Goal: Task Accomplishment & Management: Manage account settings

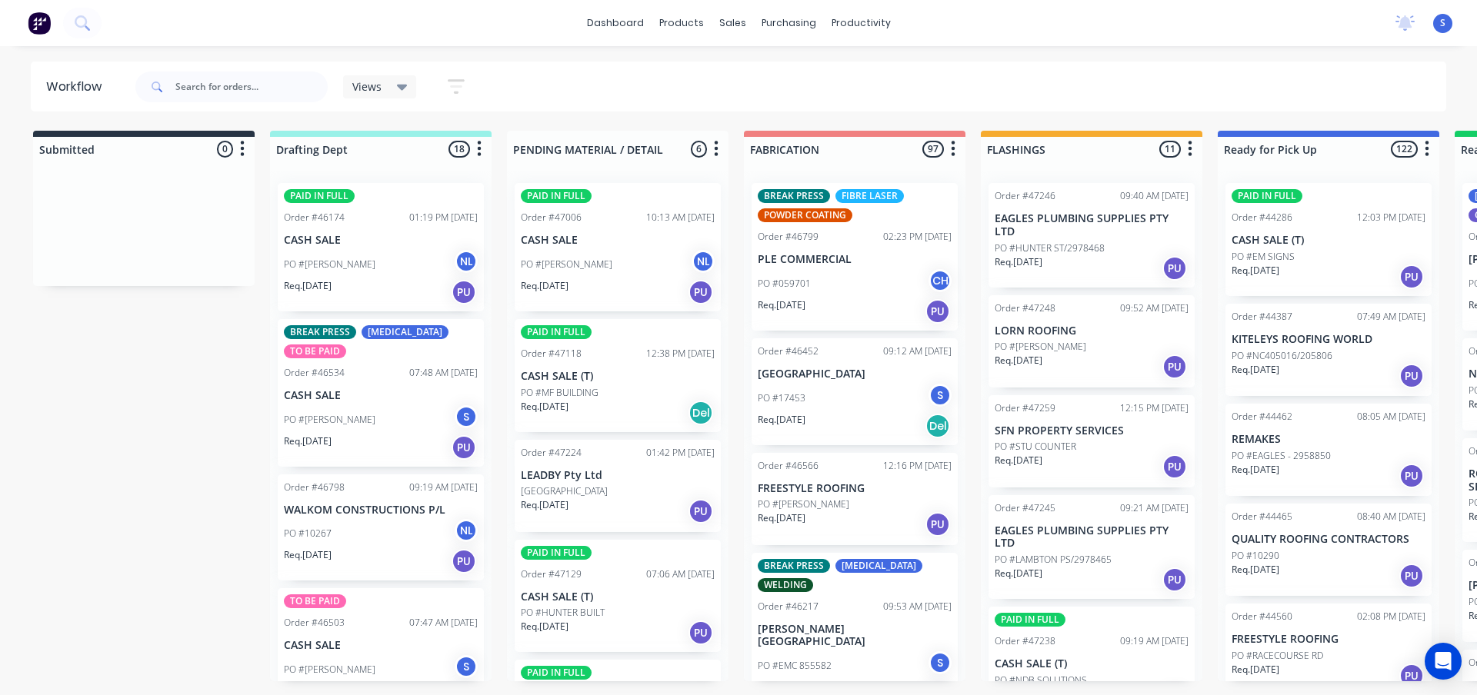
click at [395, 91] on div "Views" at bounding box center [379, 87] width 55 height 14
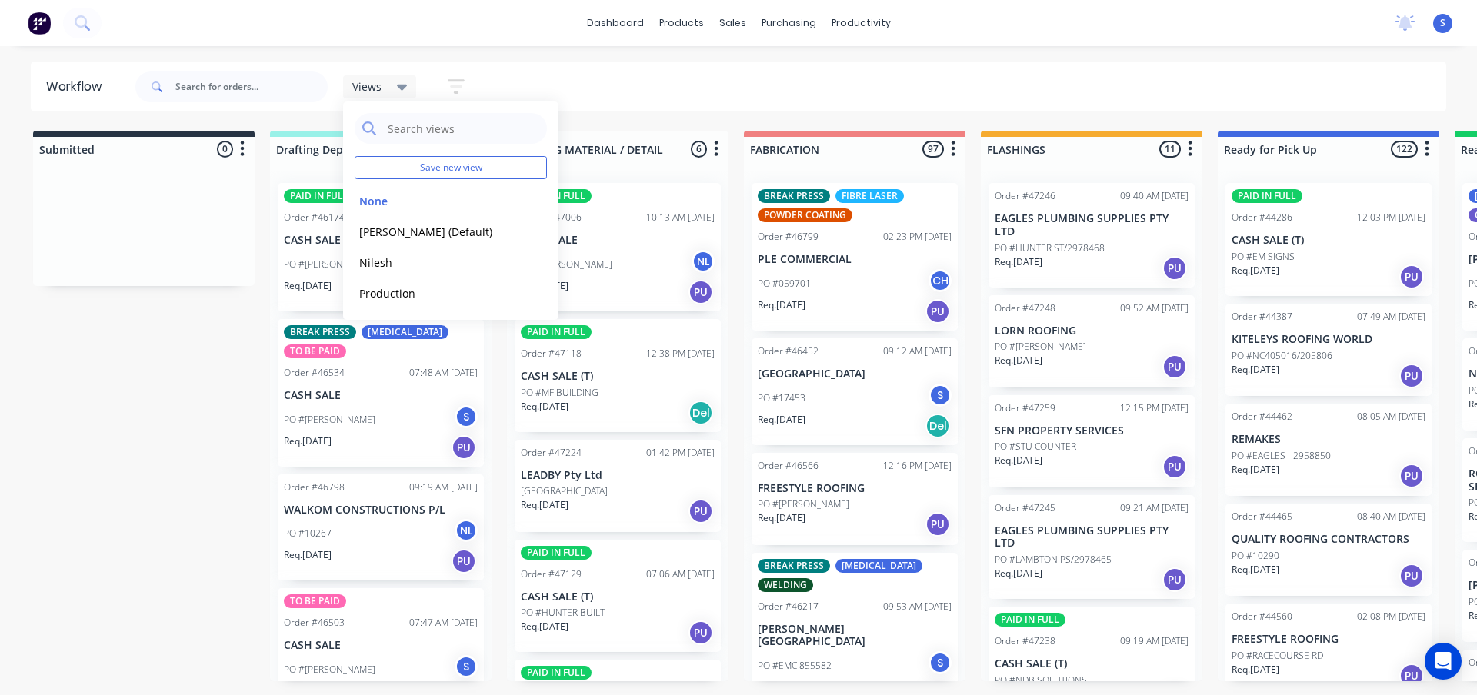
click at [395, 91] on div "Views" at bounding box center [379, 87] width 55 height 14
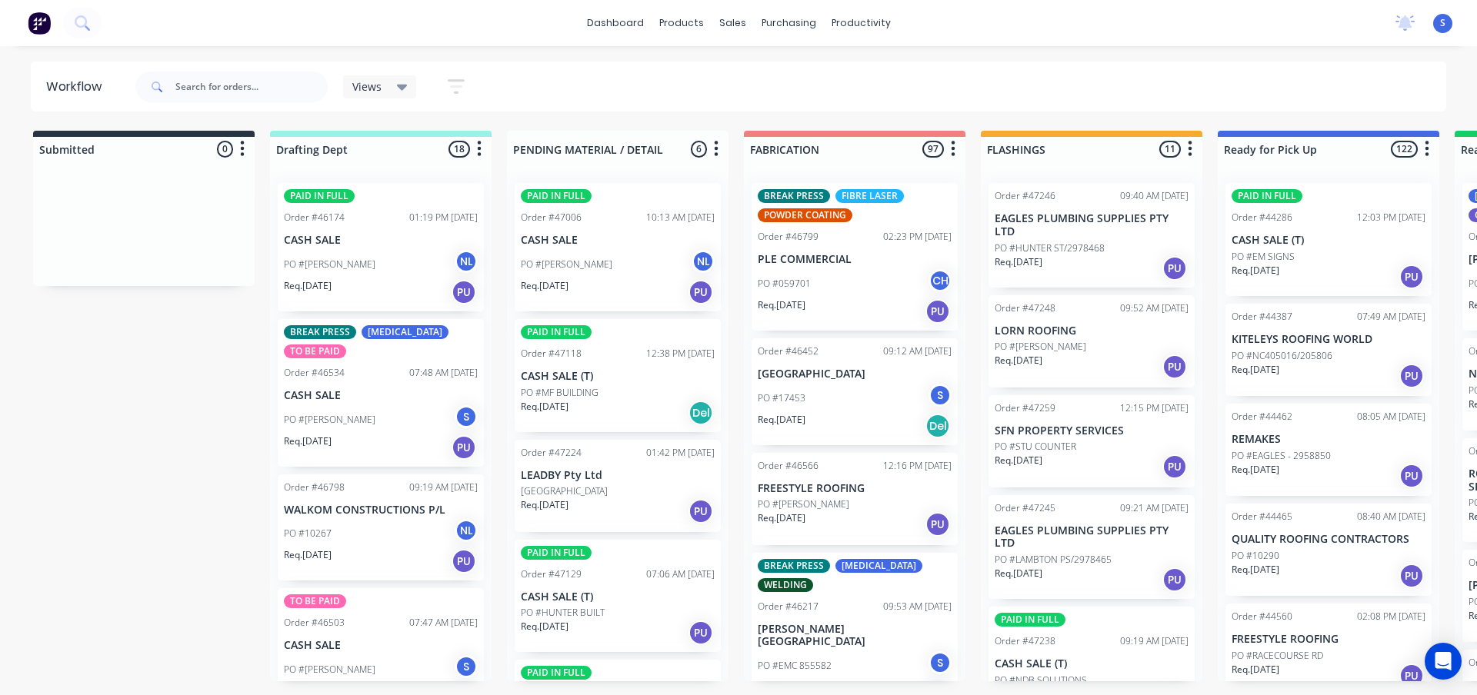
click at [728, 76] on div "Views Save new view None edit Stuart (Default) edit Nilesh edit Production edit…" at bounding box center [789, 87] width 1314 height 46
click at [384, 88] on div "Views" at bounding box center [379, 87] width 55 height 14
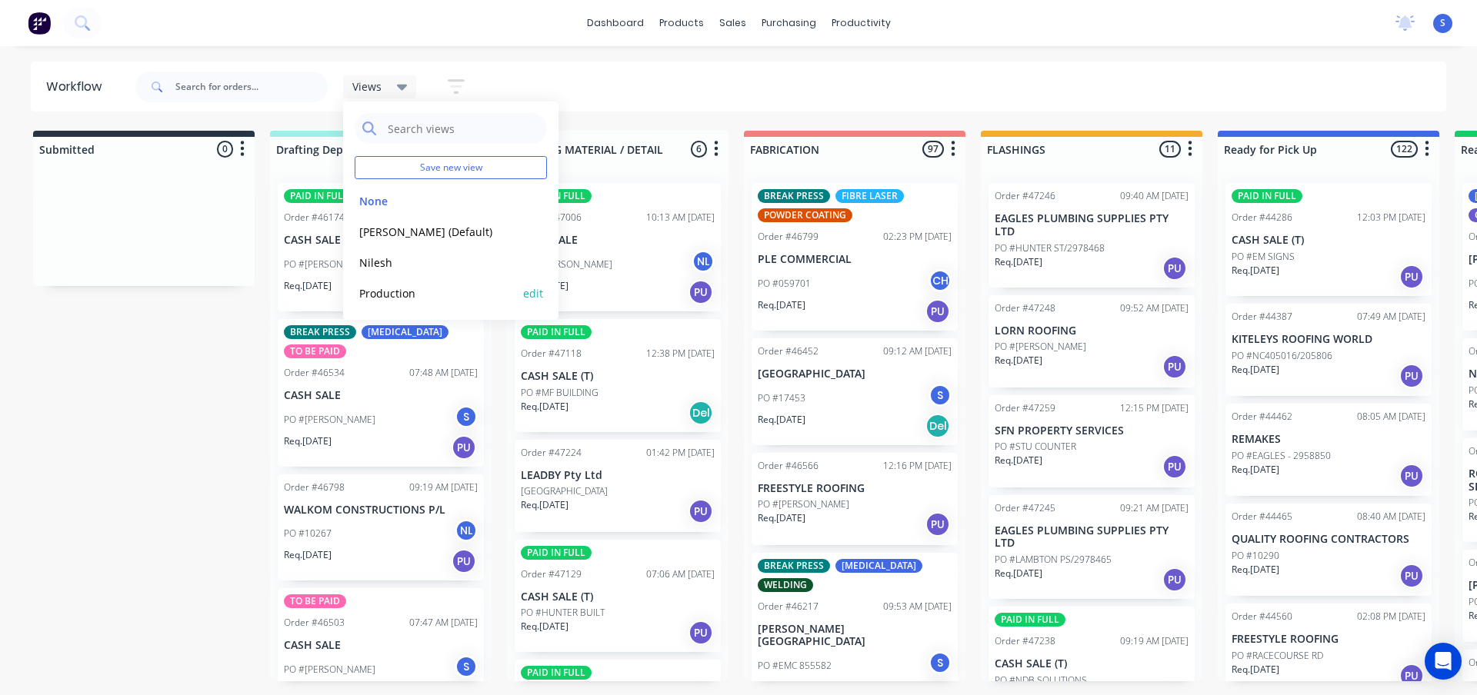
click at [388, 290] on button "Production" at bounding box center [437, 294] width 164 height 18
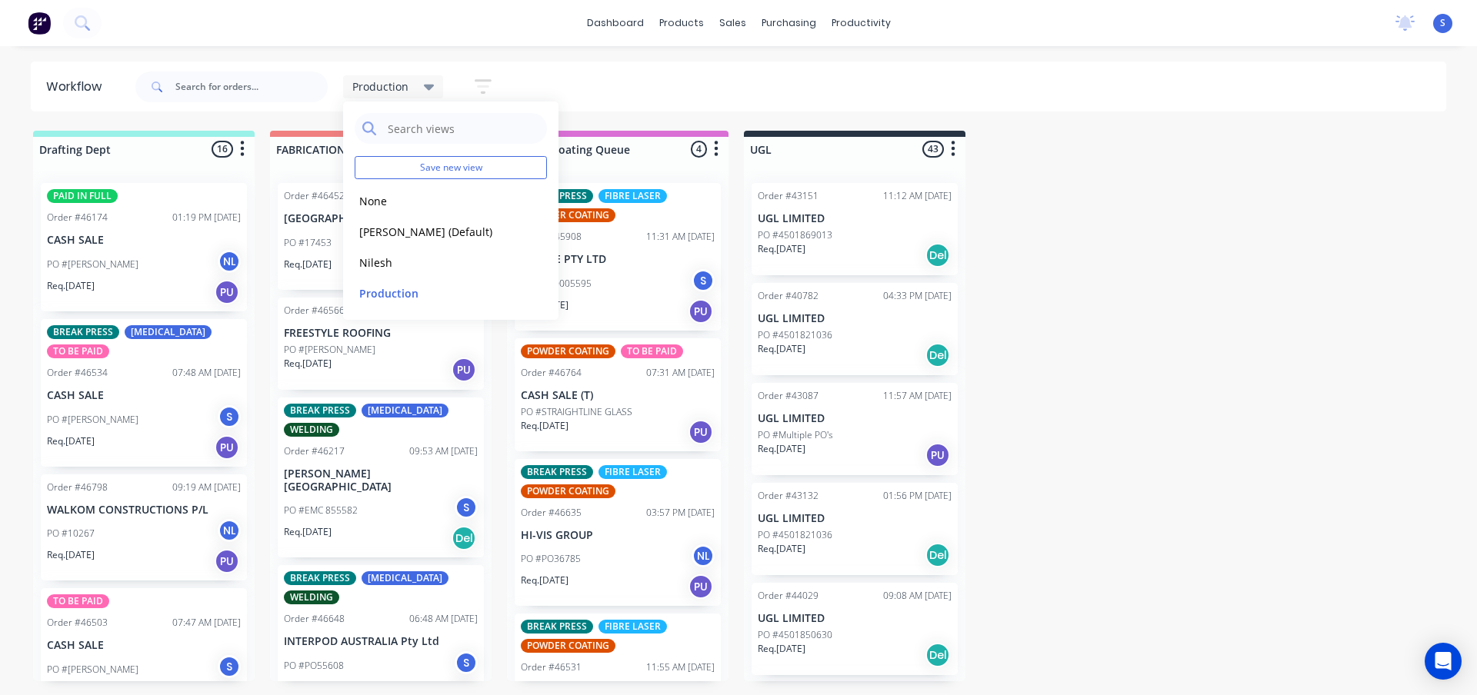
click at [474, 54] on div "dashboard products sales purchasing productivity dashboard products Product Cat…" at bounding box center [738, 301] width 1477 height 603
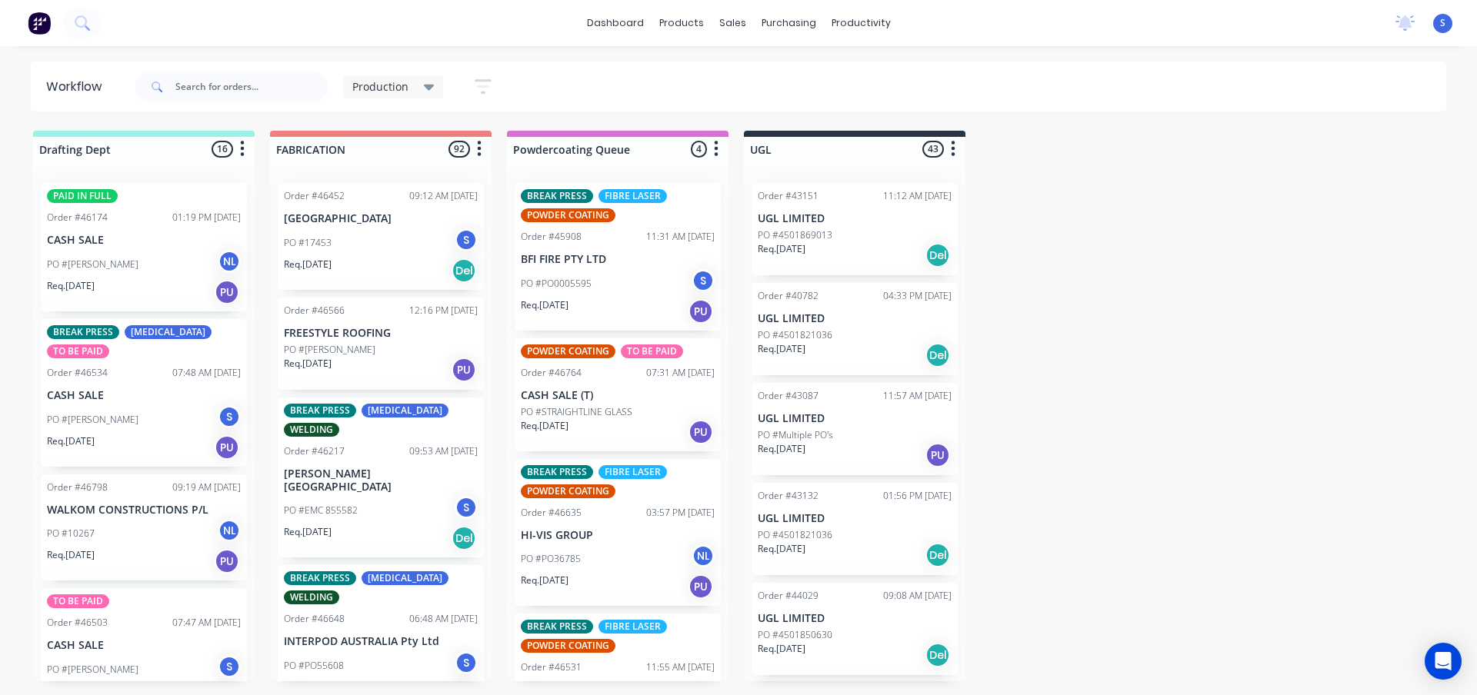
click at [478, 93] on icon "button" at bounding box center [483, 86] width 17 height 19
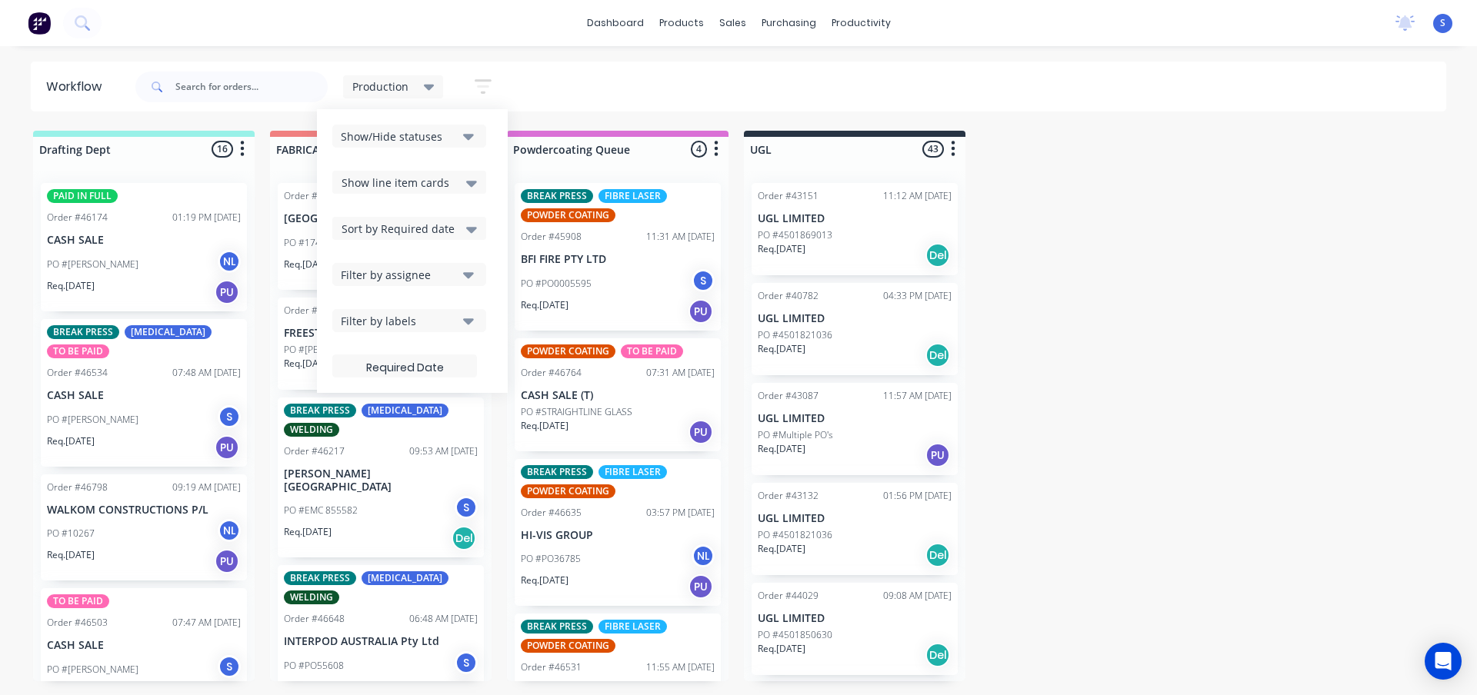
click at [423, 285] on button "Filter by assignee" at bounding box center [409, 274] width 154 height 23
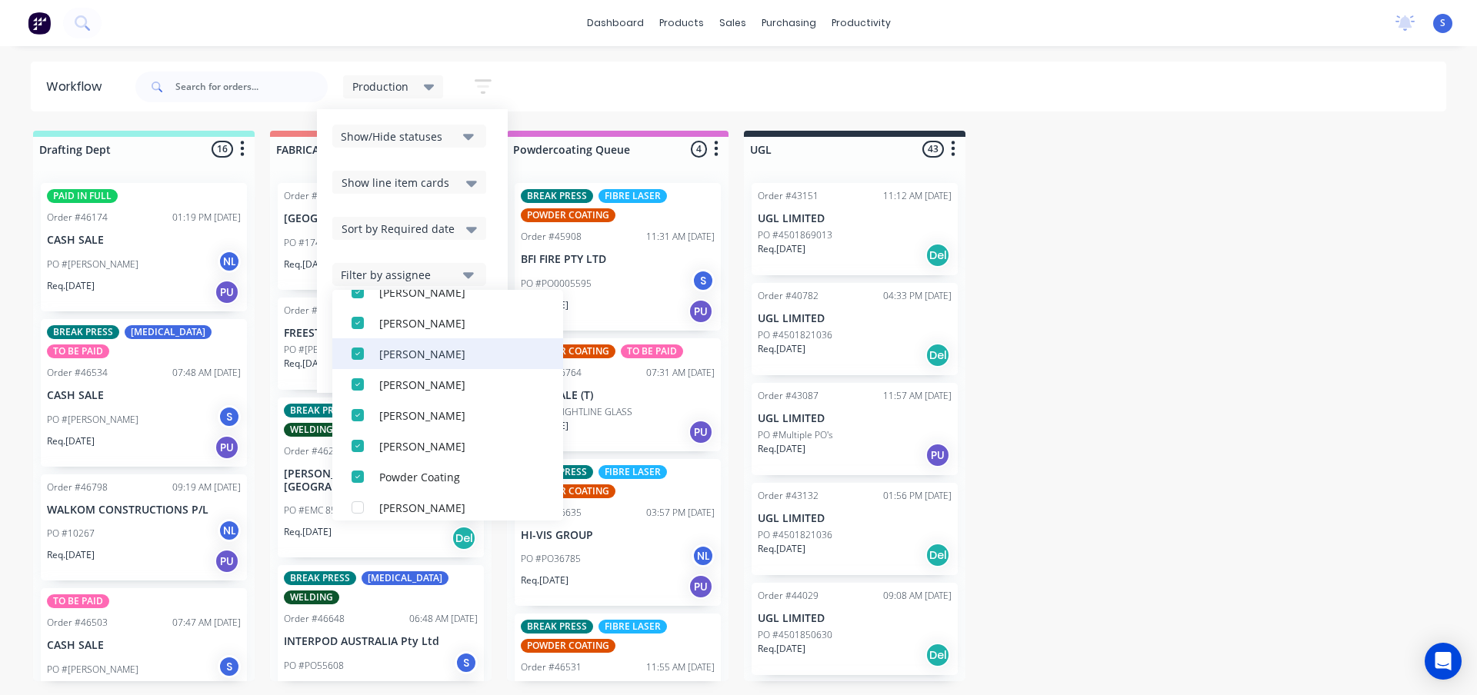
scroll to position [354, 0]
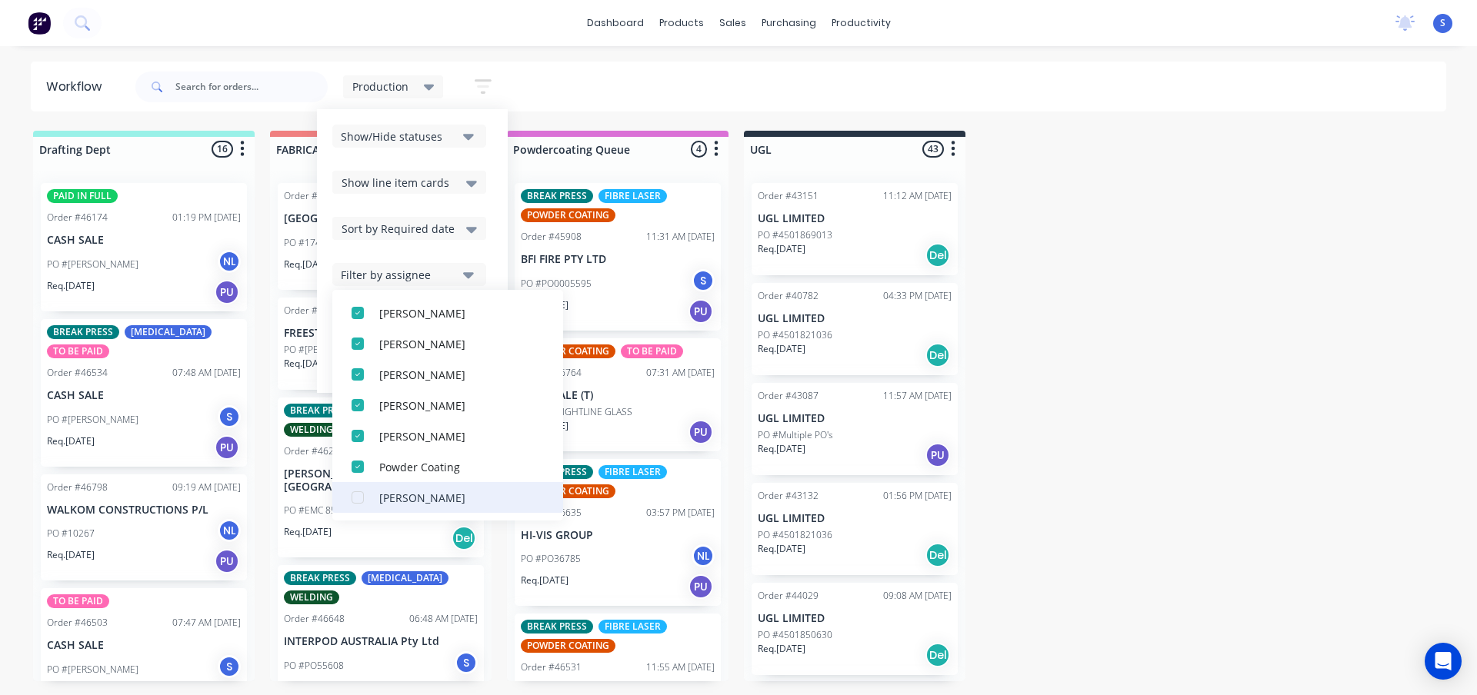
click at [356, 501] on div "button" at bounding box center [357, 497] width 31 height 31
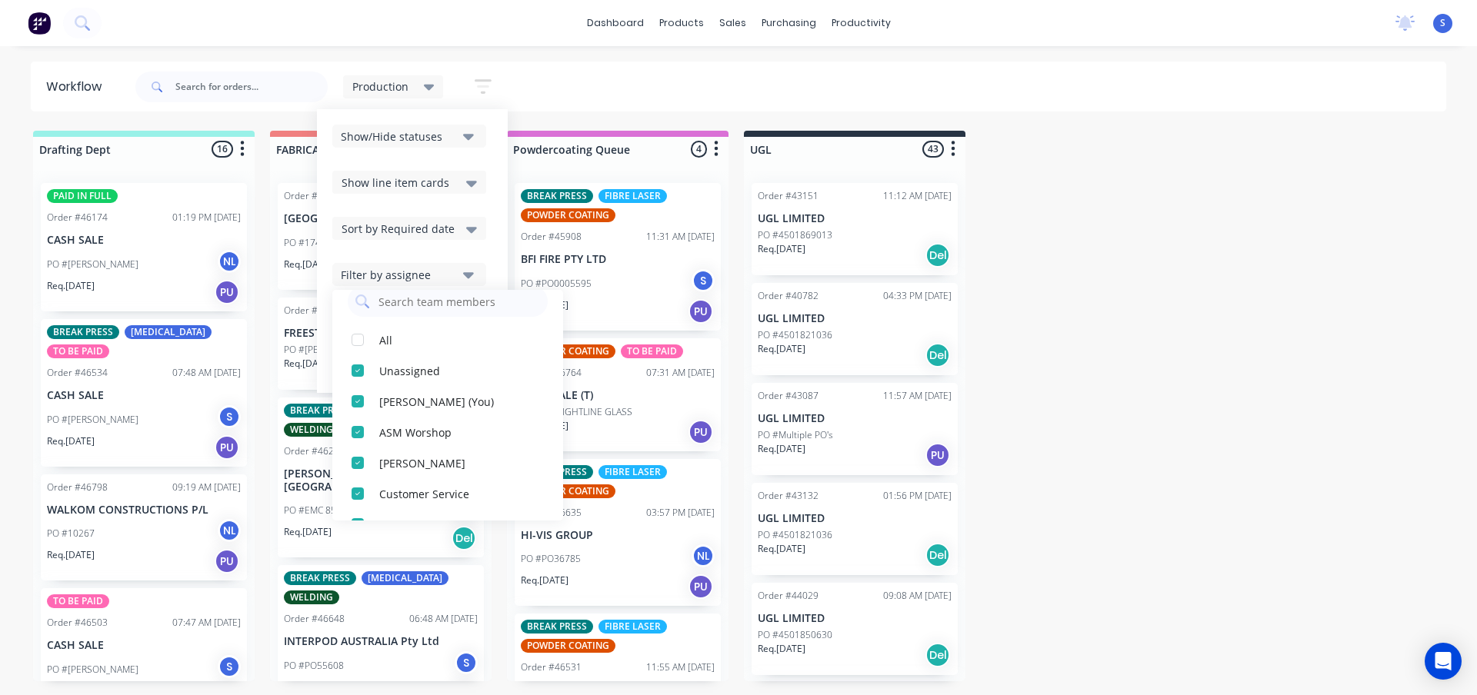
scroll to position [0, 0]
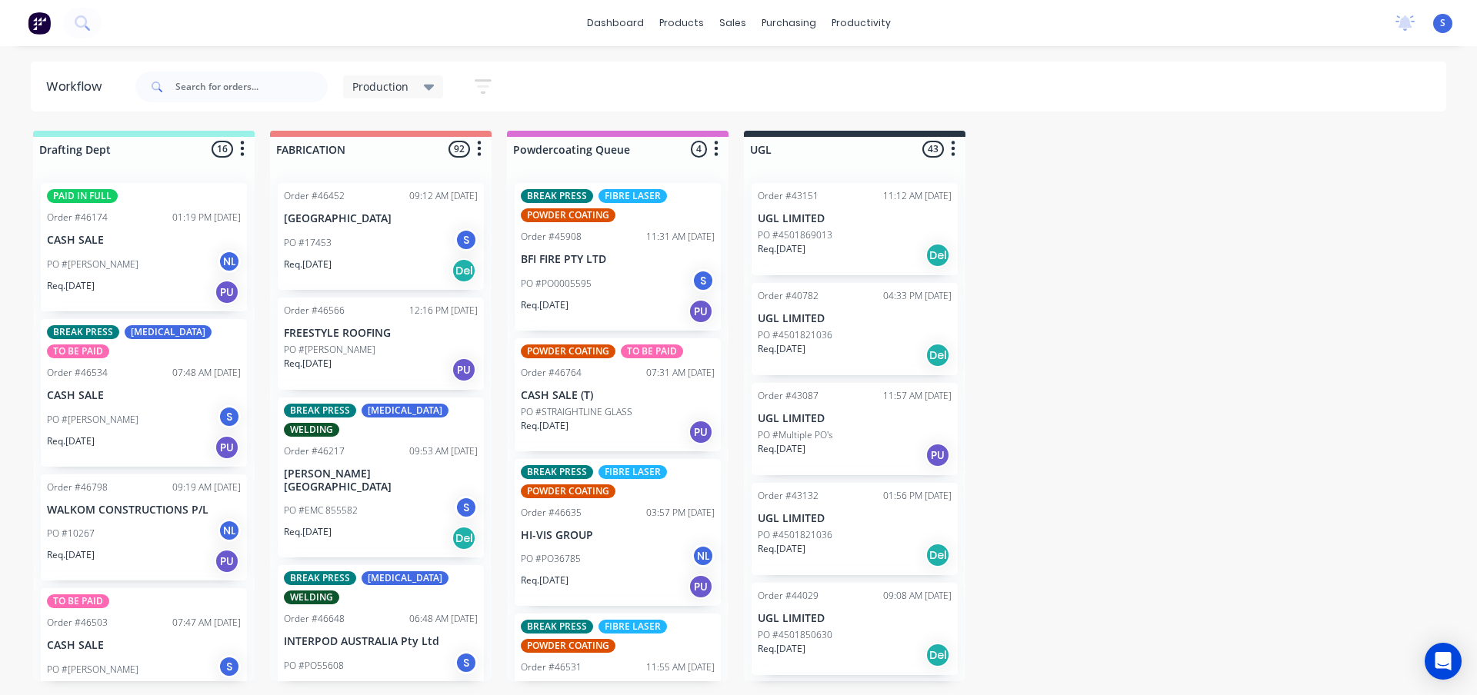
click at [415, 84] on div "Production" at bounding box center [393, 87] width 82 height 14
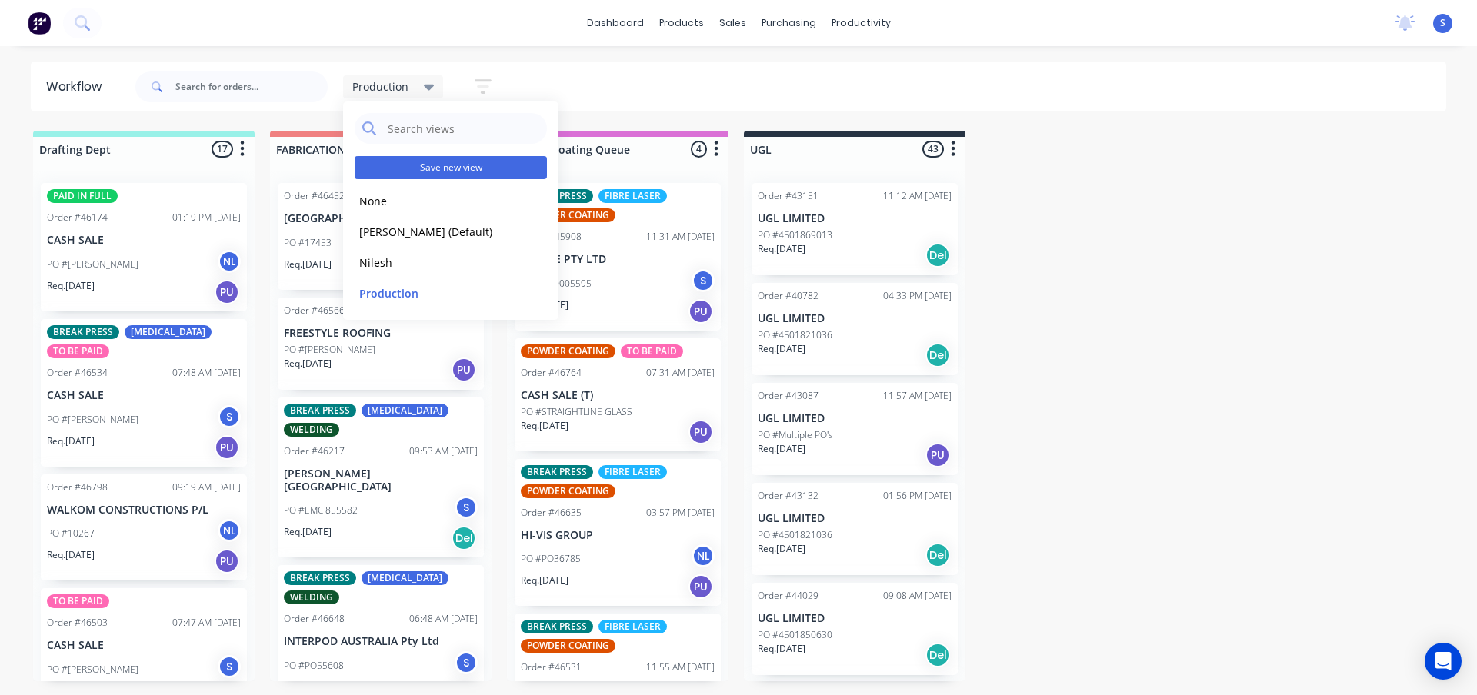
click at [457, 165] on button "Save new view" at bounding box center [451, 167] width 192 height 23
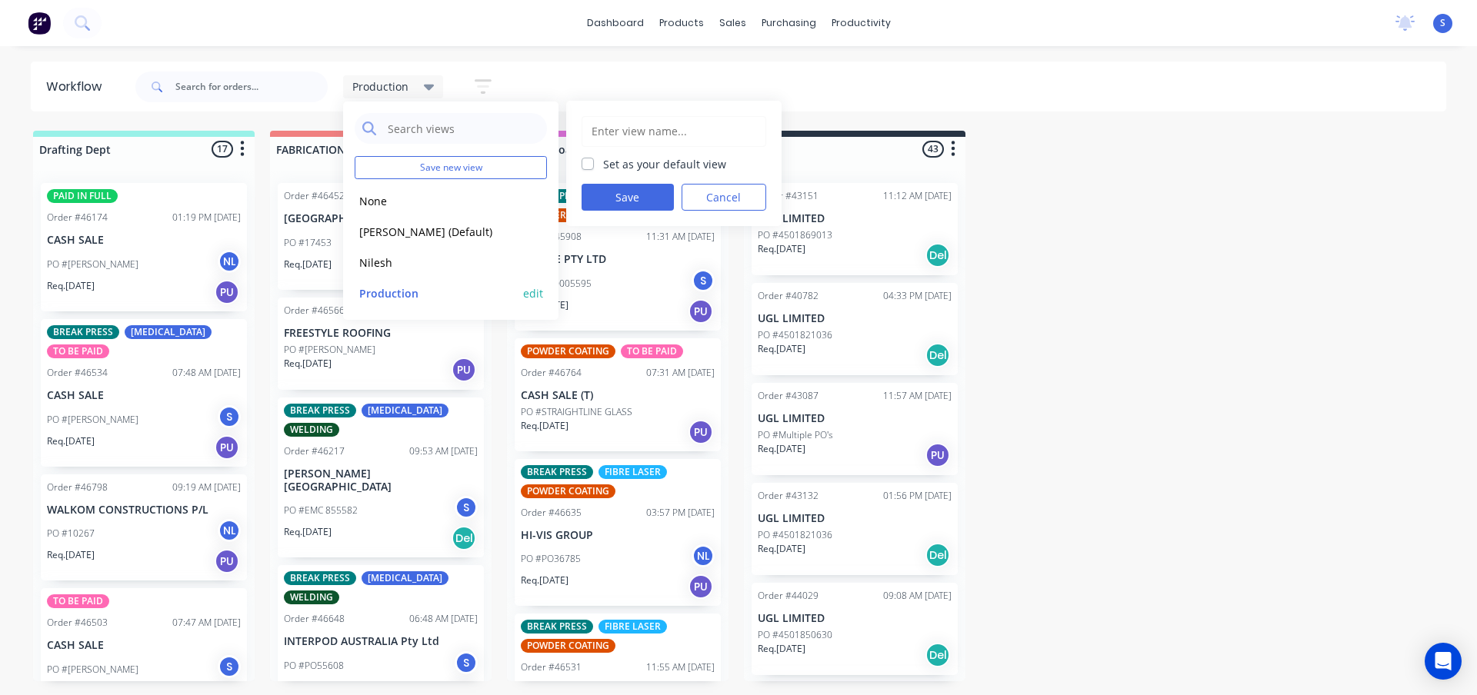
click at [540, 295] on button "edit" at bounding box center [533, 293] width 20 height 16
type input "Production"
click at [644, 192] on button "Update" at bounding box center [627, 197] width 92 height 27
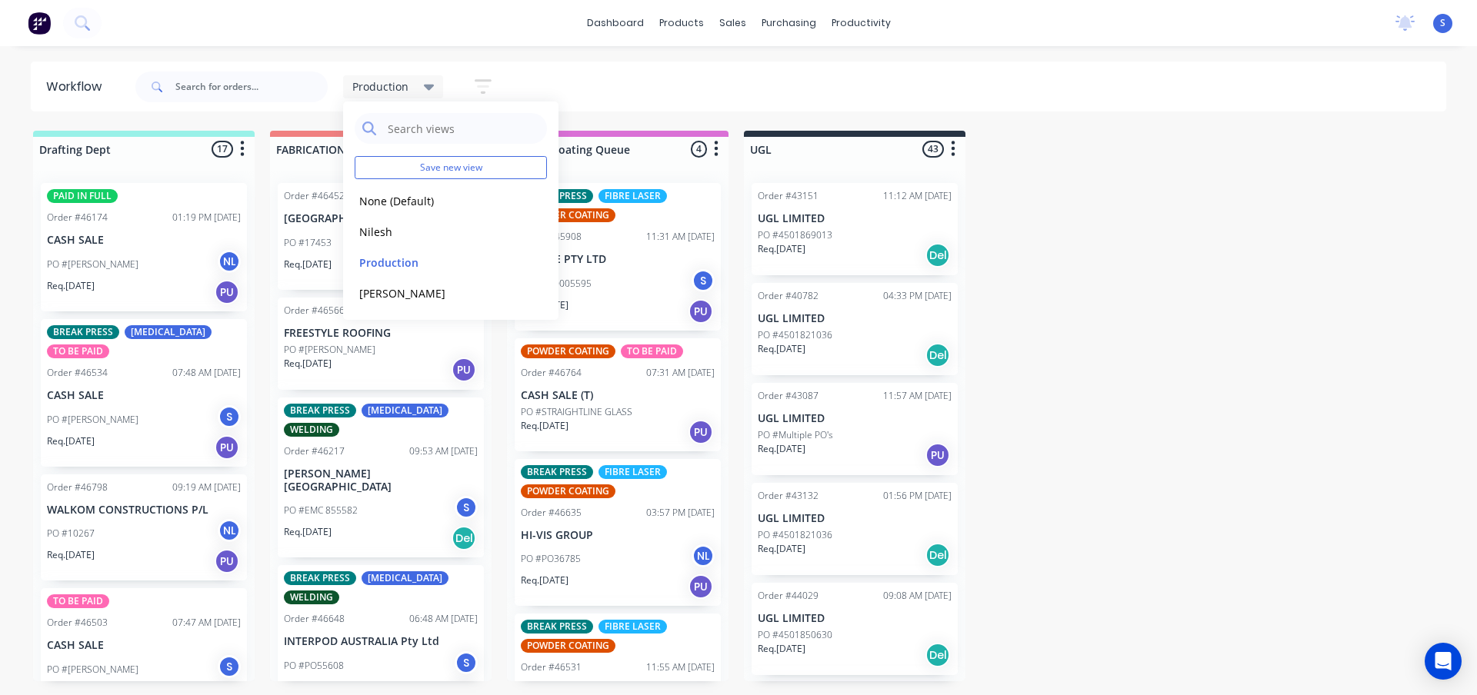
click at [636, 73] on div "Production Save new view None (Default) edit Nilesh edit Production edit Stuart…" at bounding box center [789, 87] width 1314 height 46
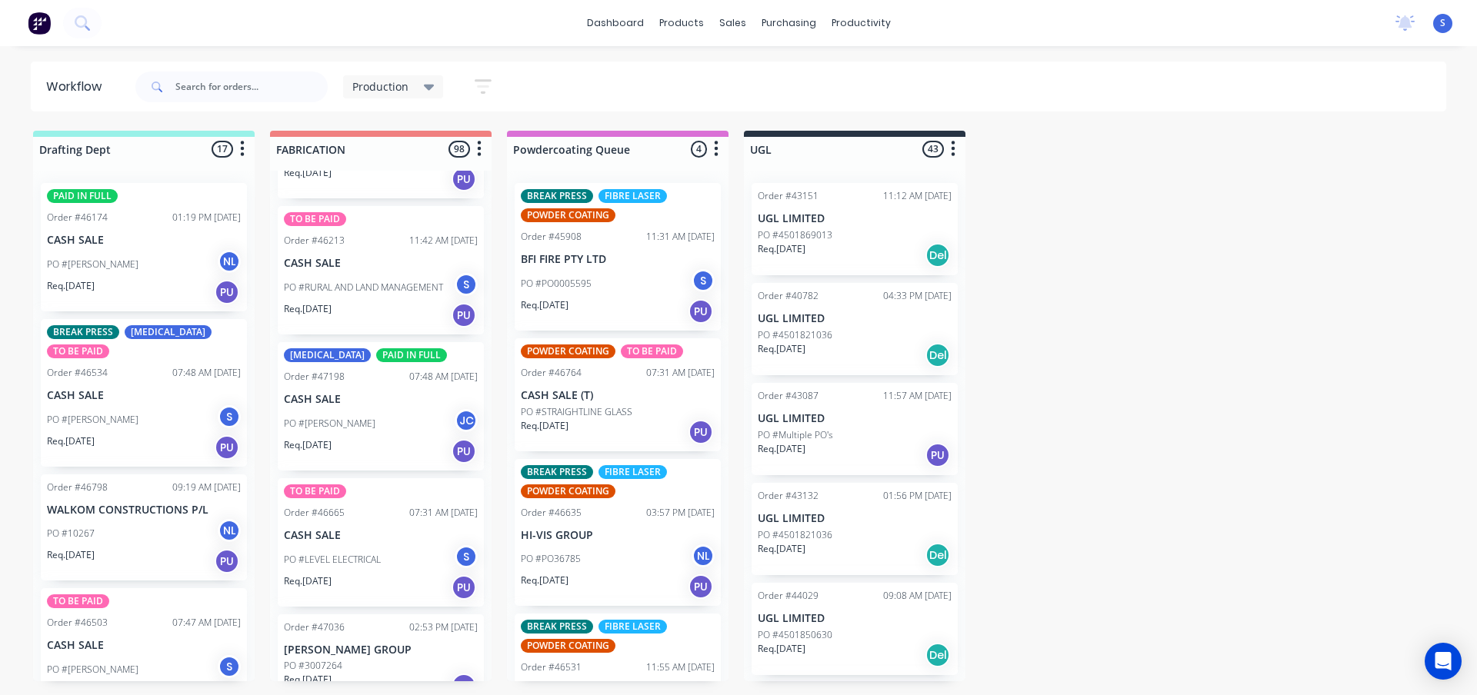
scroll to position [4230, 0]
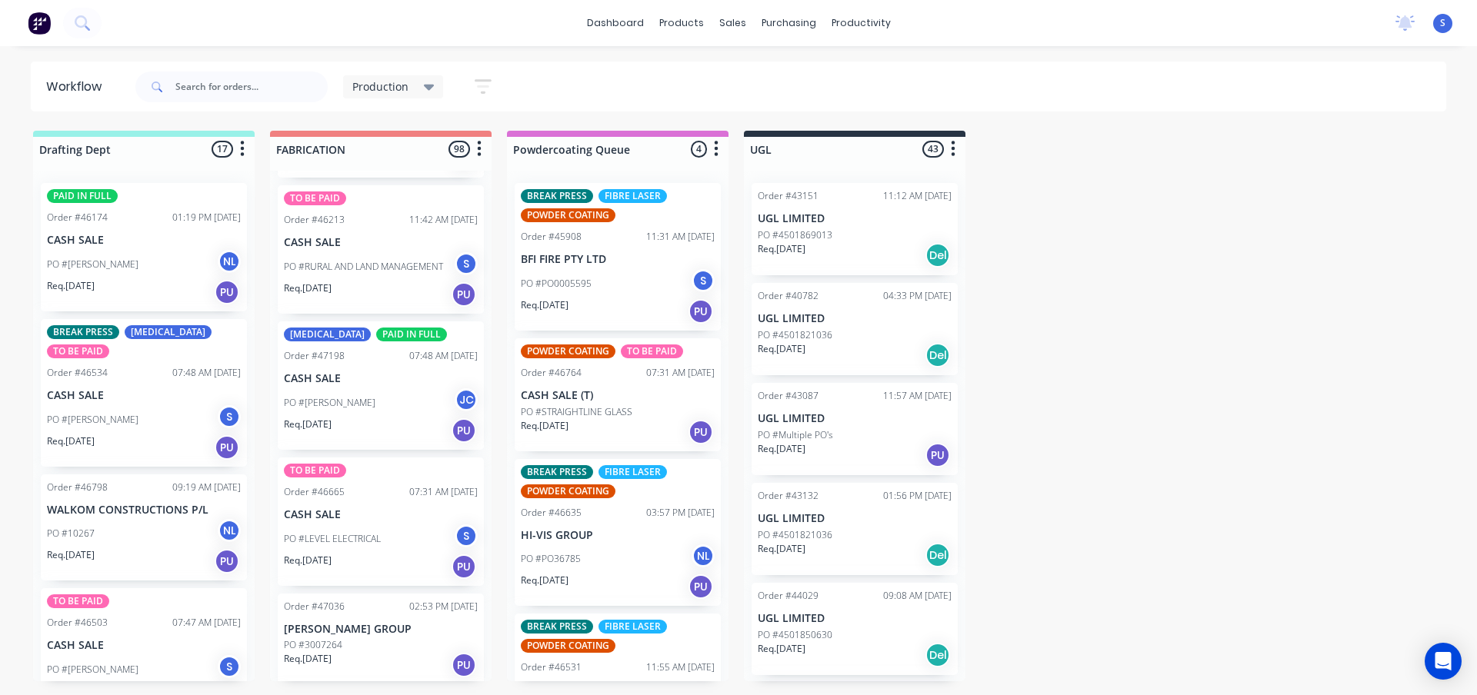
click at [383, 418] on div "Req. 29/08/25 PU" at bounding box center [381, 431] width 194 height 26
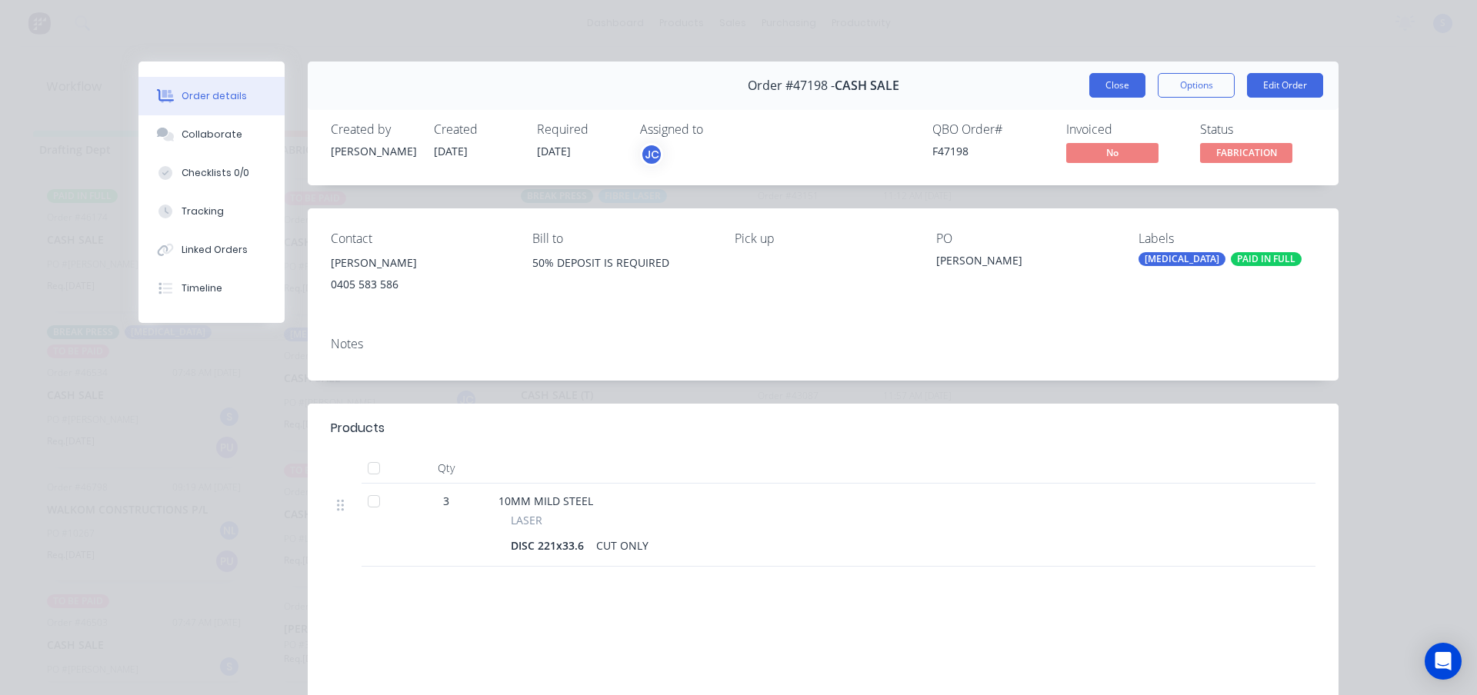
click at [1094, 87] on button "Close" at bounding box center [1117, 85] width 56 height 25
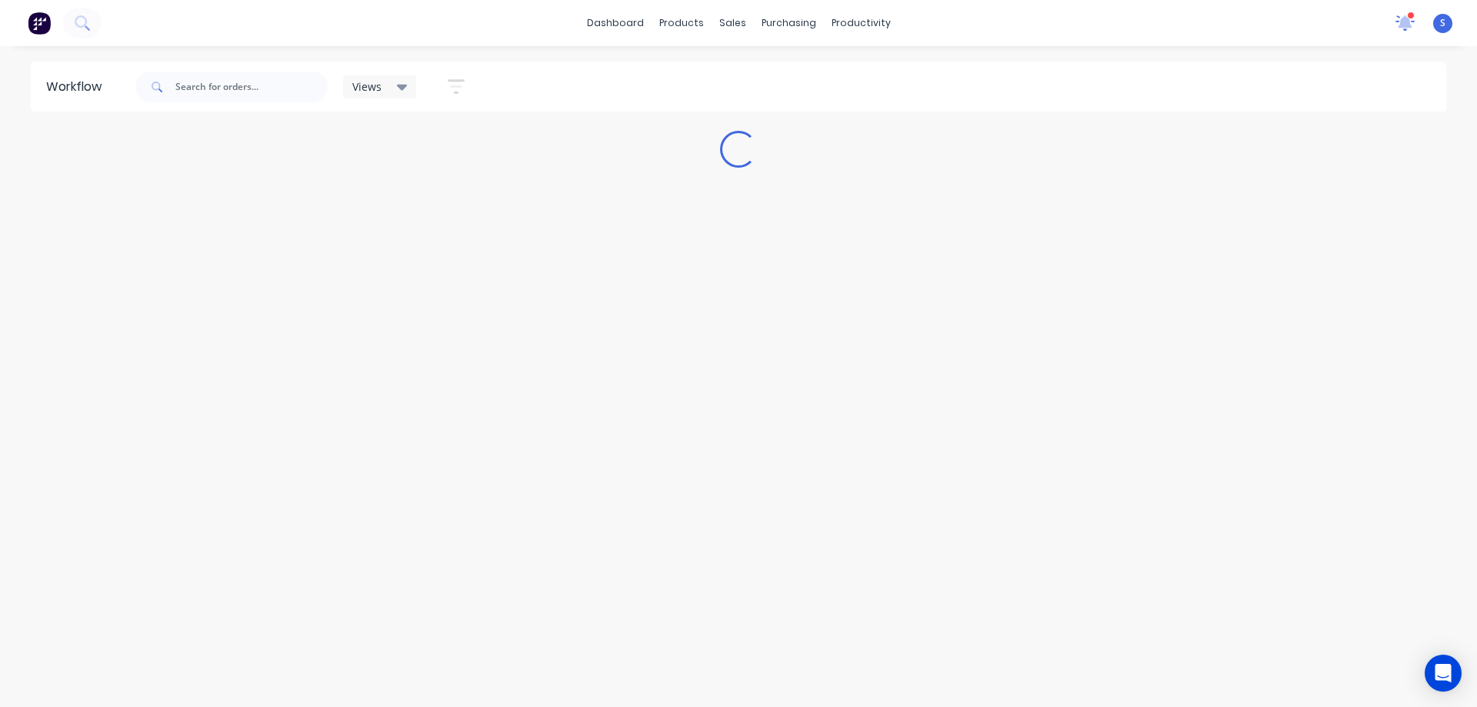
click at [1407, 24] on icon at bounding box center [1404, 22] width 15 height 14
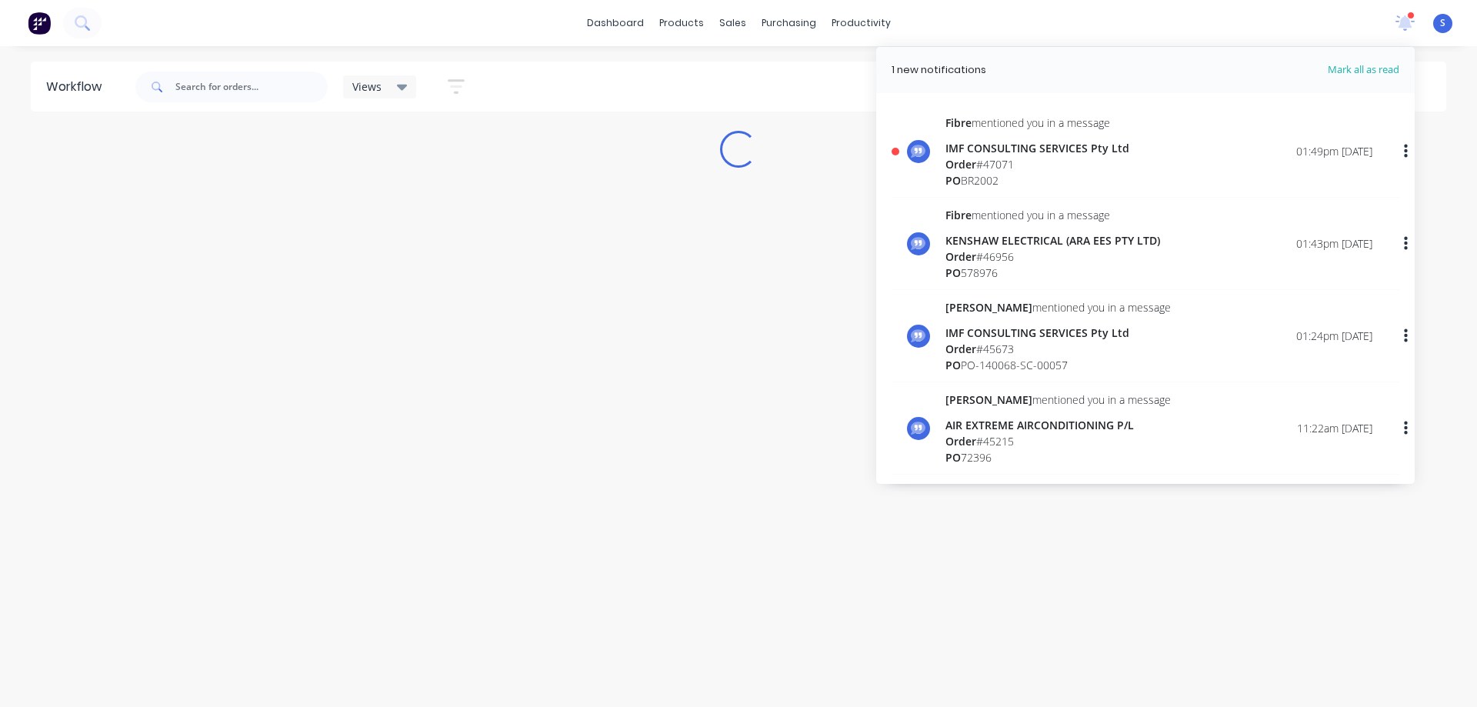
click at [1031, 148] on div "IMF CONSULTING SERVICES Pty Ltd" at bounding box center [1037, 148] width 184 height 16
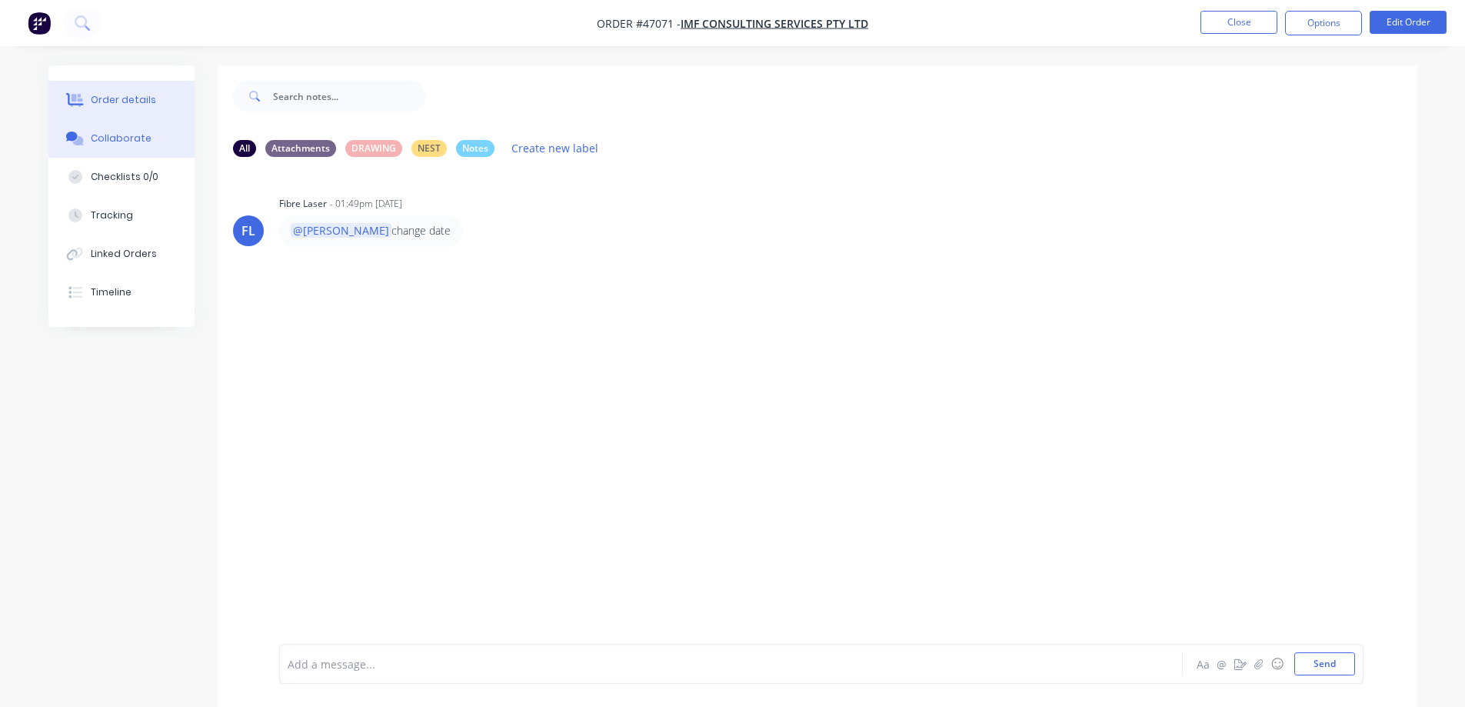
click at [124, 99] on div "Order details" at bounding box center [123, 100] width 65 height 14
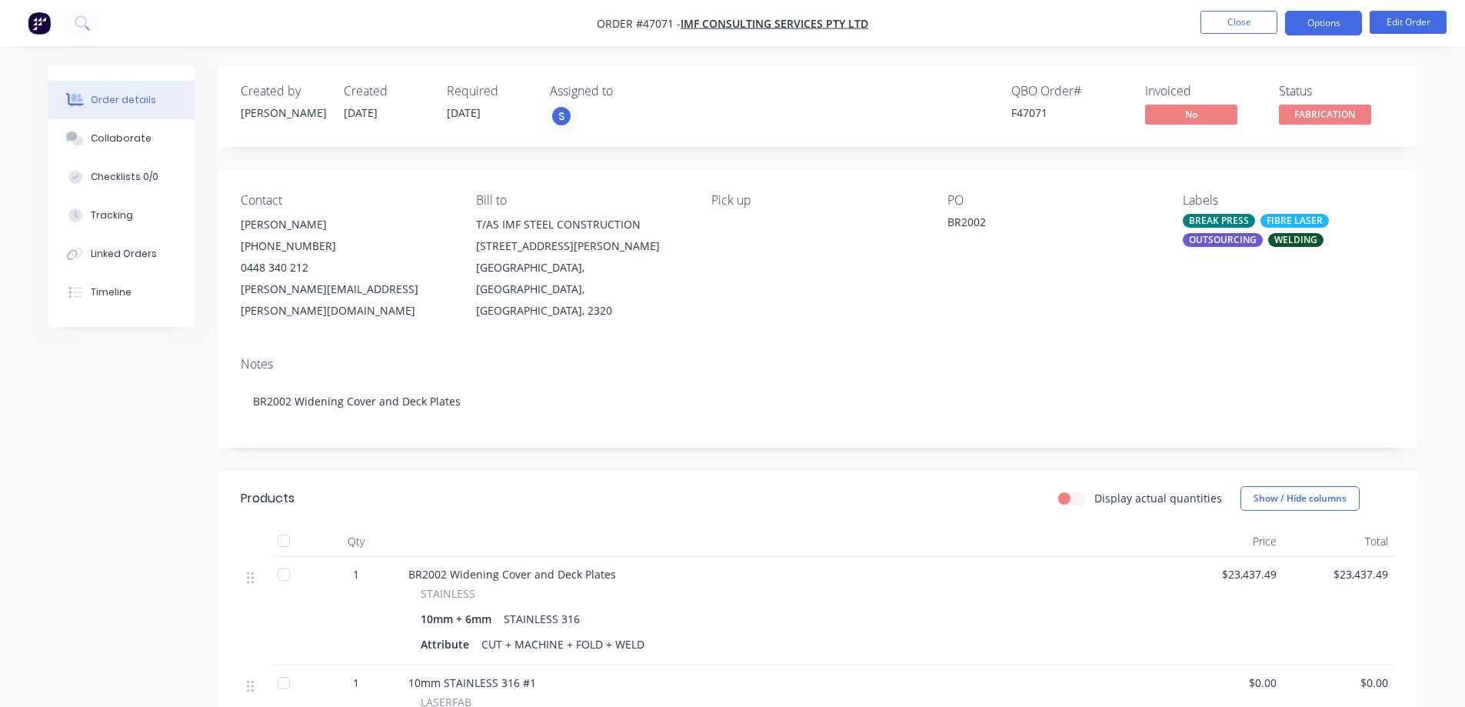
click at [1345, 21] on button "Options" at bounding box center [1323, 23] width 77 height 25
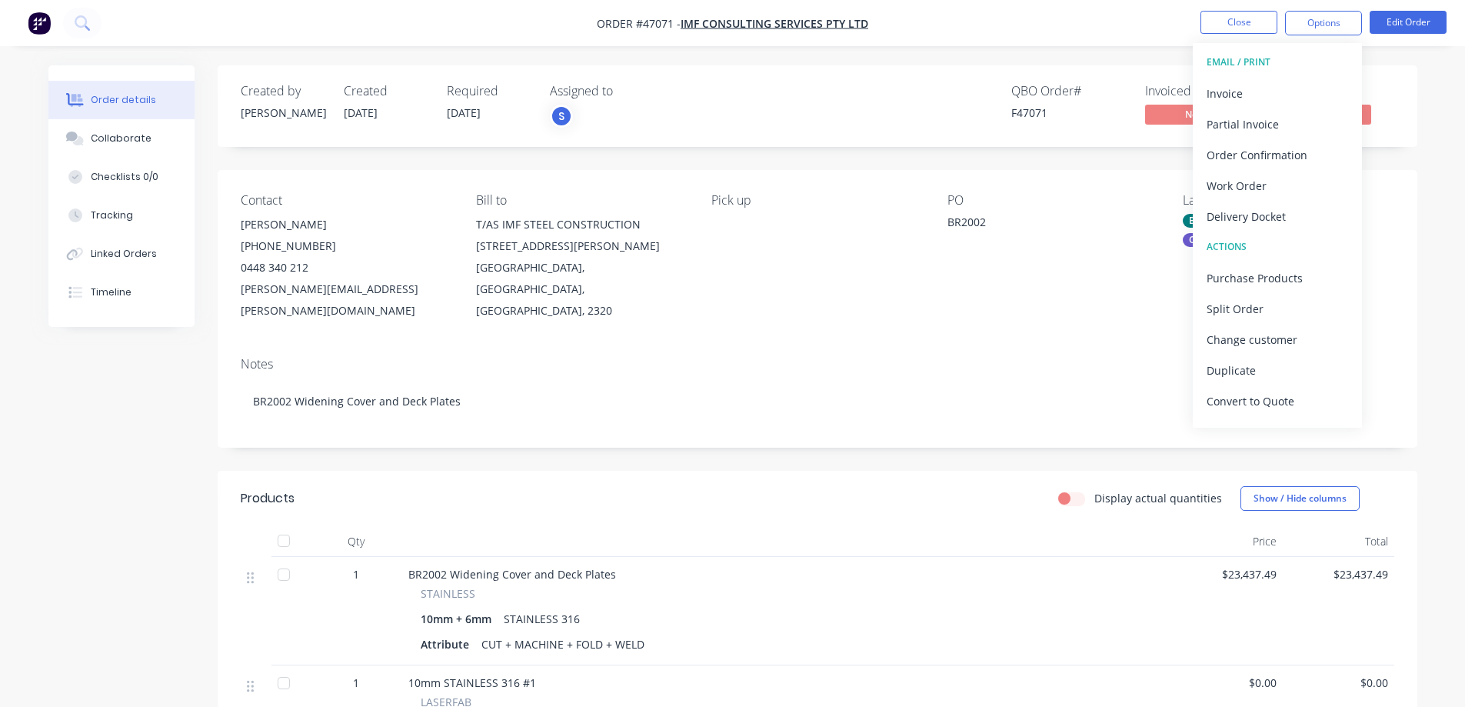
click at [464, 115] on span "[DATE]" at bounding box center [464, 112] width 34 height 15
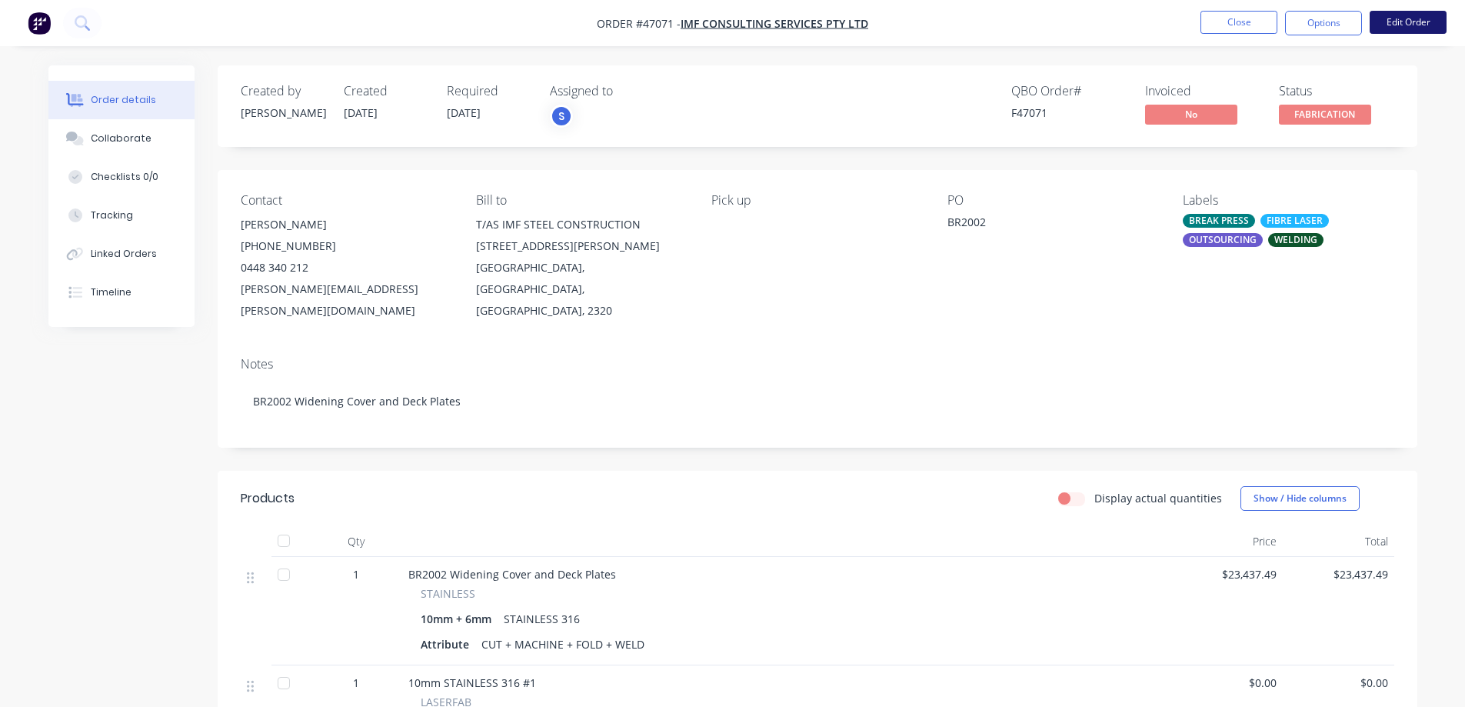
click at [1384, 24] on button "Edit Order" at bounding box center [1408, 22] width 77 height 23
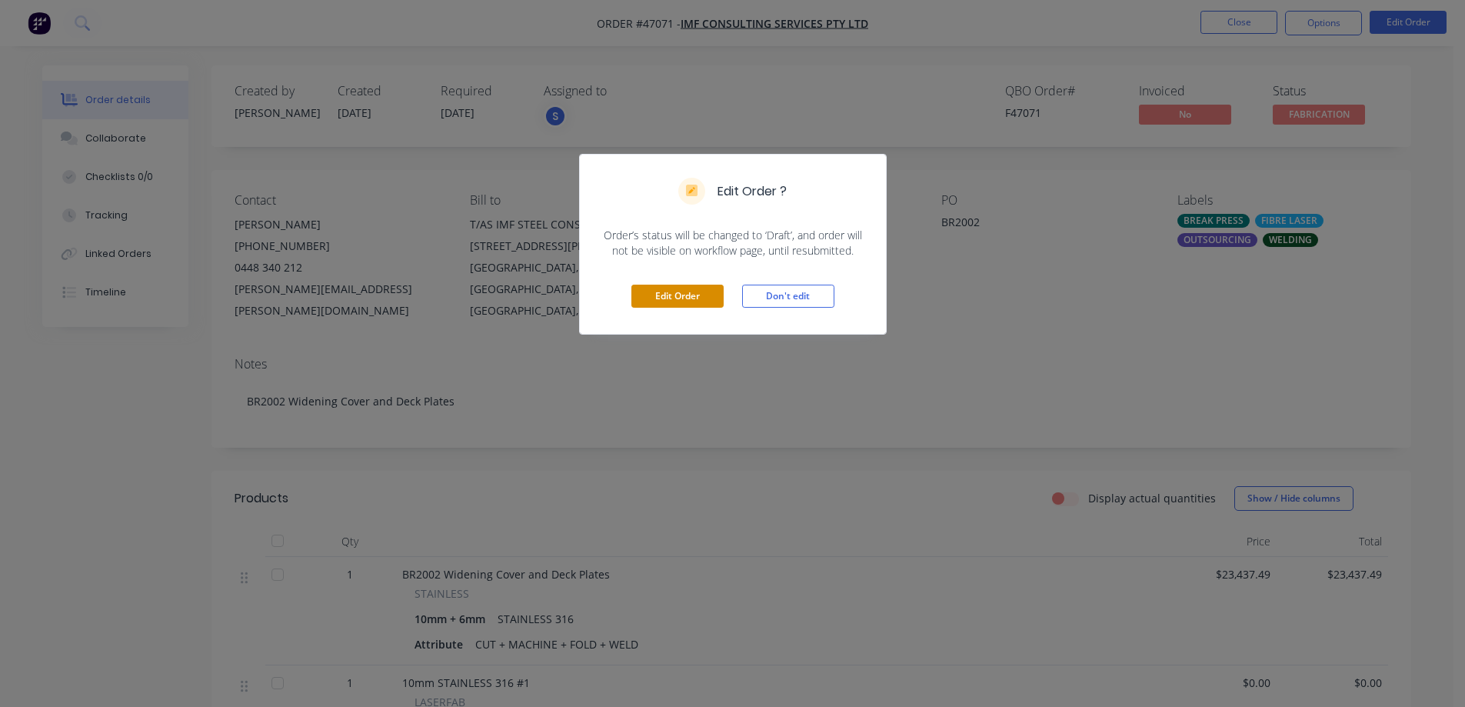
click at [659, 298] on button "Edit Order" at bounding box center [677, 296] width 92 height 23
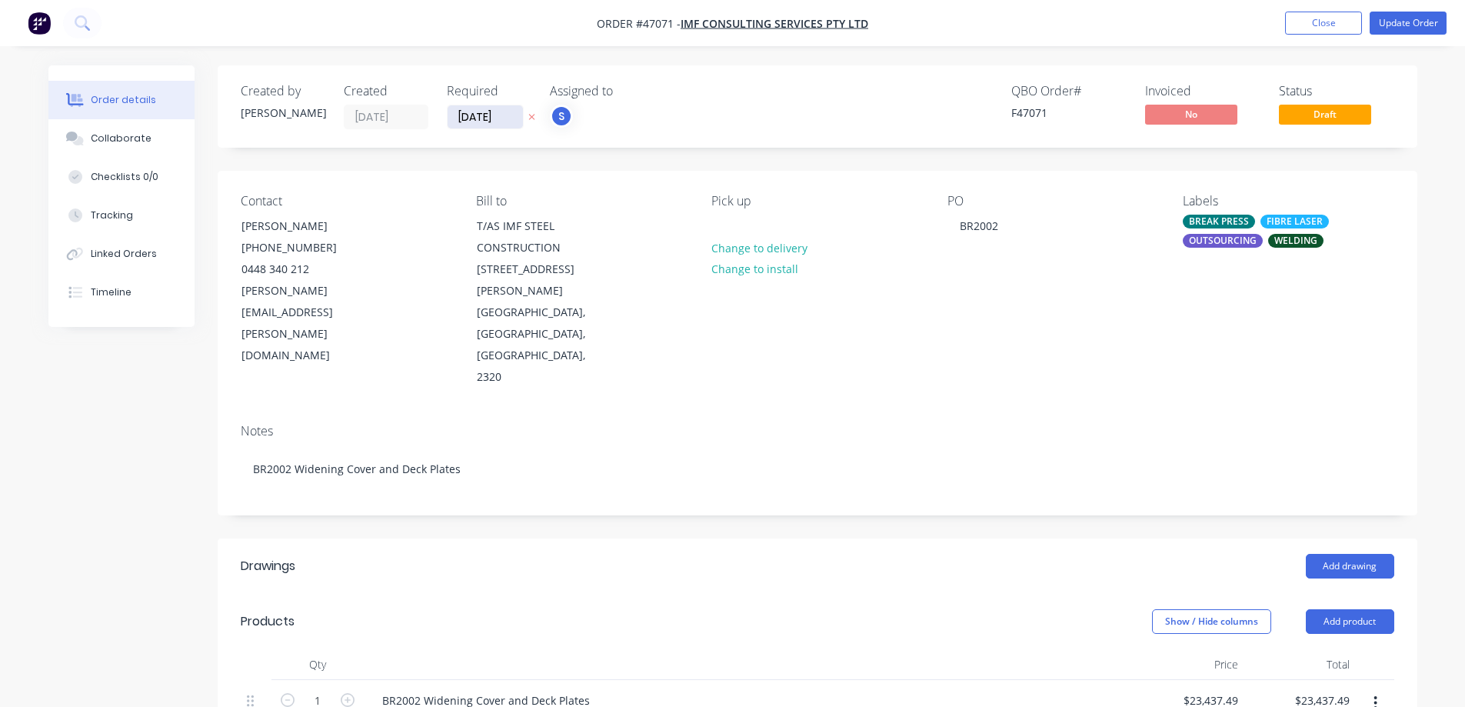
click at [514, 120] on input "[DATE]" at bounding box center [485, 116] width 75 height 23
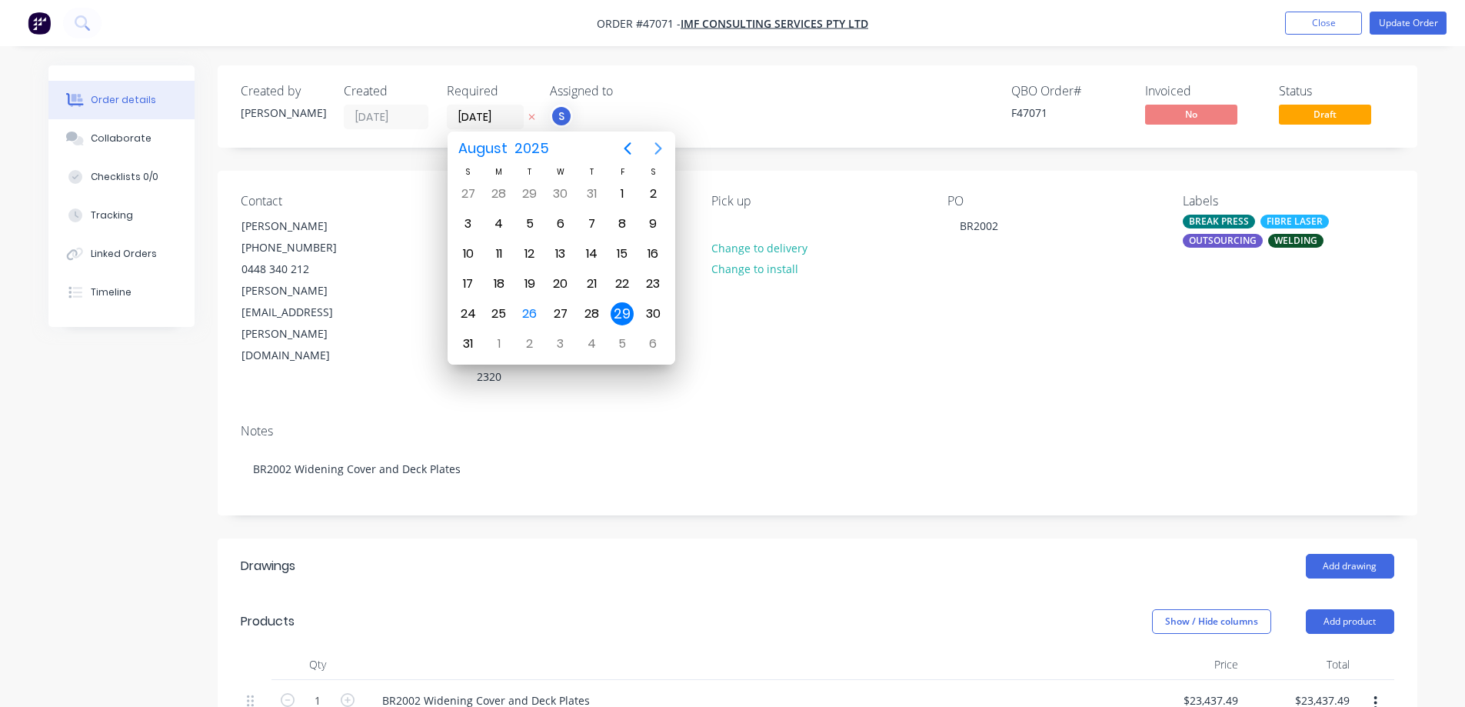
click at [657, 144] on icon "Next page" at bounding box center [657, 148] width 7 height 12
click at [625, 256] on div "19" at bounding box center [622, 253] width 23 height 23
type input "[DATE]"
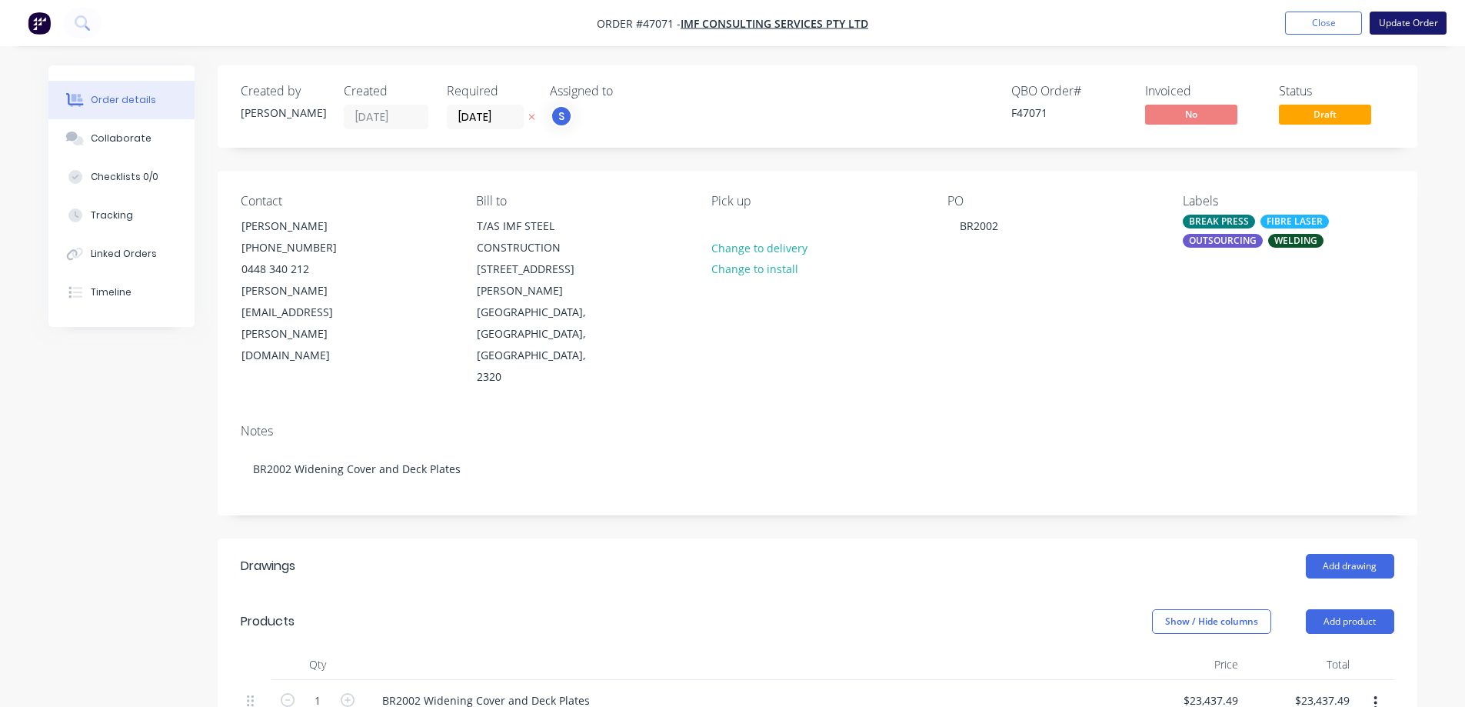
click at [1411, 26] on button "Update Order" at bounding box center [1408, 23] width 77 height 23
type input "$23,437.49"
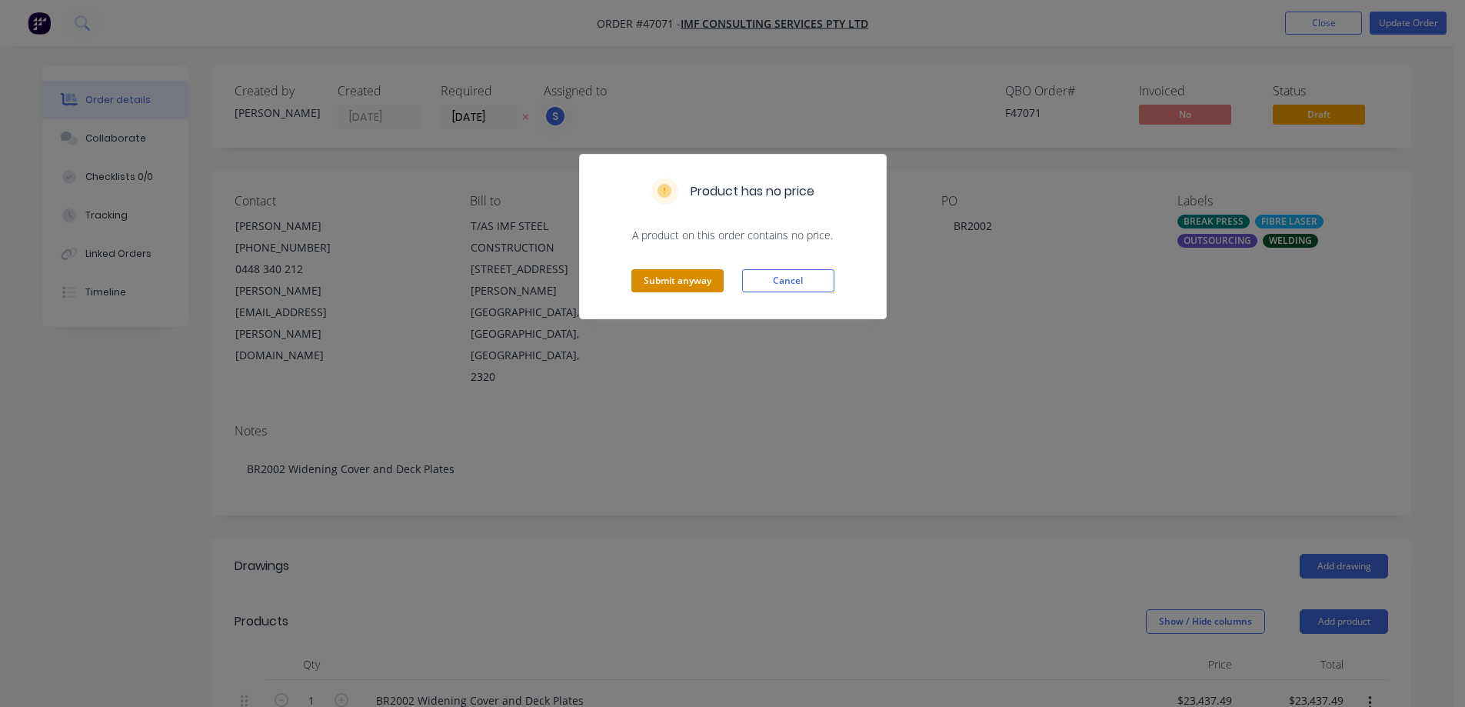
click at [662, 278] on button "Submit anyway" at bounding box center [677, 280] width 92 height 23
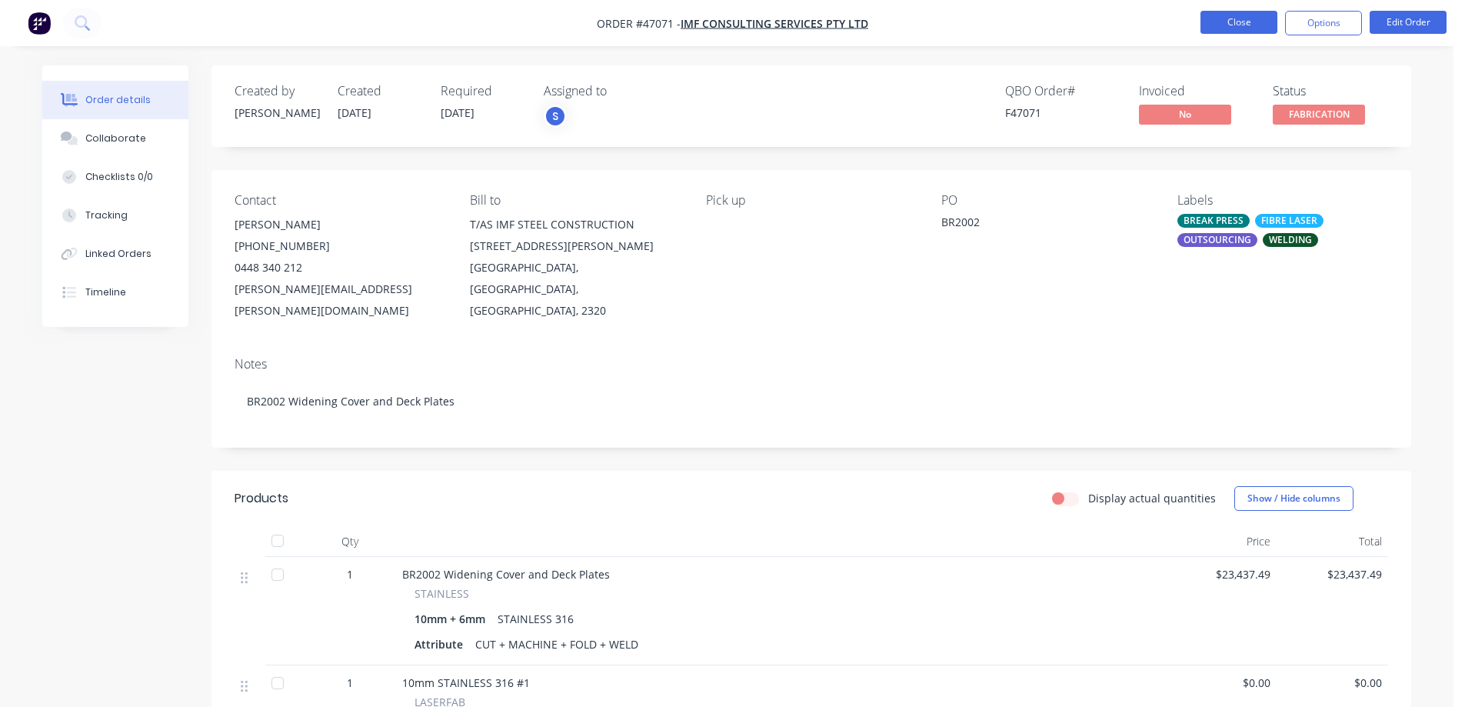
click at [1254, 30] on button "Close" at bounding box center [1239, 22] width 77 height 23
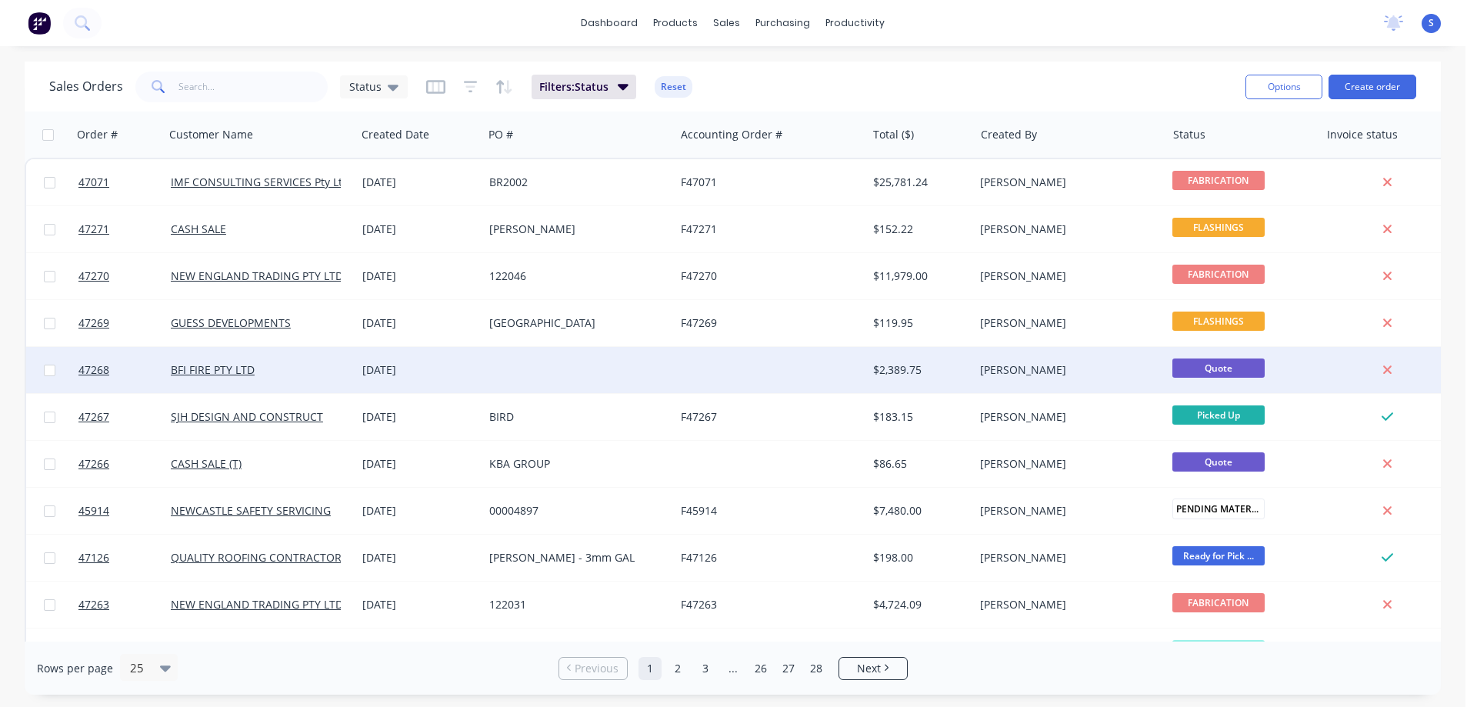
click at [279, 361] on div "BFI FIRE PTY LTD" at bounding box center [261, 370] width 192 height 46
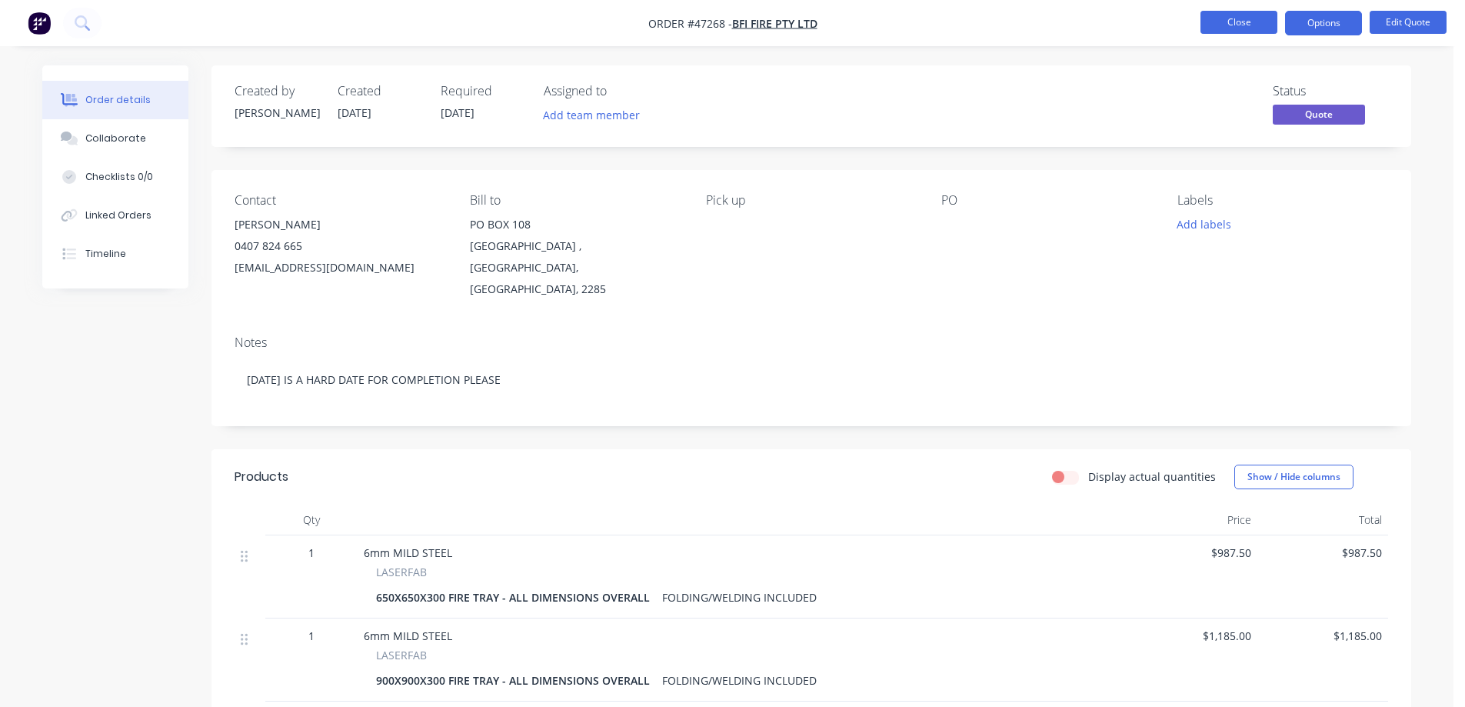
click at [1214, 24] on button "Close" at bounding box center [1239, 22] width 77 height 23
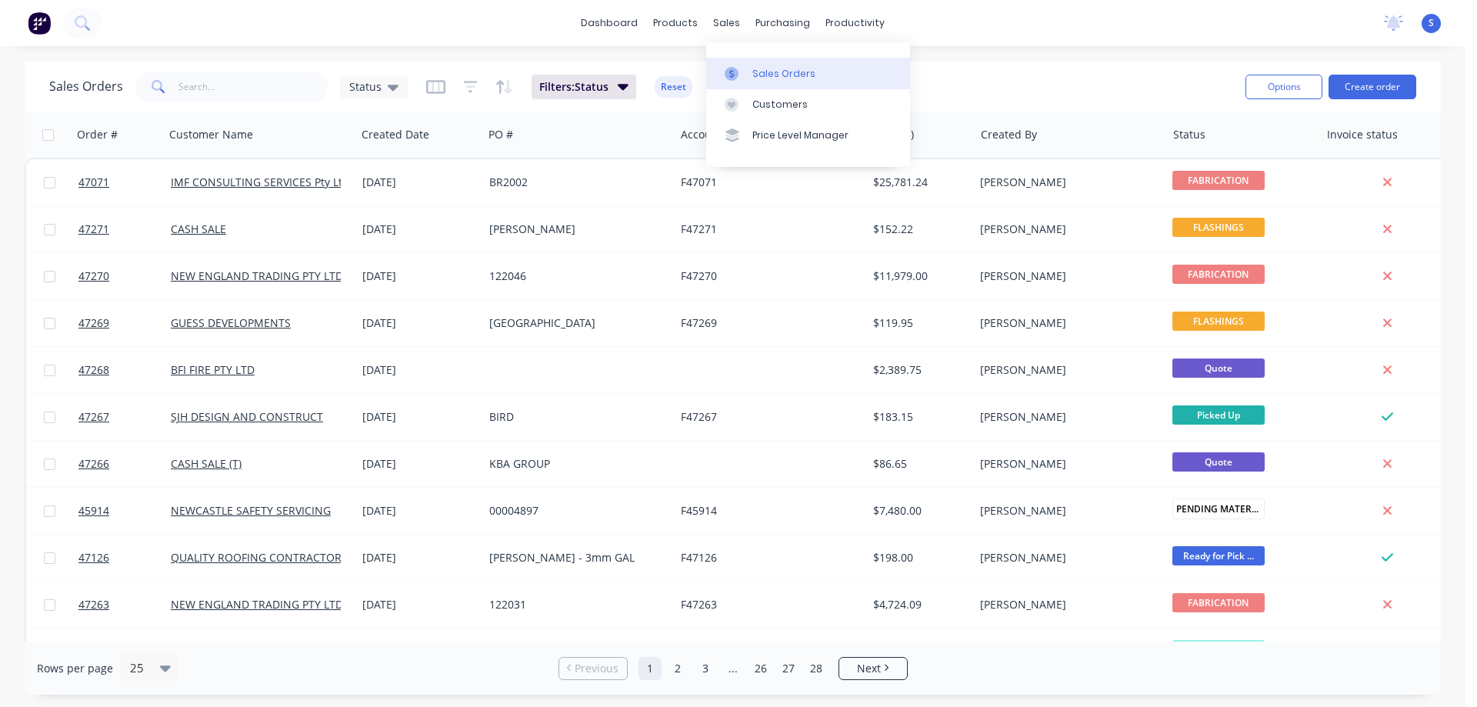
click at [755, 72] on div "Sales Orders" at bounding box center [783, 74] width 63 height 14
click at [205, 91] on input "text" at bounding box center [253, 87] width 150 height 31
click at [1359, 90] on button "Create order" at bounding box center [1372, 87] width 88 height 25
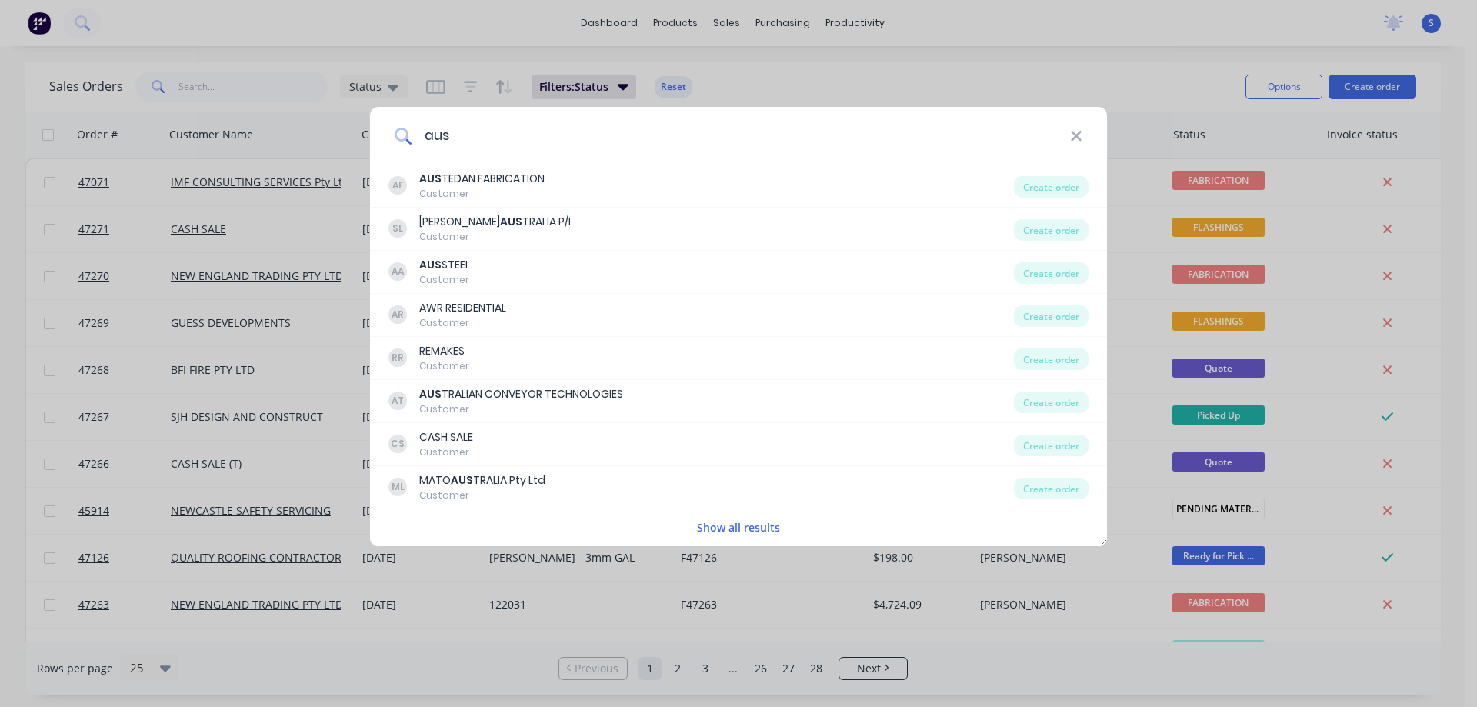
click at [463, 135] on input "aus" at bounding box center [740, 136] width 658 height 58
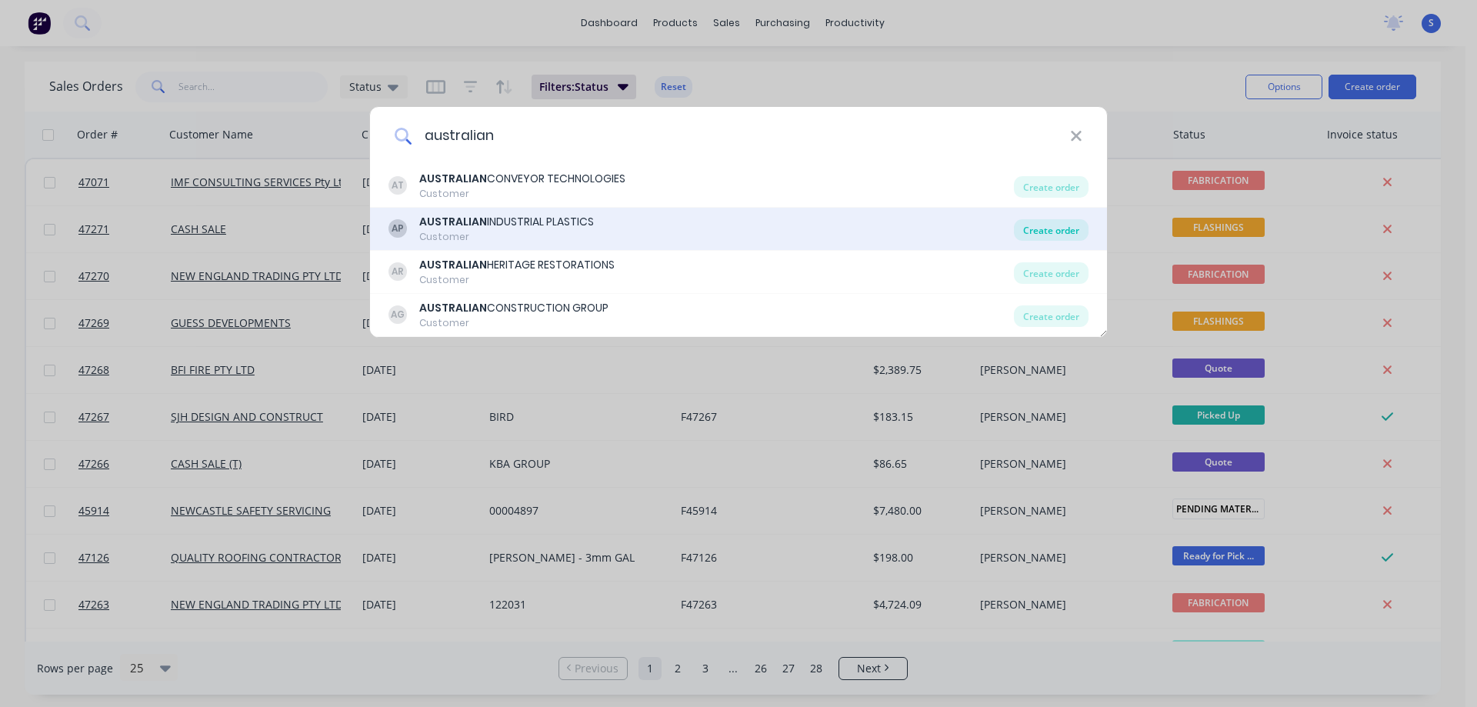
type input "australian"
click at [1036, 230] on div "Create order" at bounding box center [1051, 230] width 75 height 22
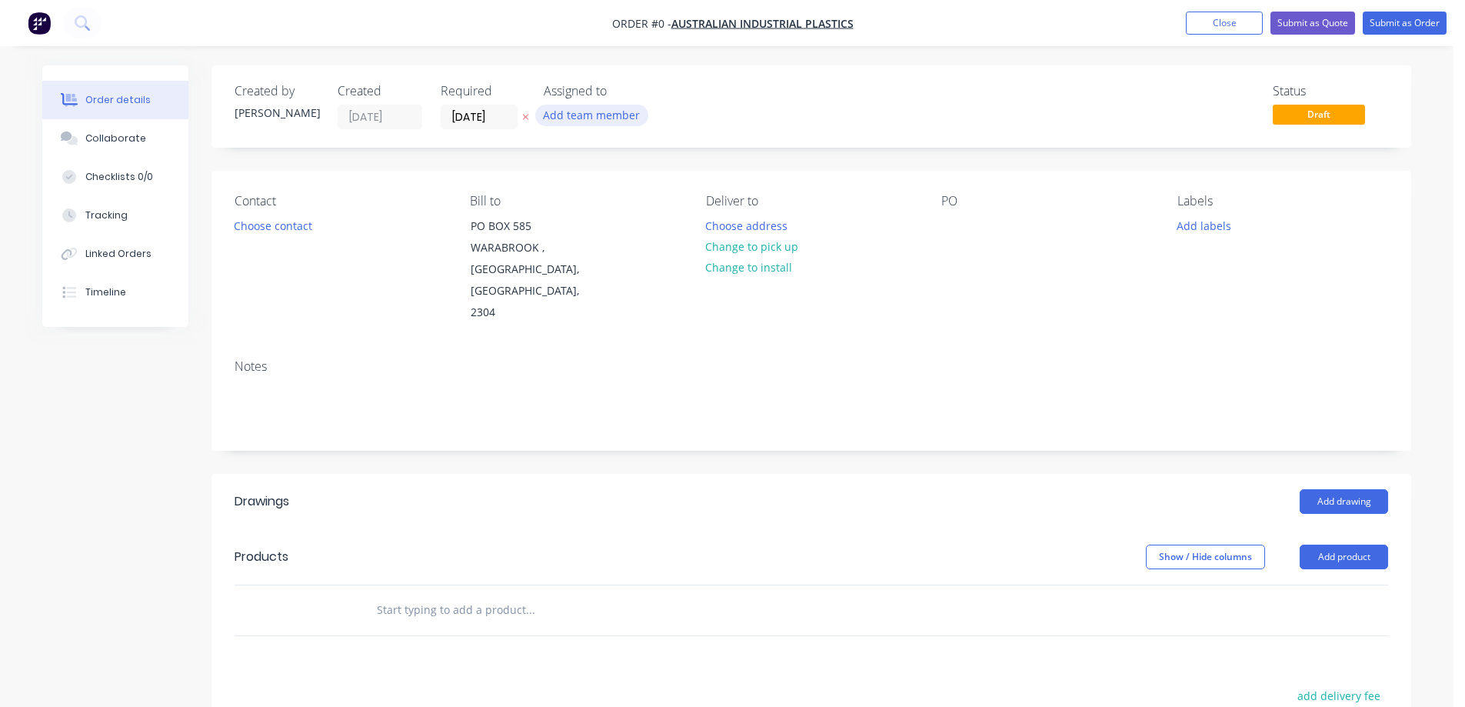
click at [582, 113] on button "Add team member" at bounding box center [591, 115] width 113 height 21
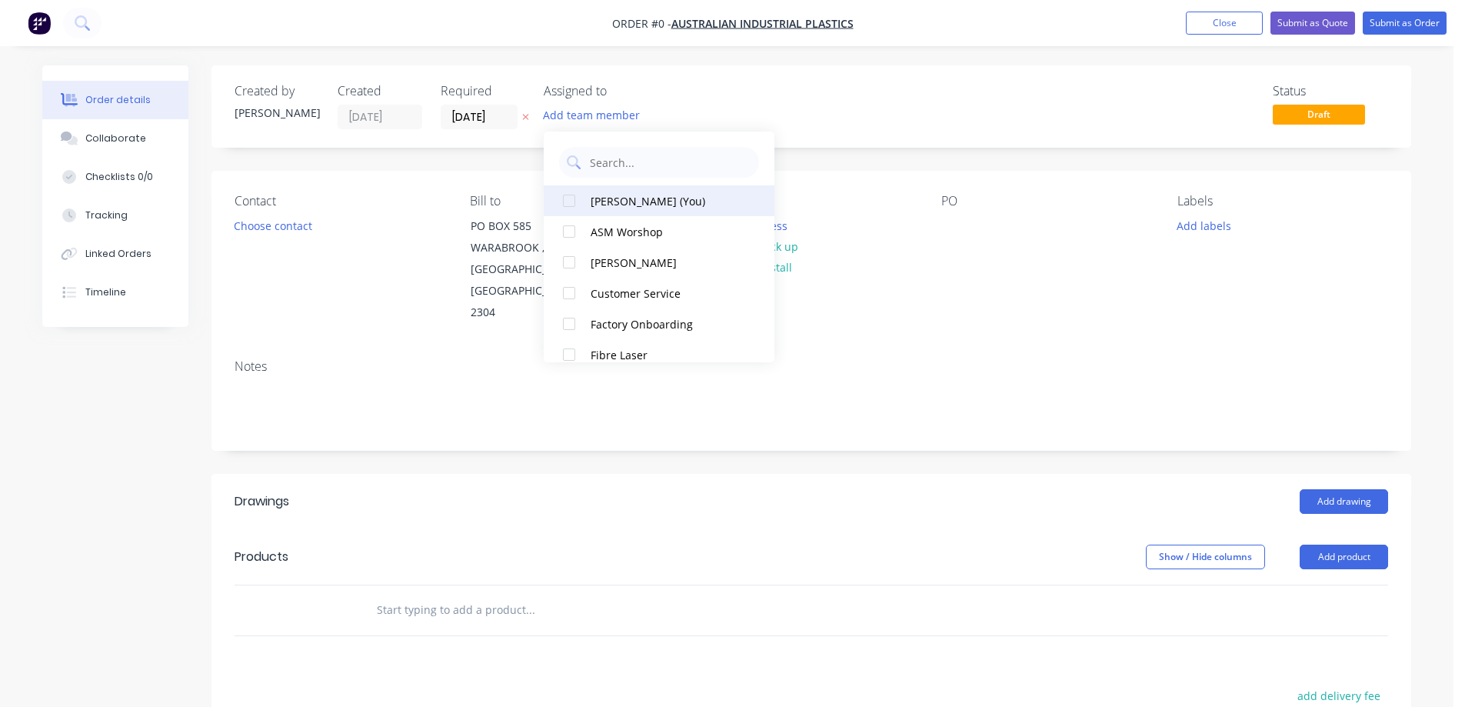
click at [578, 198] on div at bounding box center [569, 200] width 31 height 31
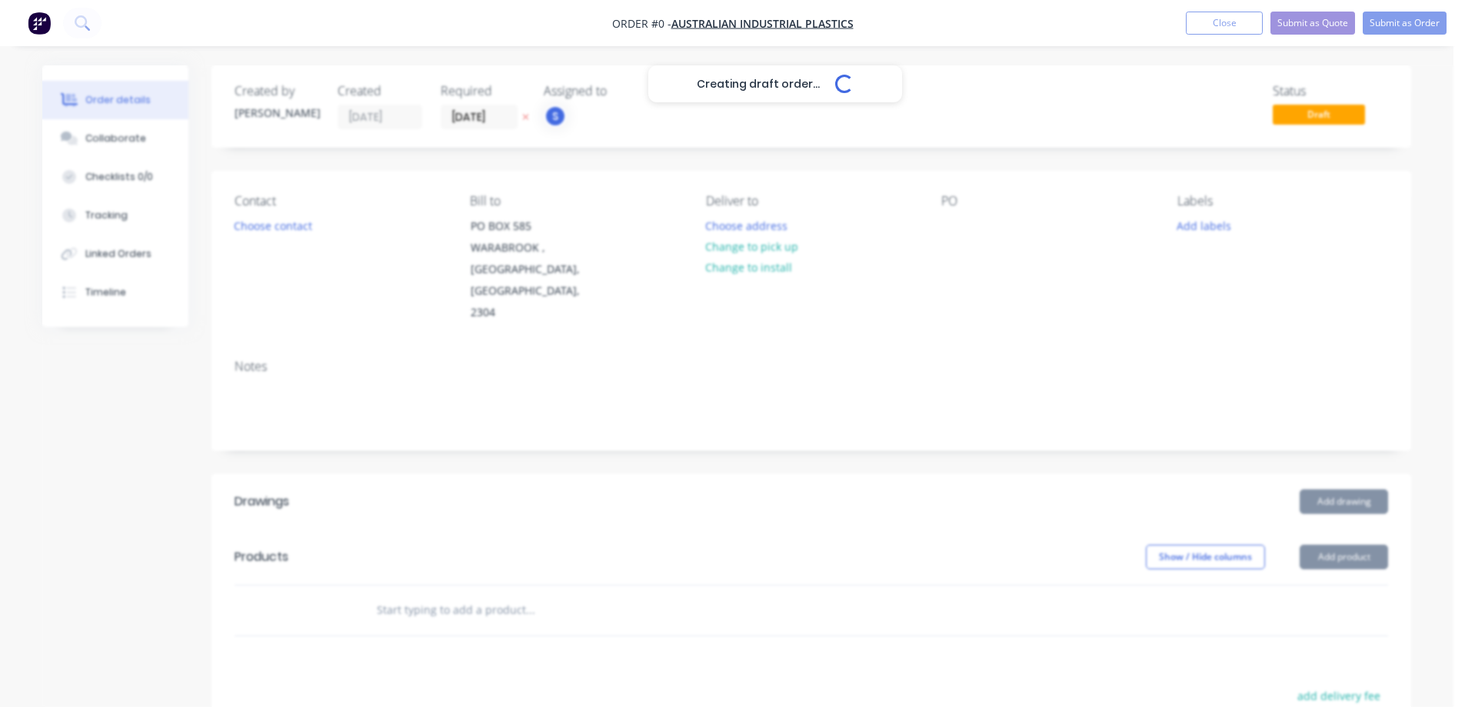
click at [193, 354] on div "Creating draft order... Loading... Order details Collaborate Checklists 0/0 Tra…" at bounding box center [727, 529] width 1400 height 929
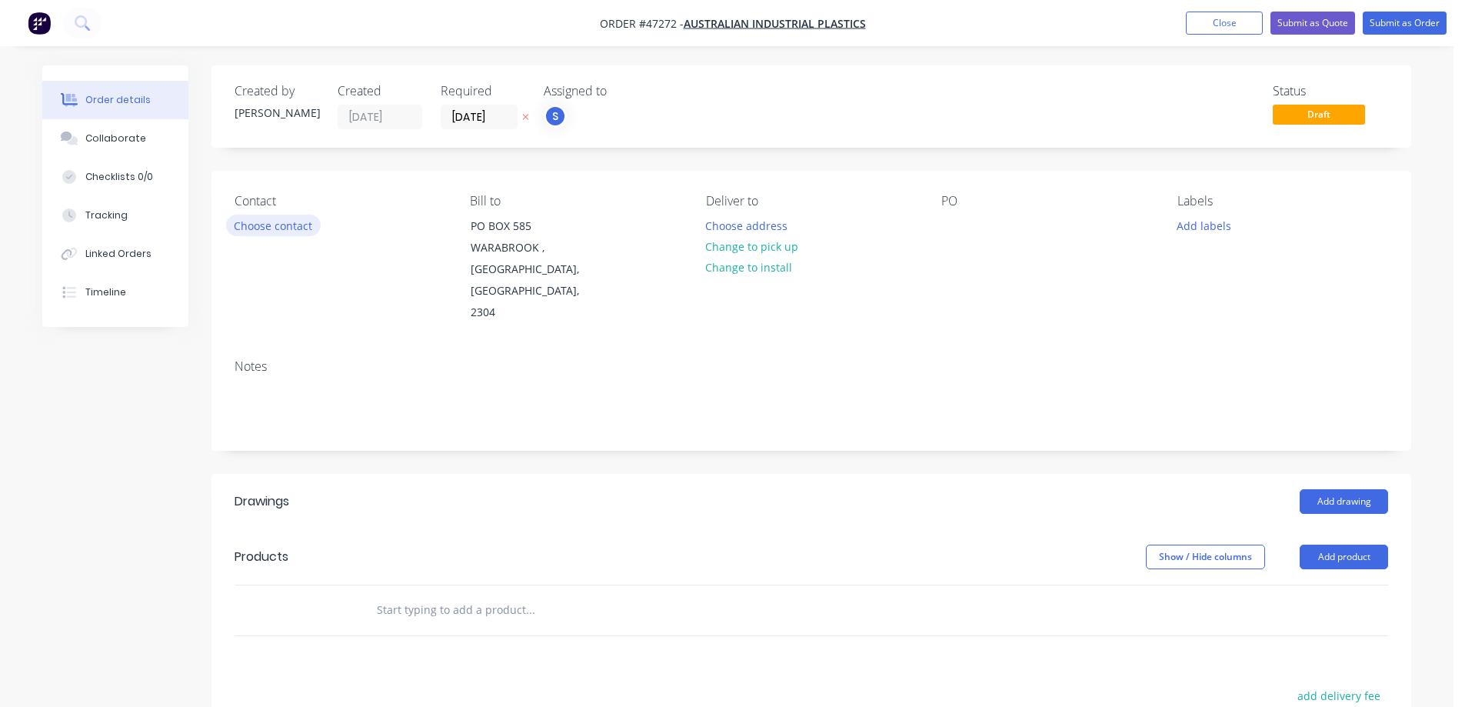
click at [275, 220] on button "Choose contact" at bounding box center [273, 225] width 95 height 21
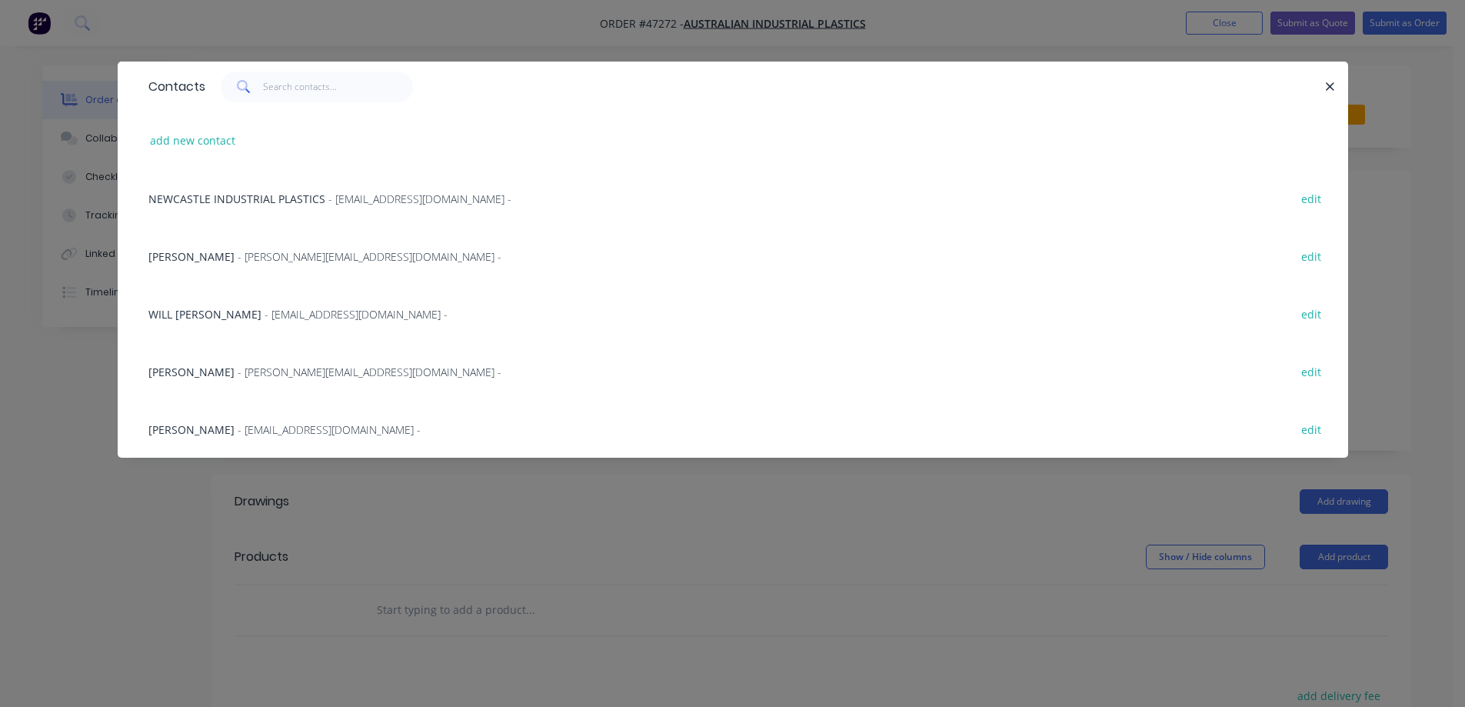
click at [206, 422] on span "[PERSON_NAME]" at bounding box center [191, 429] width 86 height 15
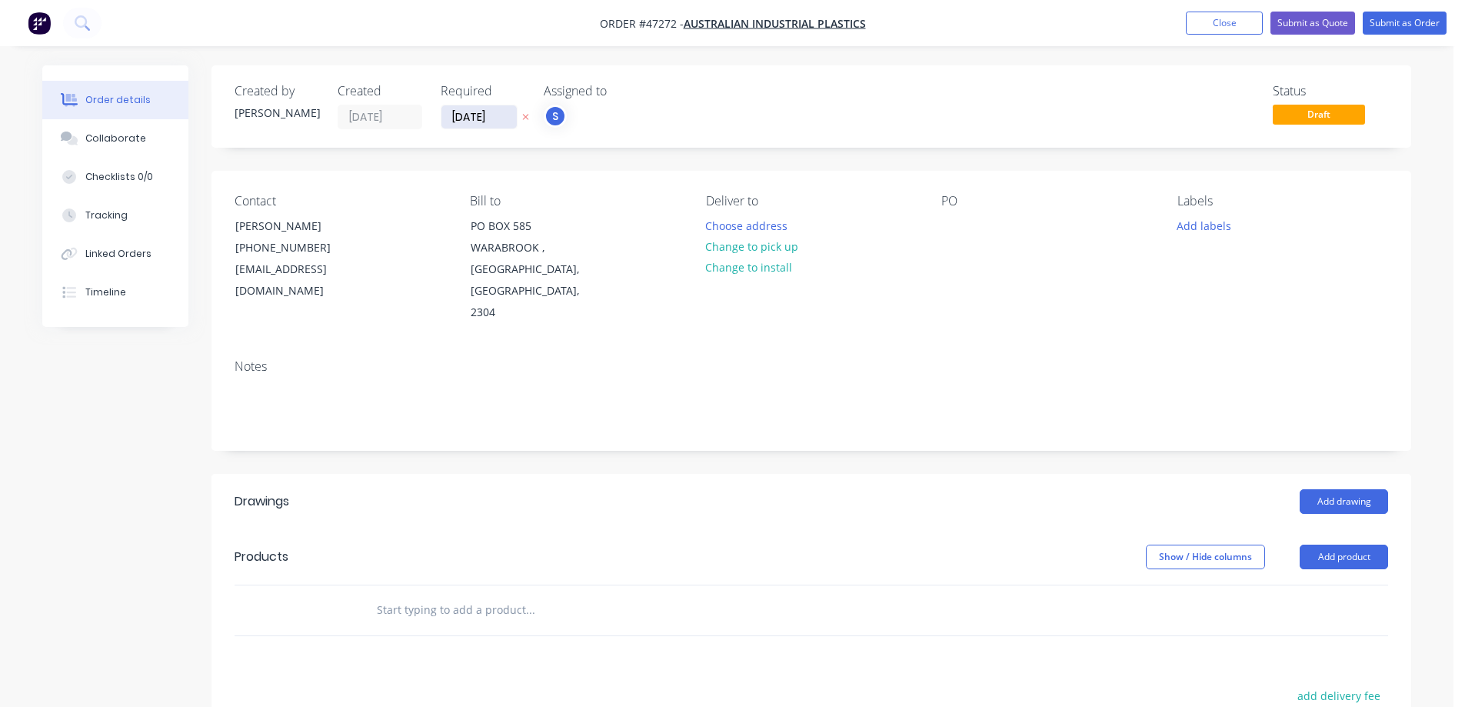
click at [491, 114] on input "[DATE]" at bounding box center [478, 116] width 75 height 23
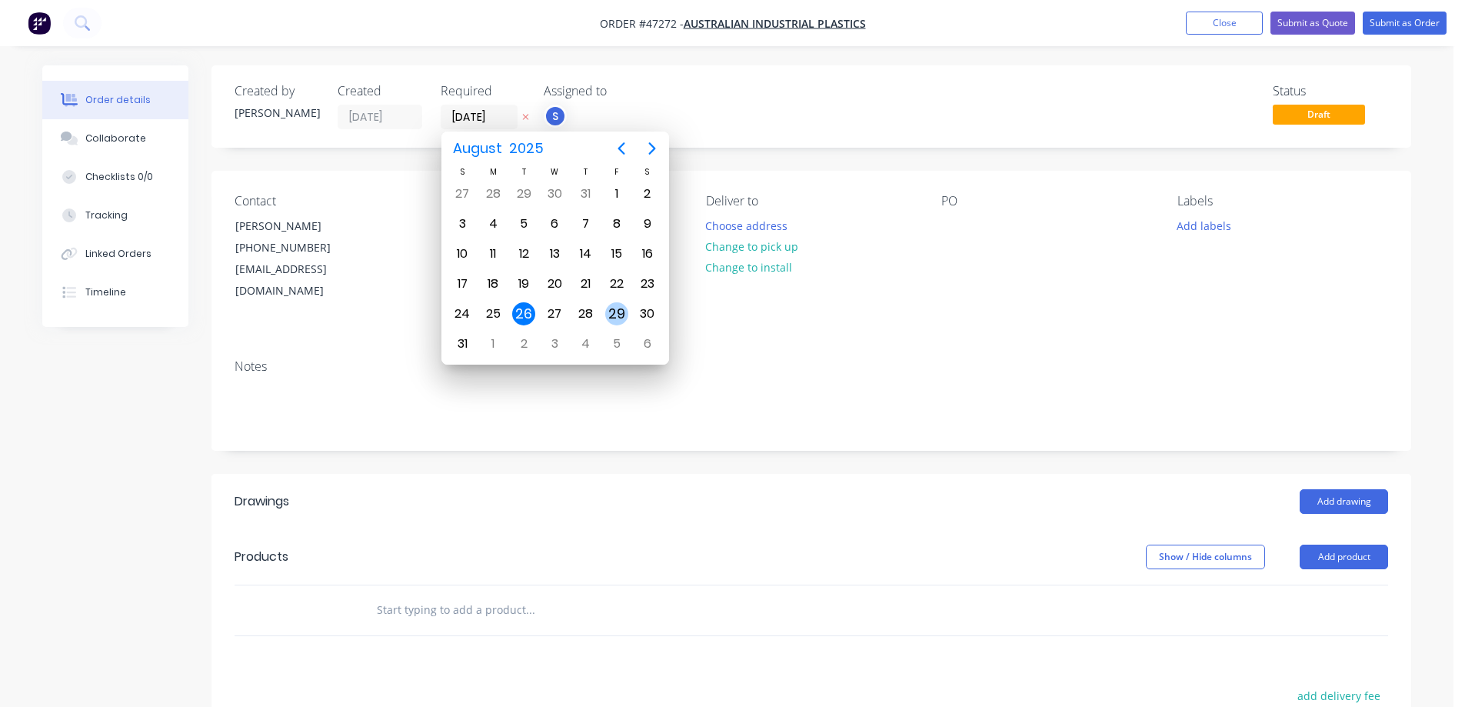
click at [621, 316] on div "29" at bounding box center [616, 313] width 23 height 23
type input "[DATE]"
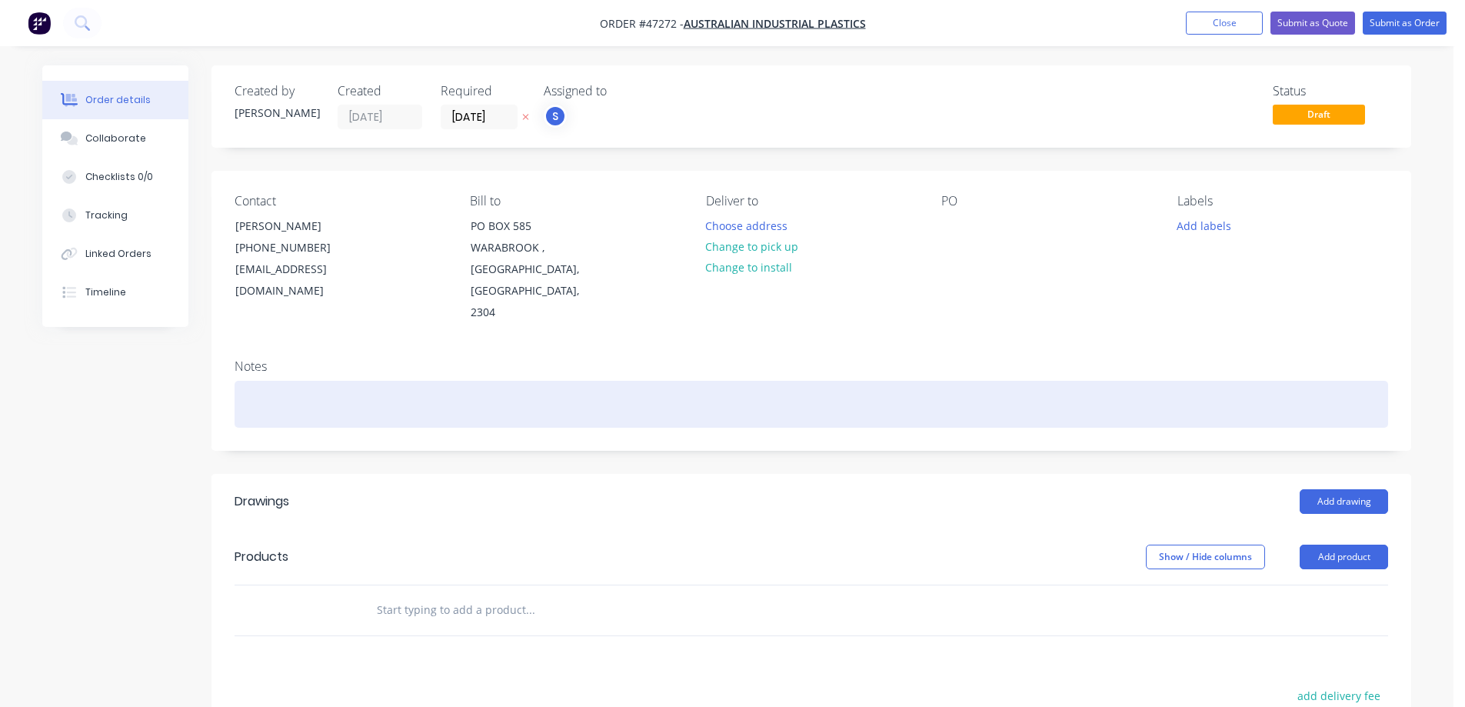
click at [342, 391] on div at bounding box center [812, 404] width 1154 height 47
click at [327, 381] on div "FOR COLLECTIUON [DATE] MORNING" at bounding box center [812, 404] width 1154 height 47
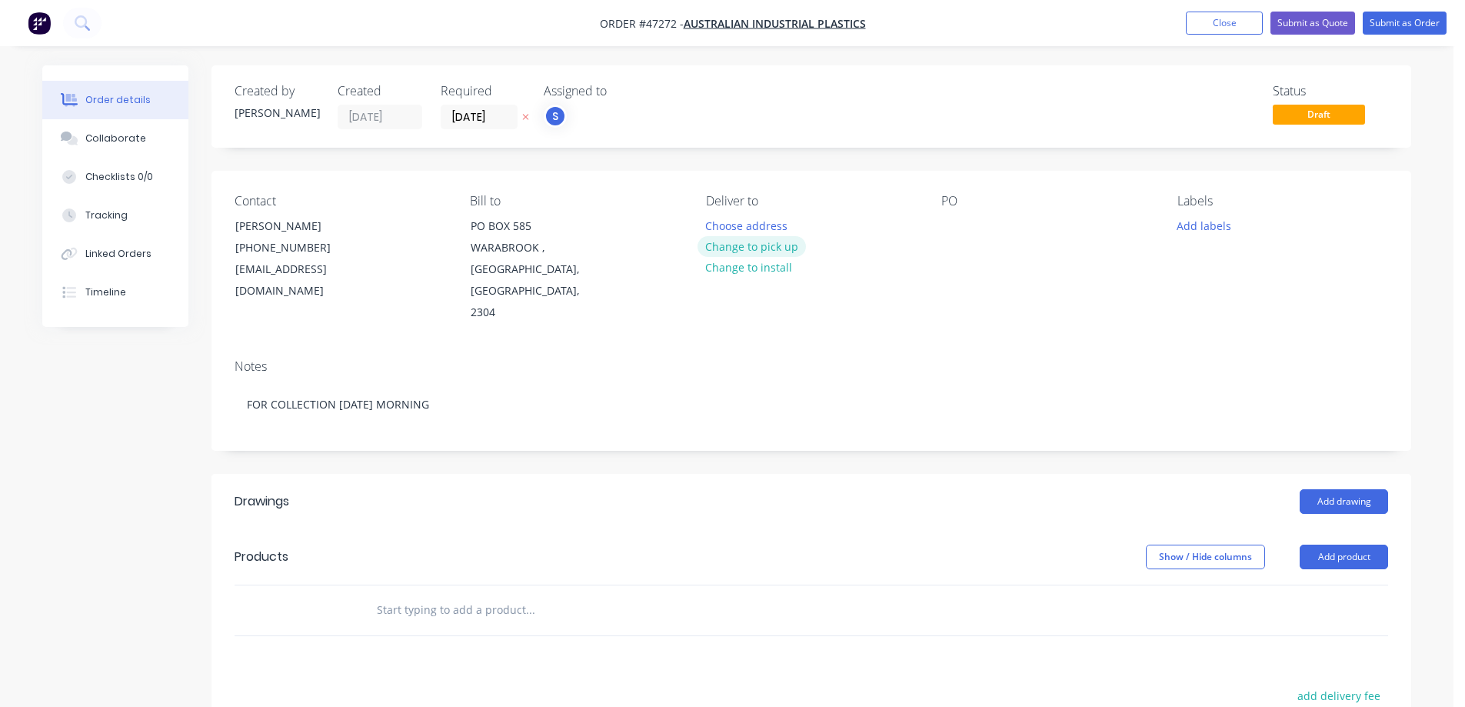
click at [769, 248] on button "Change to pick up" at bounding box center [752, 246] width 109 height 21
click at [948, 218] on div at bounding box center [953, 226] width 25 height 22
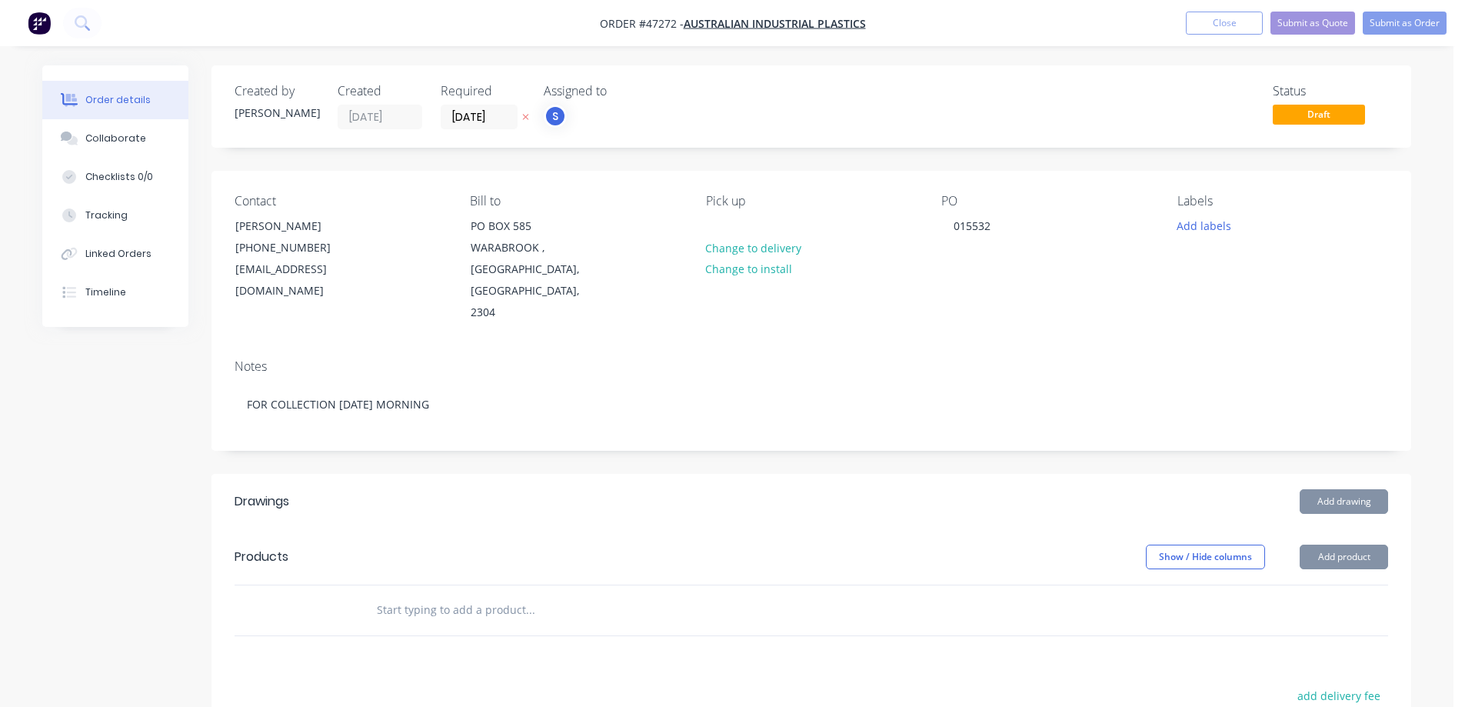
click at [945, 158] on div "Created by [PERSON_NAME] Created [DATE] Required [DATE] Assigned to S Status Dr…" at bounding box center [812, 518] width 1200 height 906
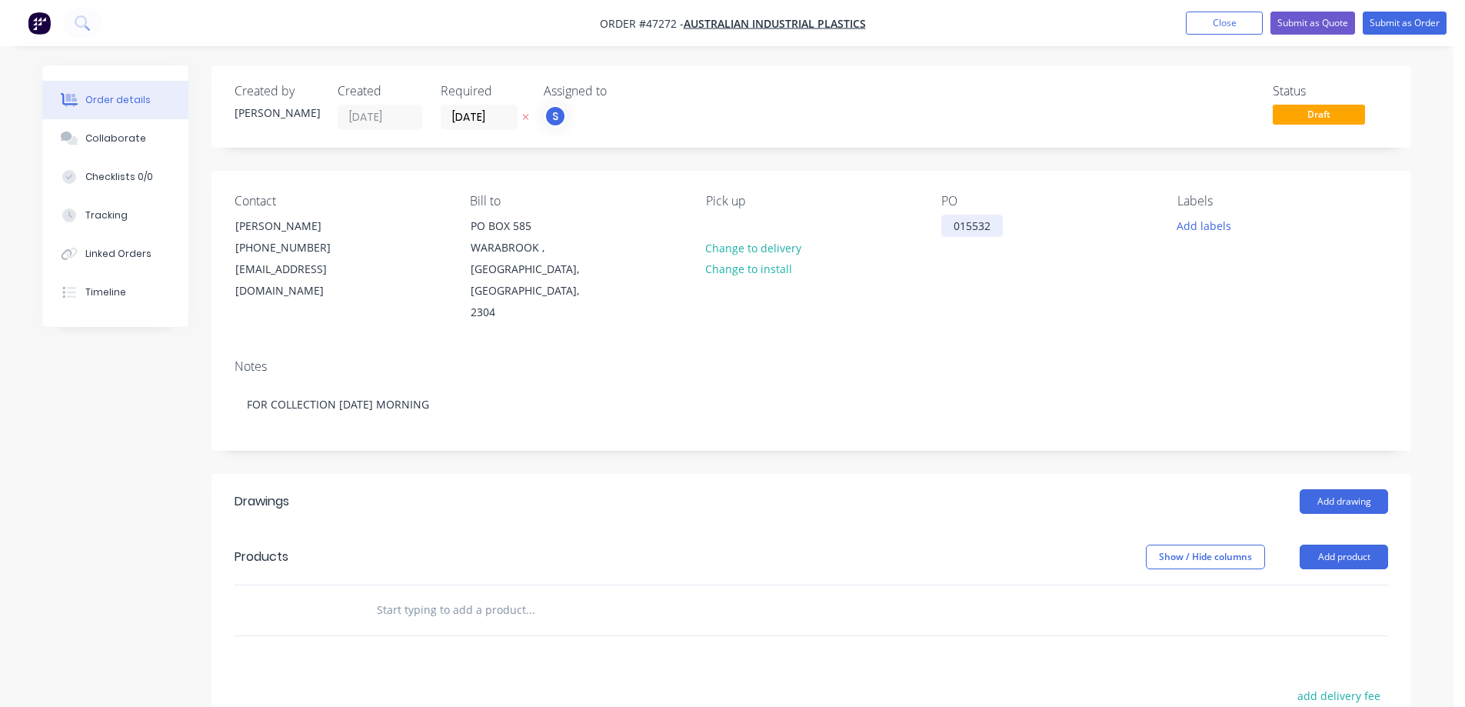
click at [994, 225] on div "015532" at bounding box center [972, 226] width 62 height 22
click at [1223, 231] on button "Add labels" at bounding box center [1203, 225] width 71 height 21
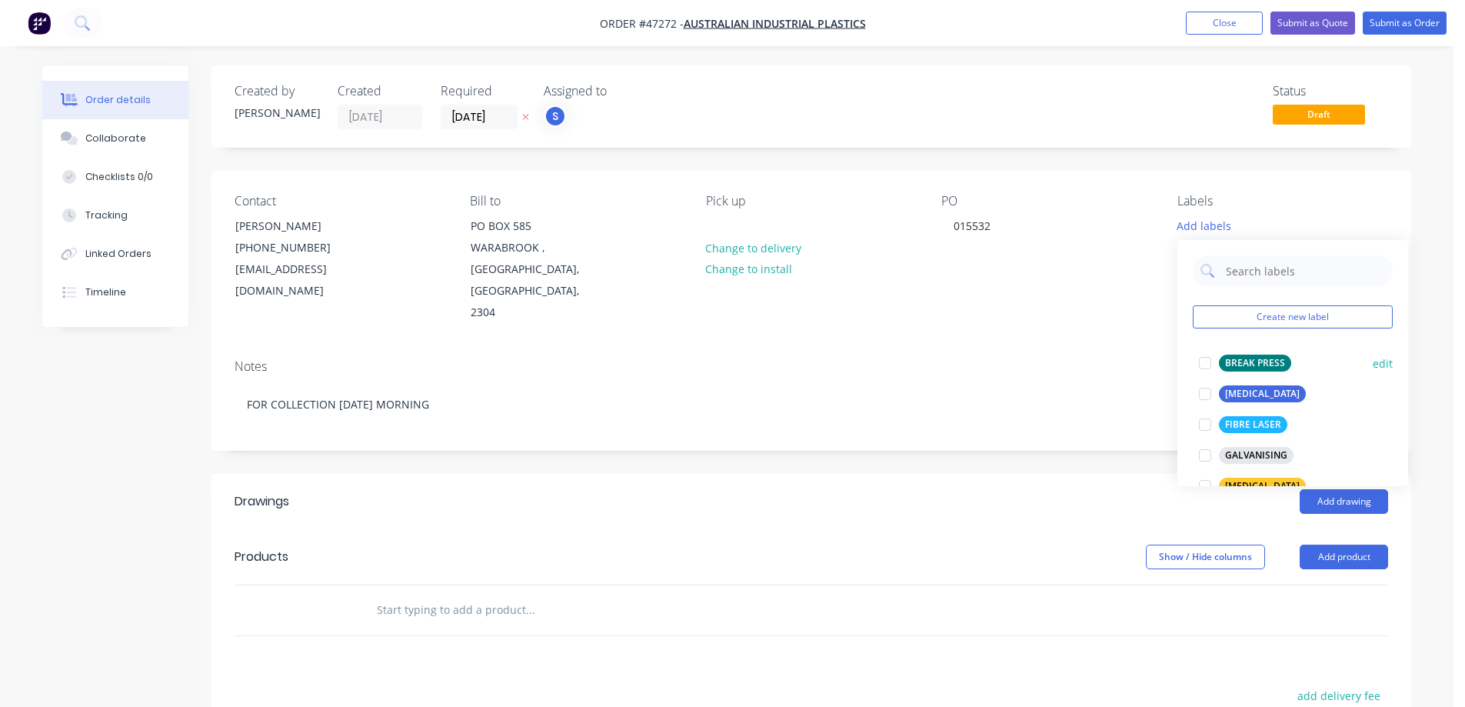
click at [1206, 363] on div at bounding box center [1205, 363] width 31 height 31
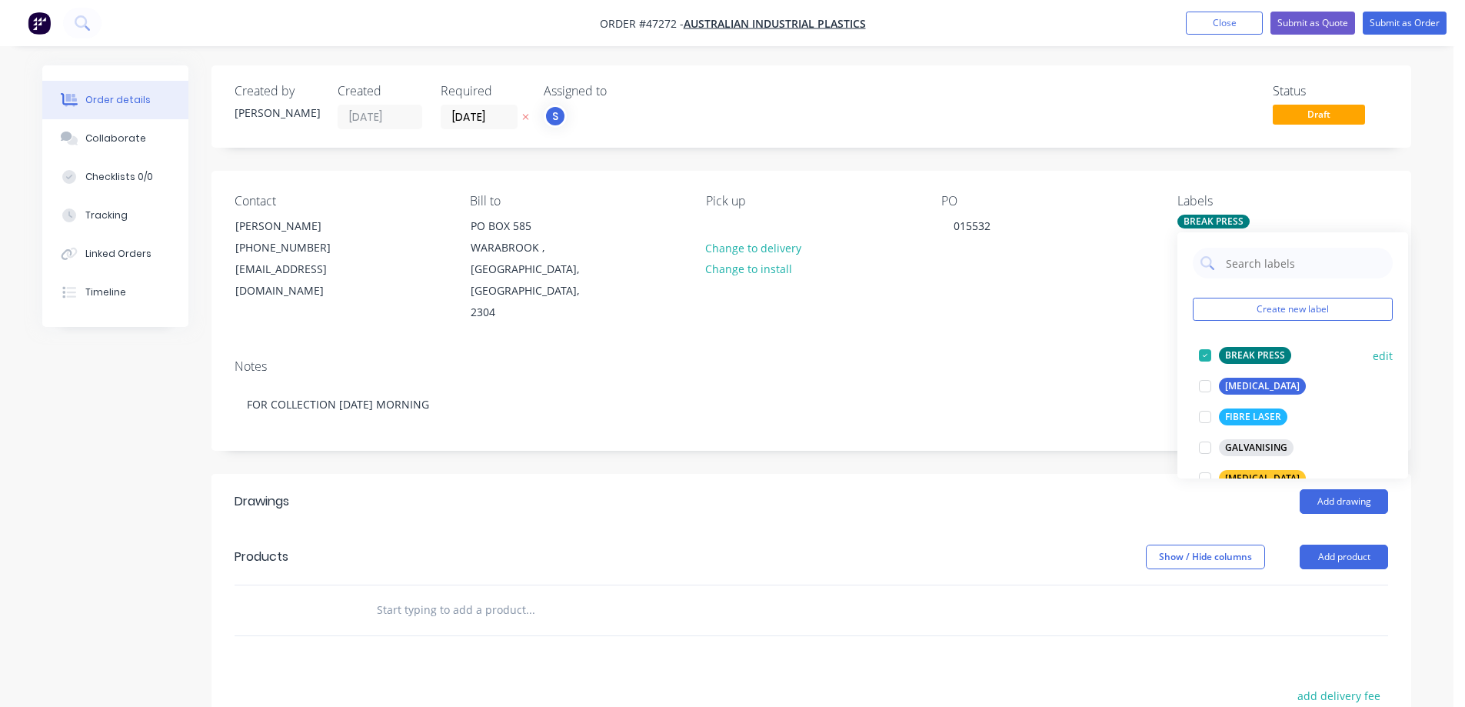
click at [1206, 360] on div at bounding box center [1205, 355] width 31 height 31
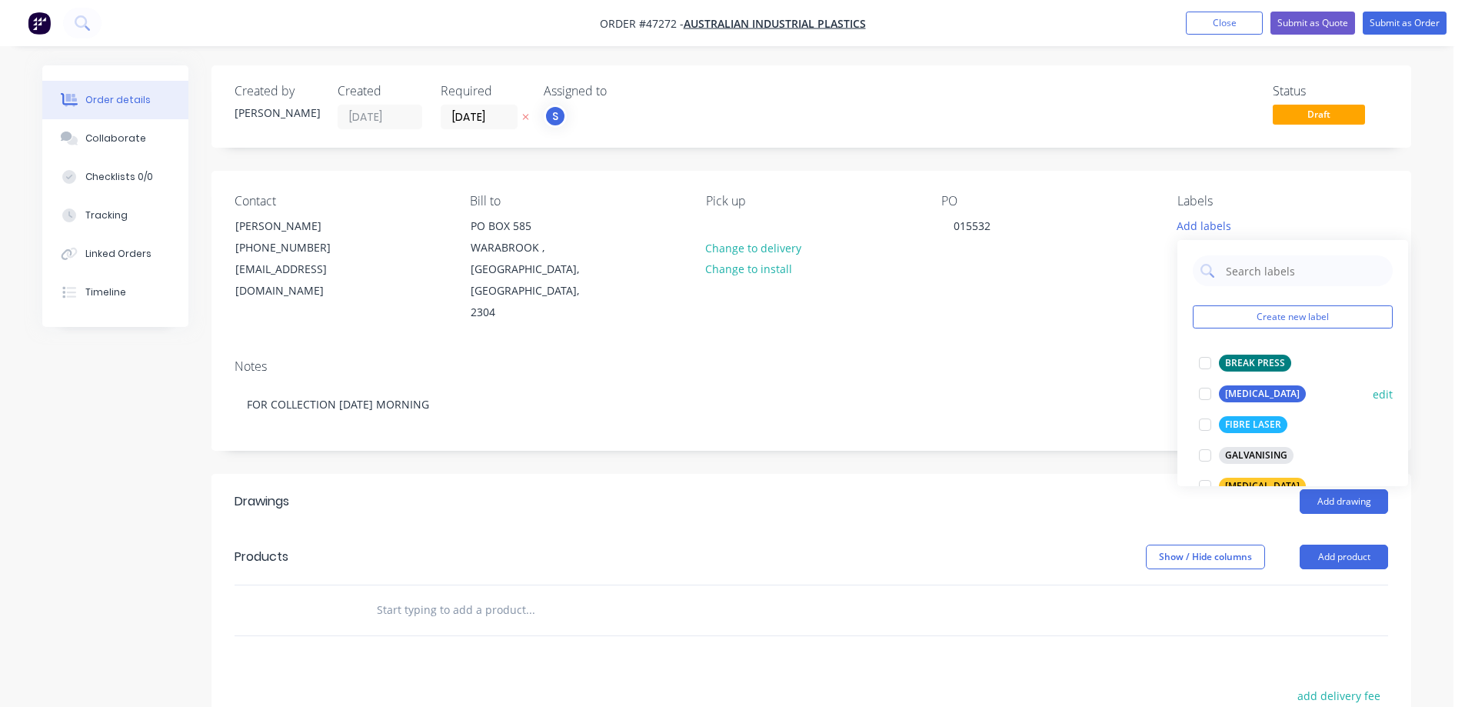
click at [1207, 392] on div at bounding box center [1205, 393] width 31 height 31
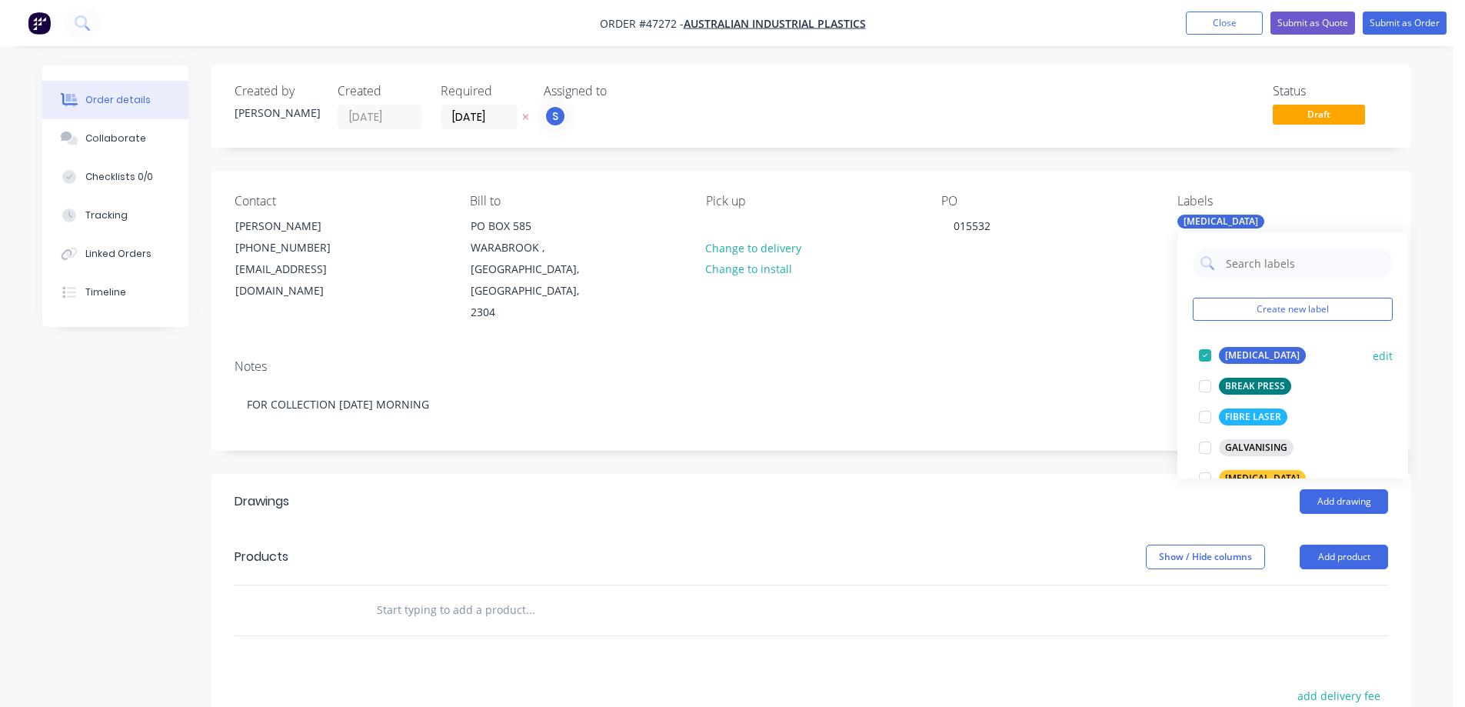
click at [1206, 355] on div at bounding box center [1205, 355] width 31 height 31
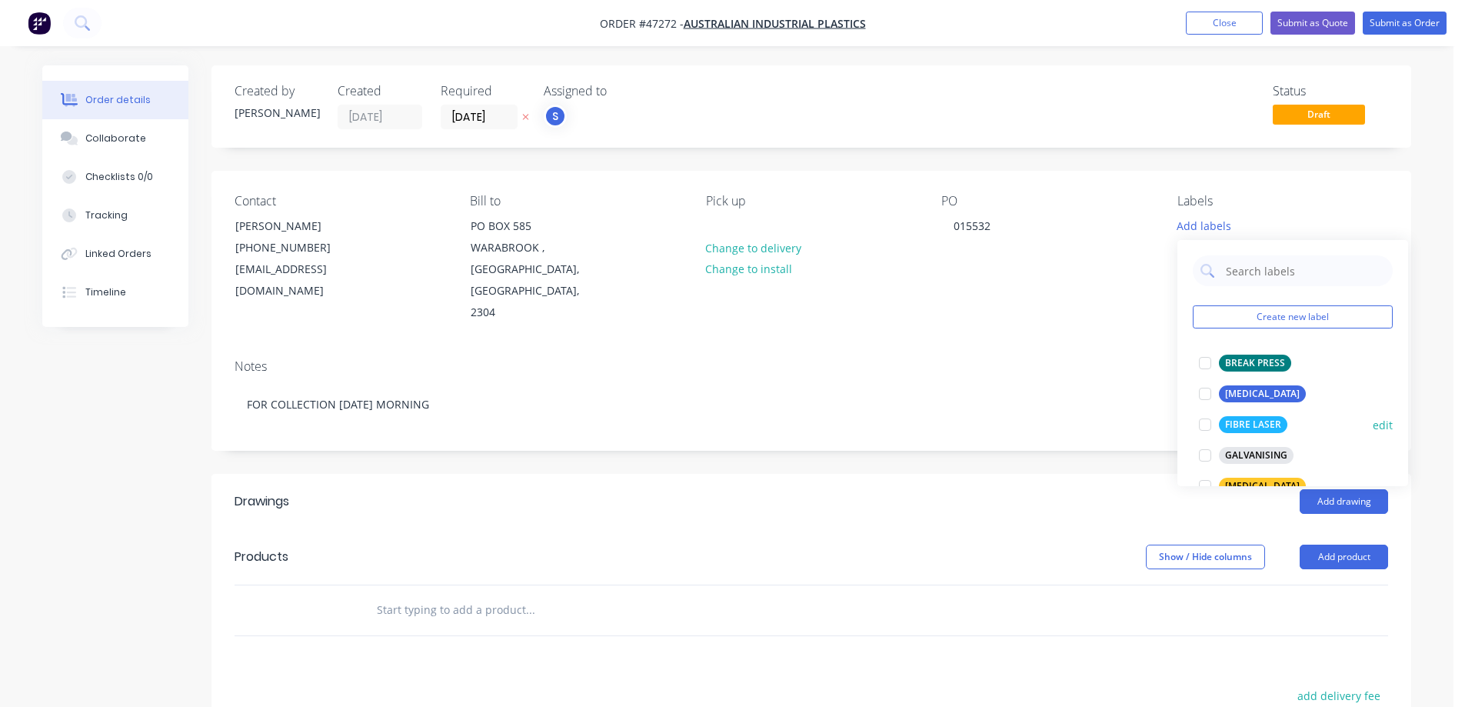
click at [1204, 425] on div at bounding box center [1205, 424] width 31 height 31
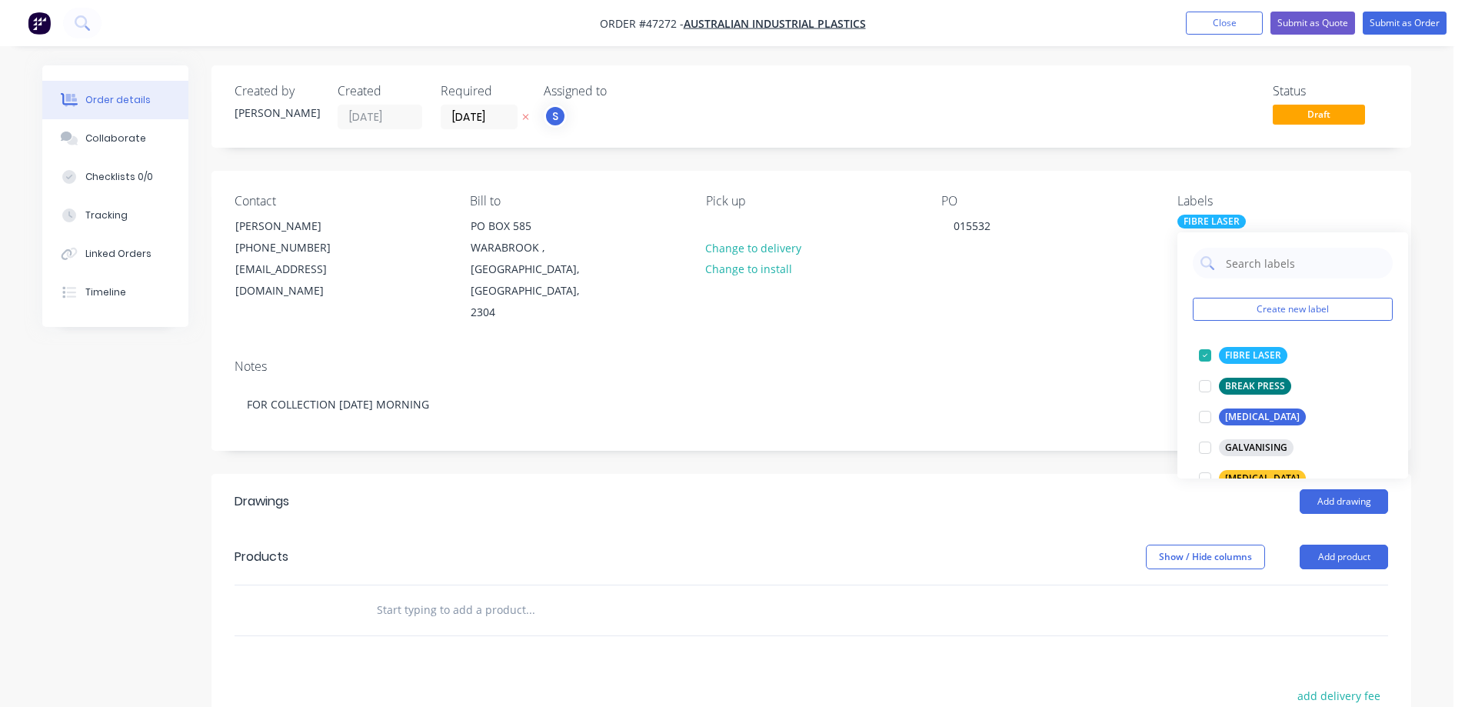
click at [1415, 196] on div "Order details Collaborate Checklists 0/0 Tracking Linked Orders Timeline Order …" at bounding box center [727, 529] width 1400 height 929
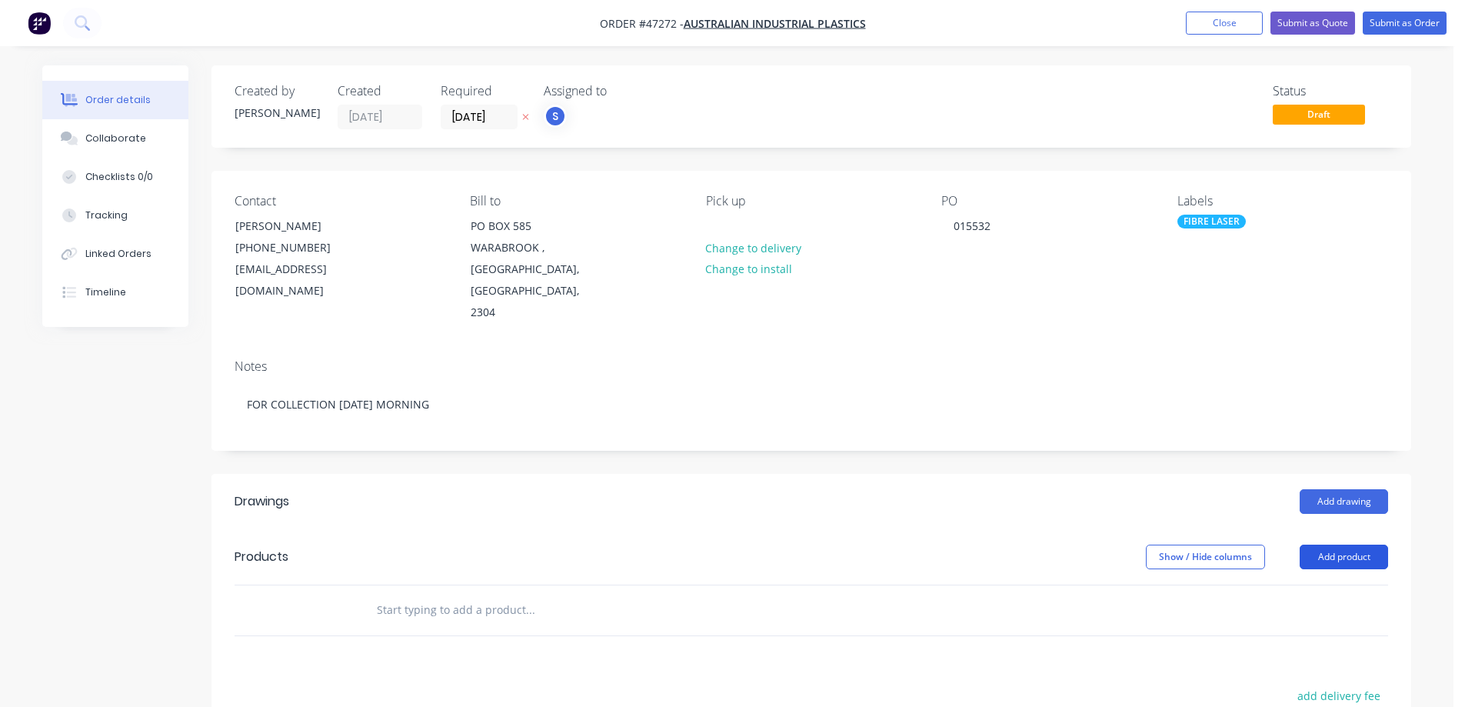
click at [1336, 545] on button "Add product" at bounding box center [1344, 557] width 88 height 25
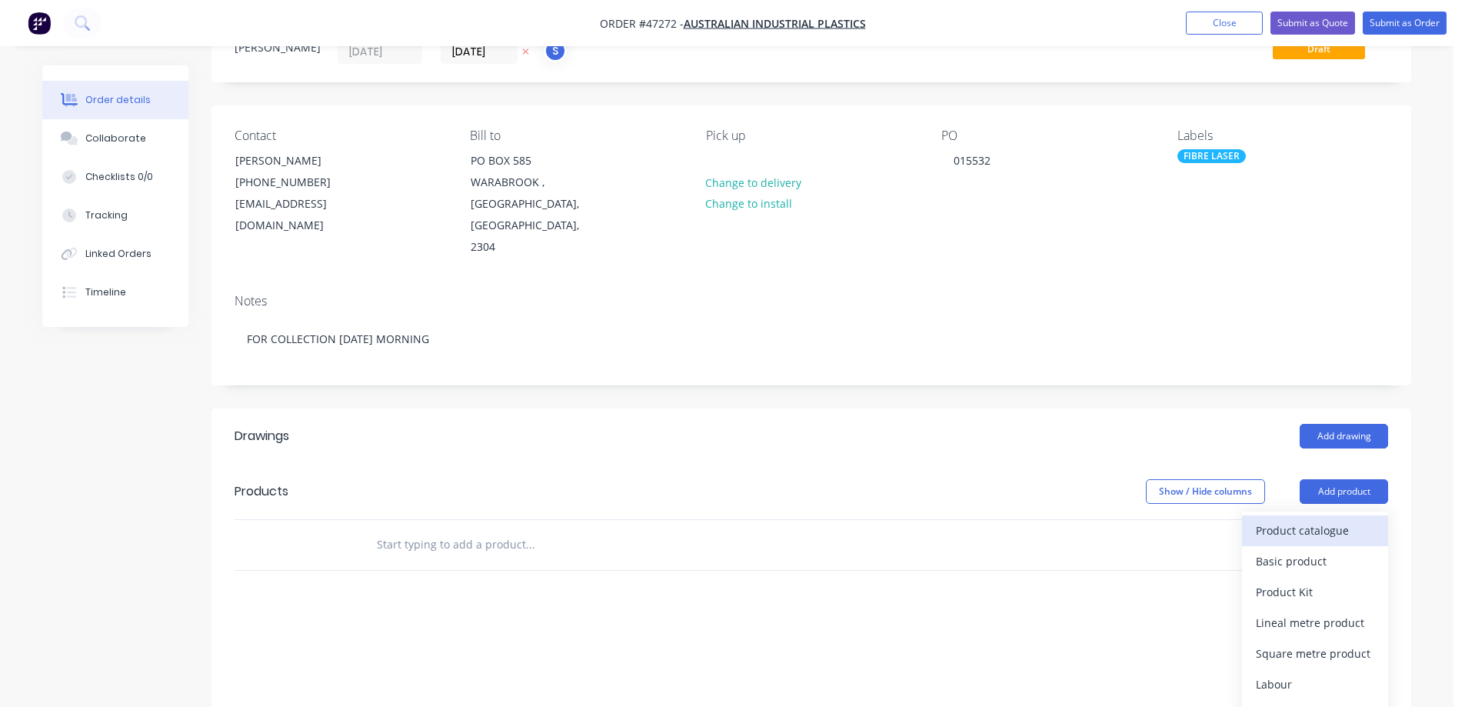
scroll to position [154, 0]
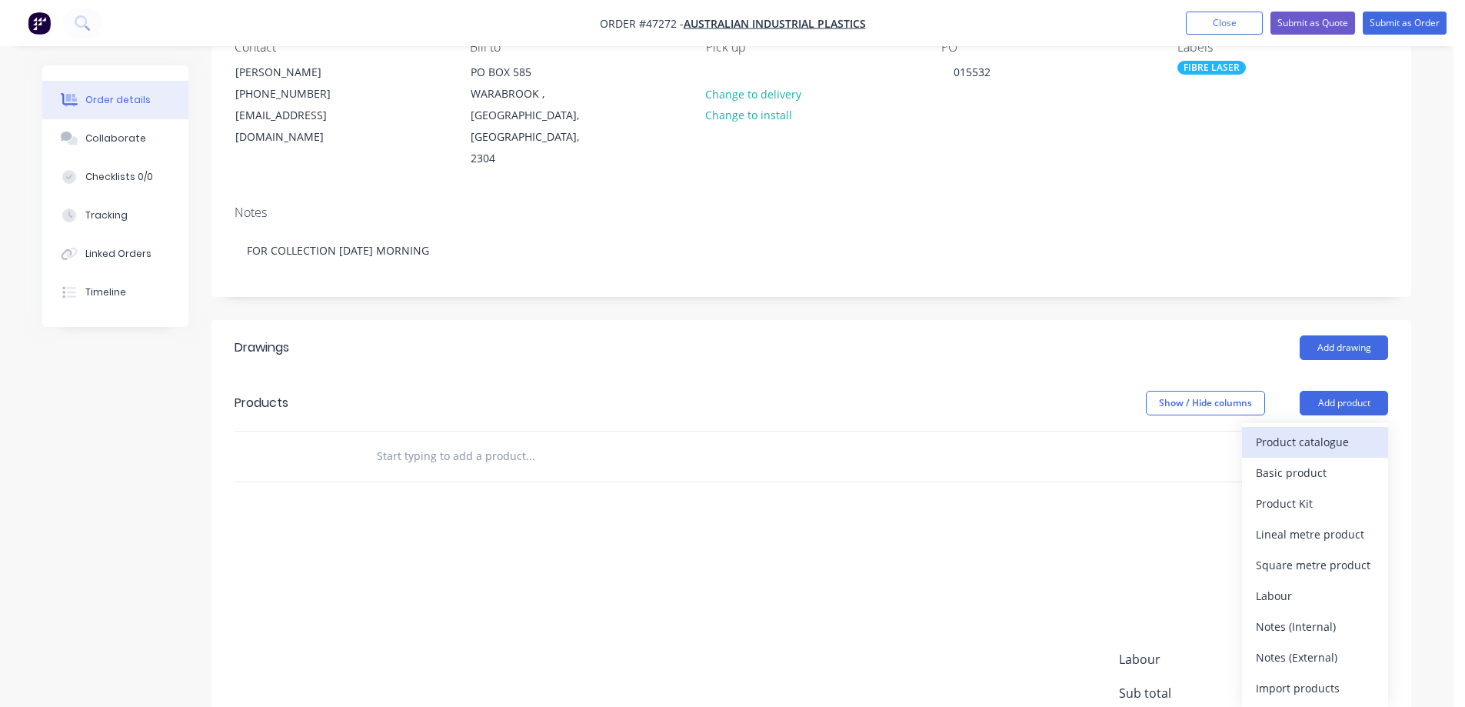
click at [1307, 431] on div "Product catalogue" at bounding box center [1315, 442] width 118 height 22
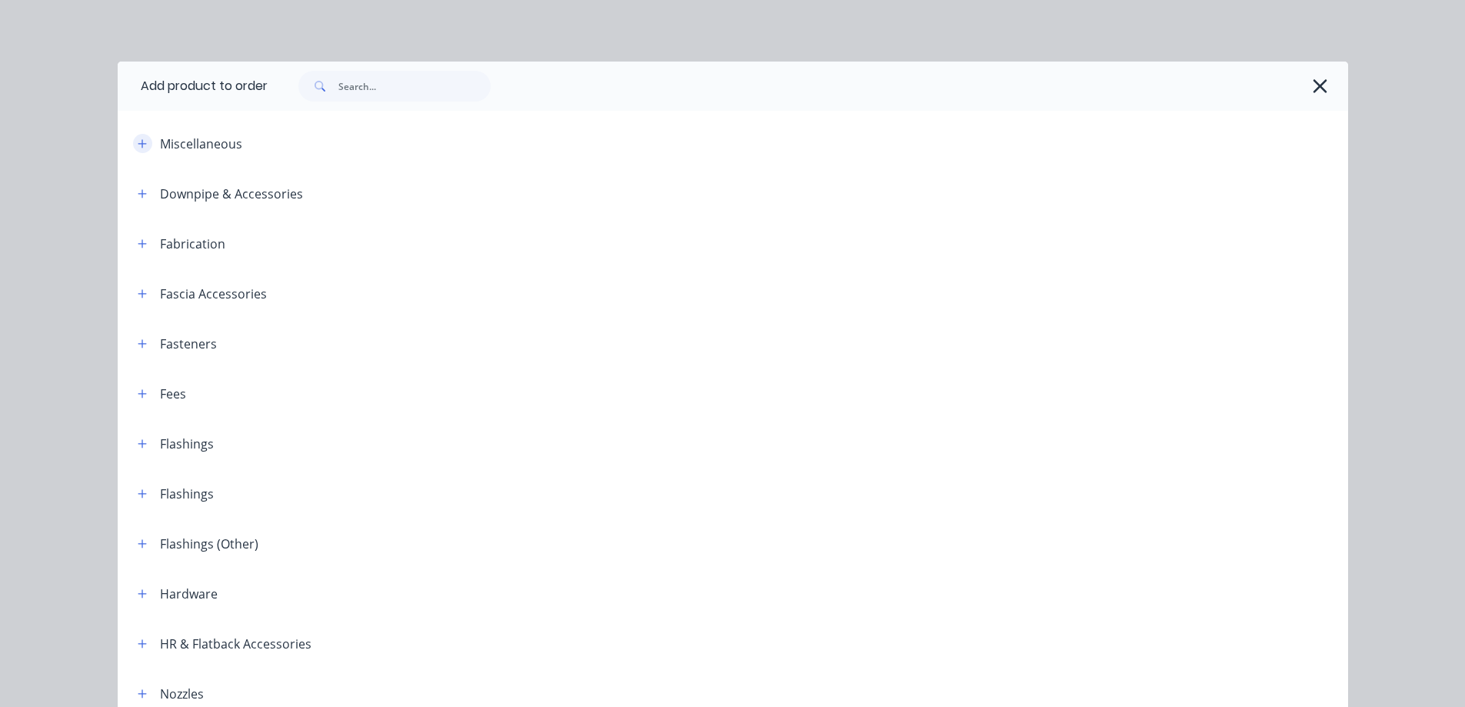
click at [142, 145] on button "button" at bounding box center [142, 143] width 19 height 19
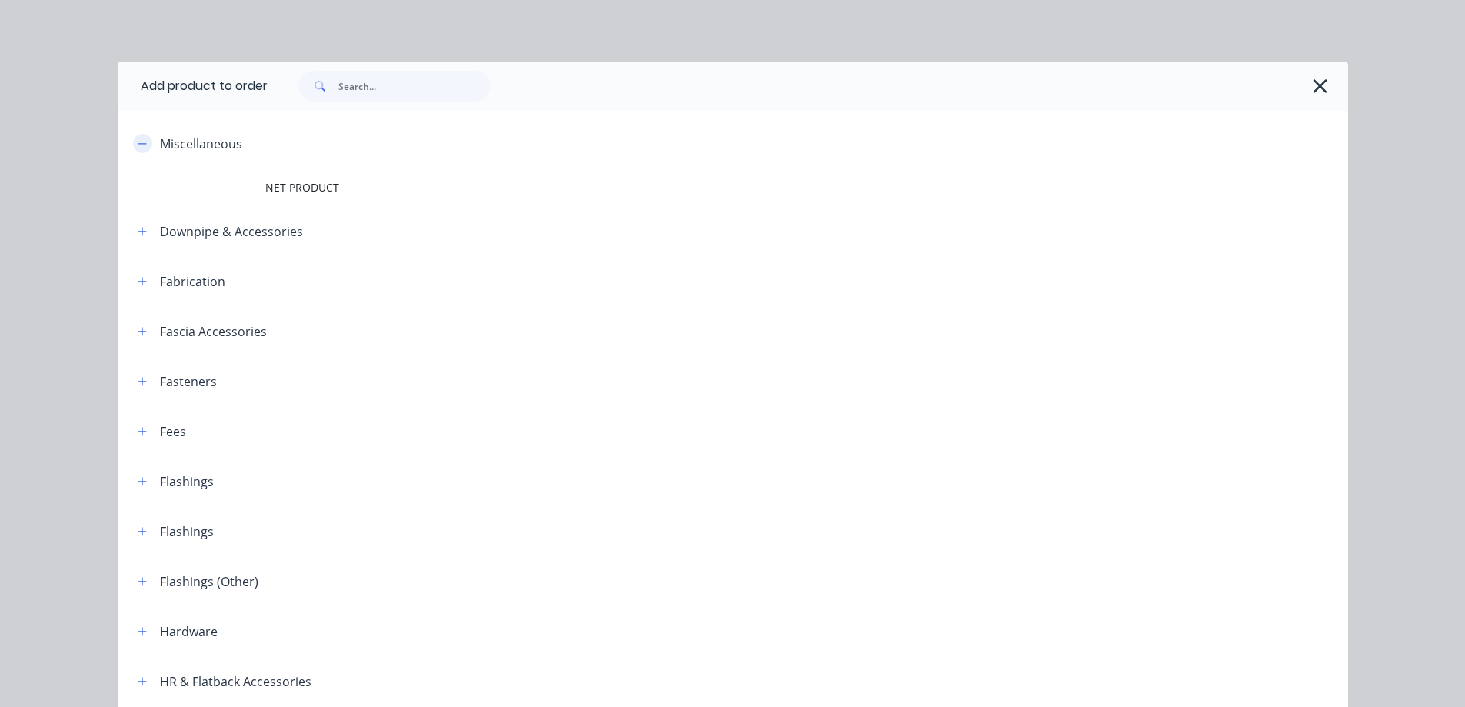
click at [138, 138] on icon "button" at bounding box center [142, 143] width 9 height 11
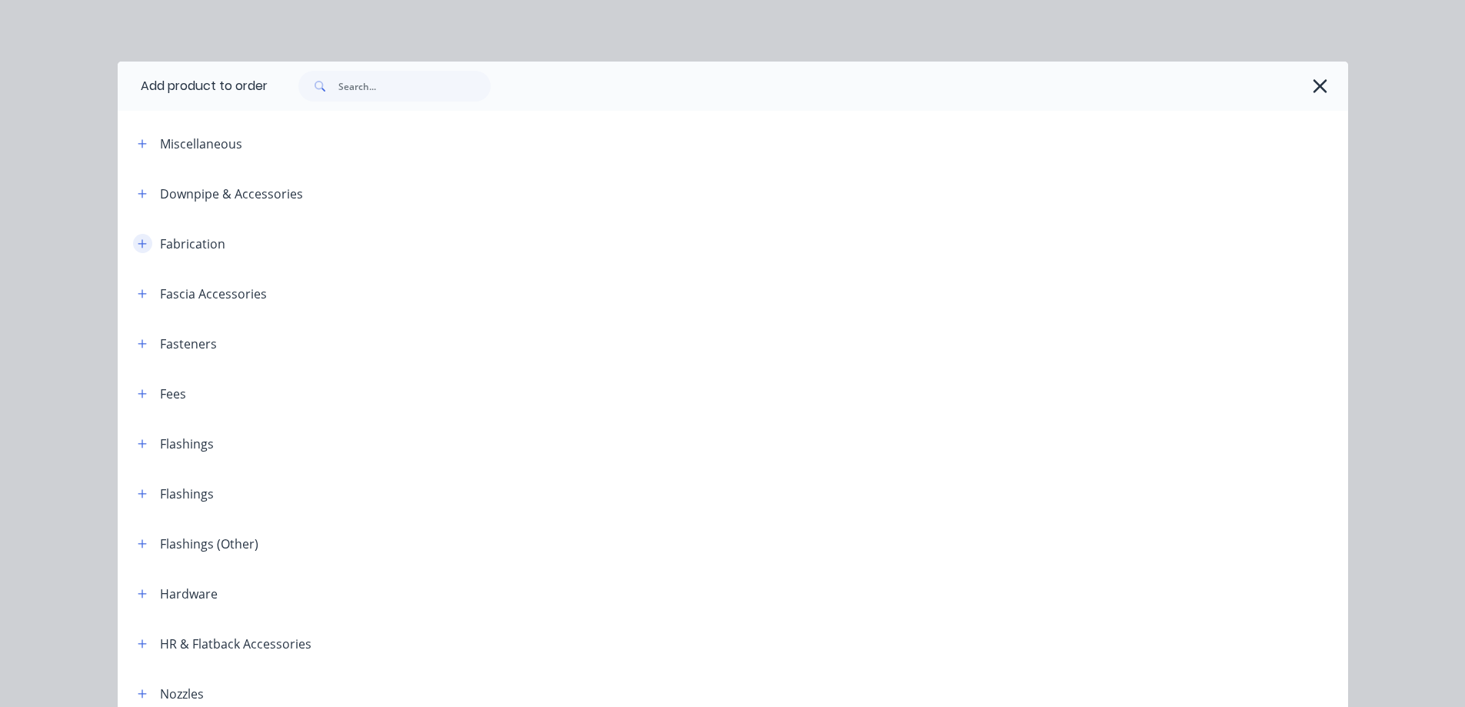
click at [138, 245] on icon "button" at bounding box center [142, 243] width 8 height 8
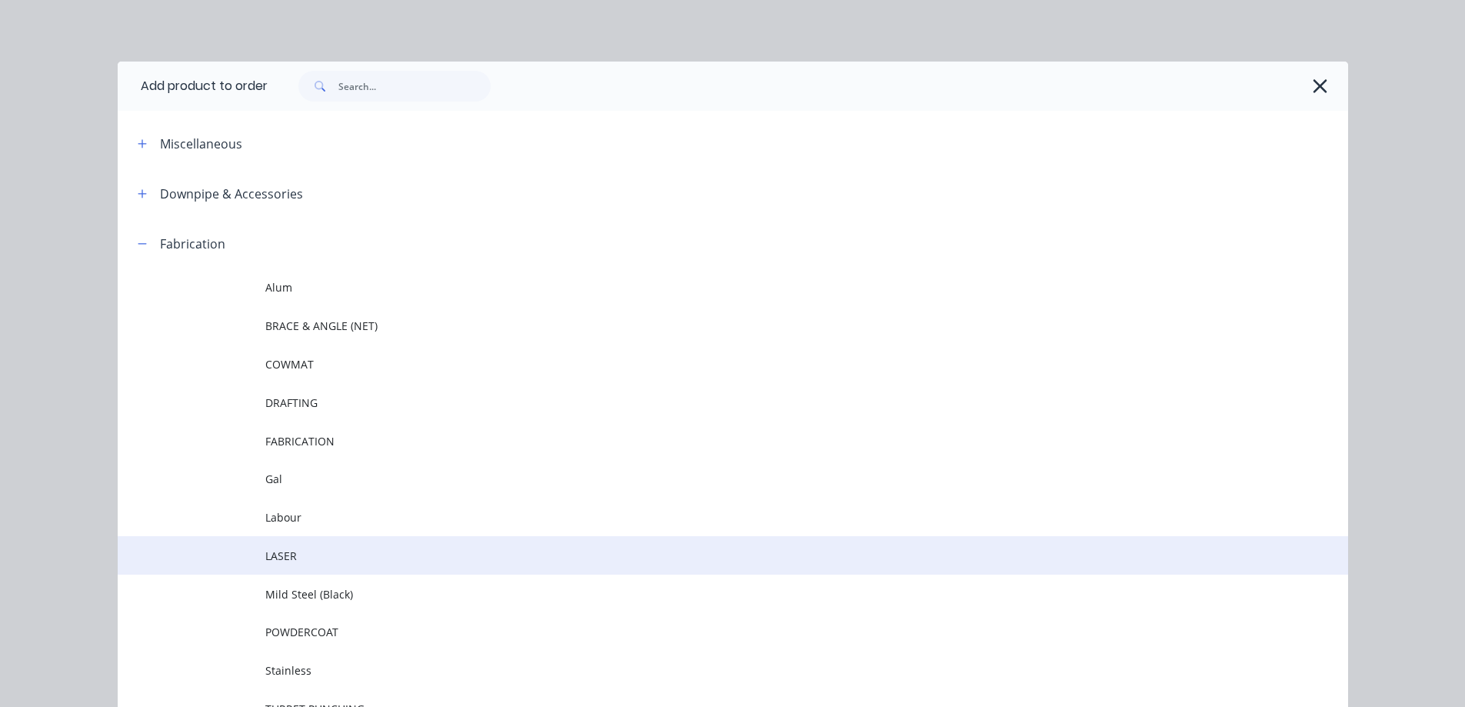
click at [276, 549] on span "LASER" at bounding box center [698, 556] width 866 height 16
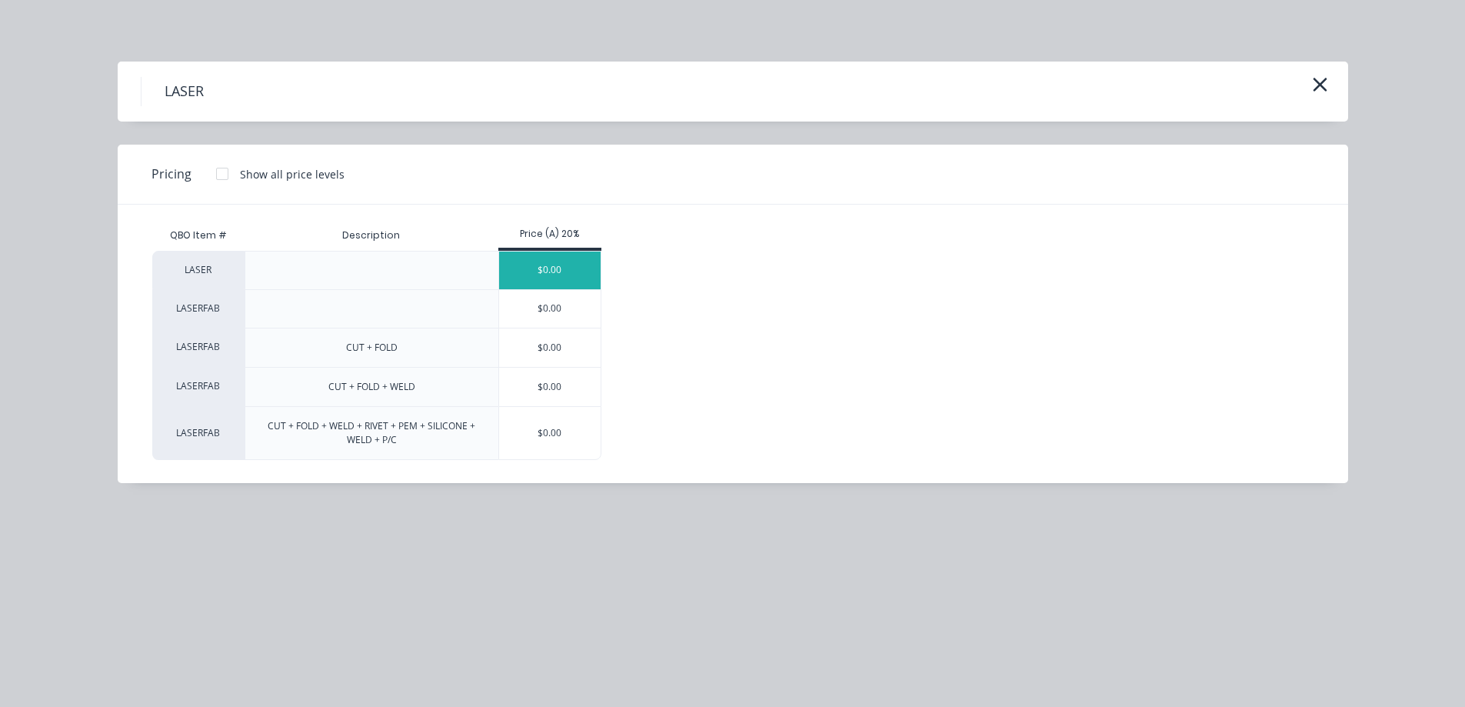
click at [547, 270] on div "$0.00" at bounding box center [550, 270] width 102 height 38
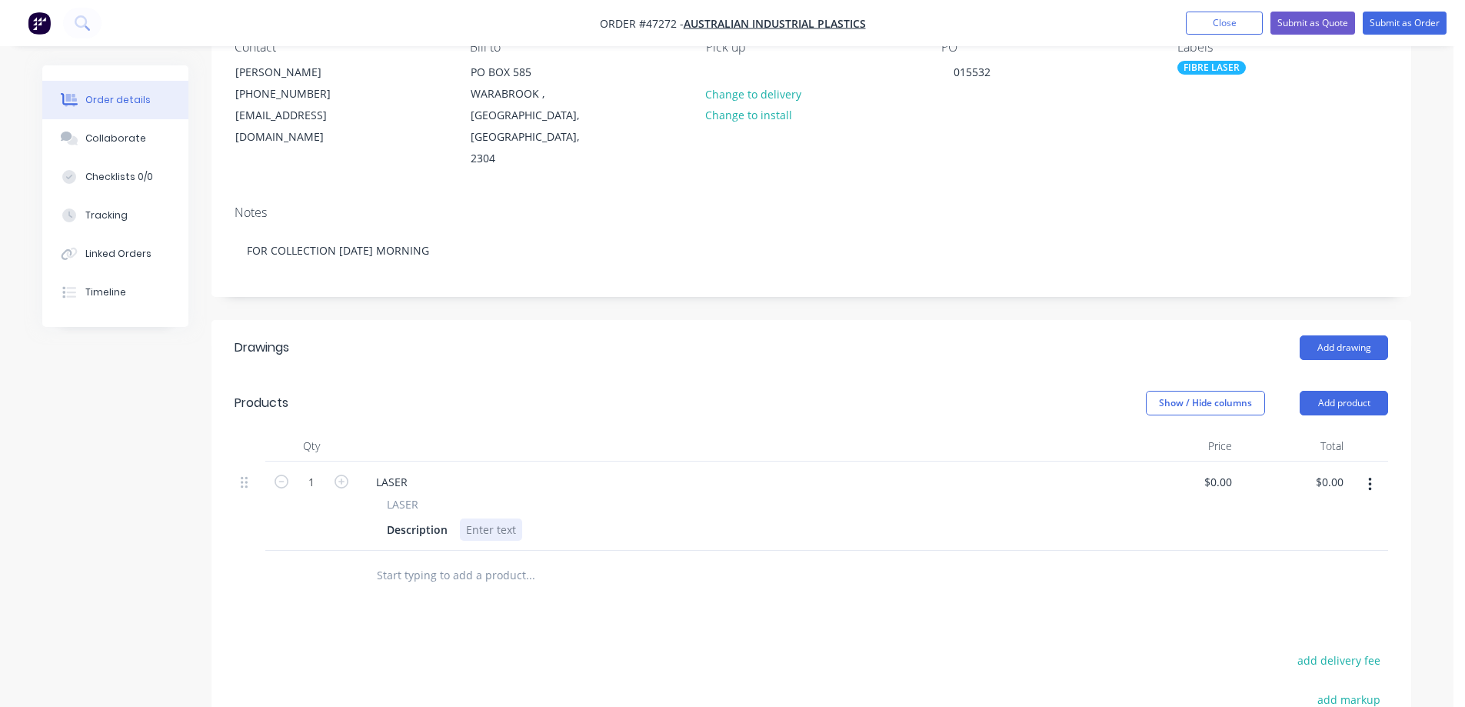
click at [498, 518] on div at bounding box center [491, 529] width 62 height 22
click at [474, 518] on div "cUT ONLY" at bounding box center [491, 529] width 63 height 22
click at [393, 471] on div "LASER" at bounding box center [392, 482] width 56 height 22
click at [412, 518] on div "Description" at bounding box center [417, 529] width 73 height 22
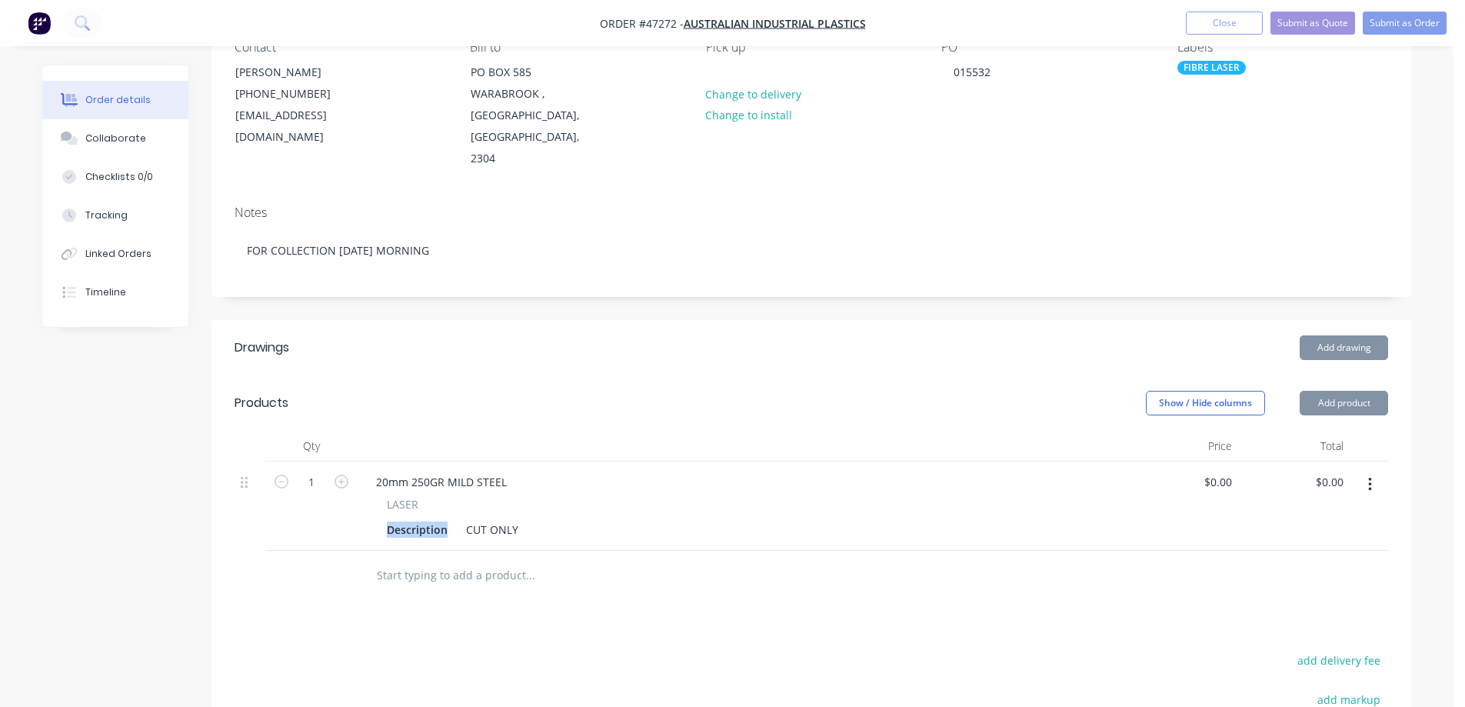
click at [412, 518] on div "Description" at bounding box center [417, 529] width 73 height 22
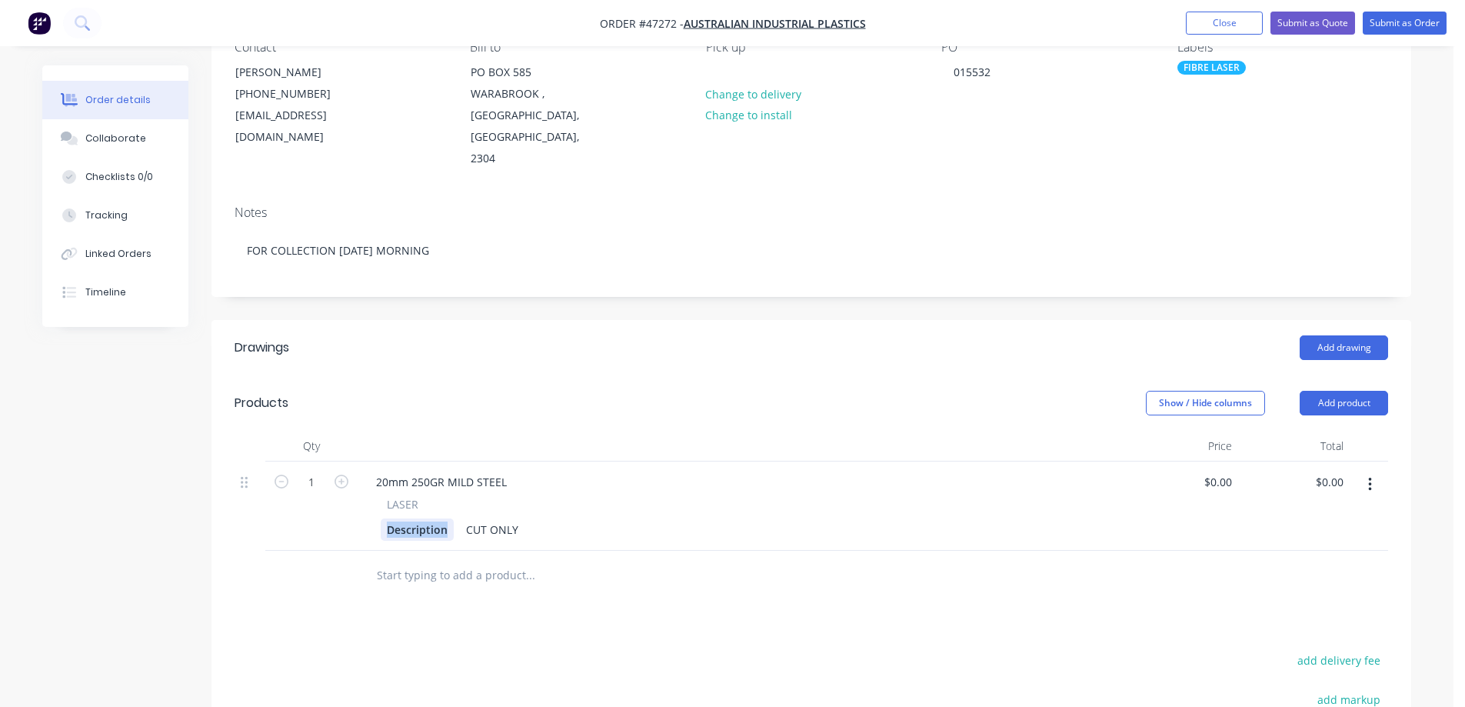
click at [409, 518] on div "Description" at bounding box center [417, 529] width 73 height 22
click at [451, 518] on div "CUT ONLY" at bounding box center [480, 529] width 65 height 22
click at [1221, 471] on input "0" at bounding box center [1230, 482] width 18 height 22
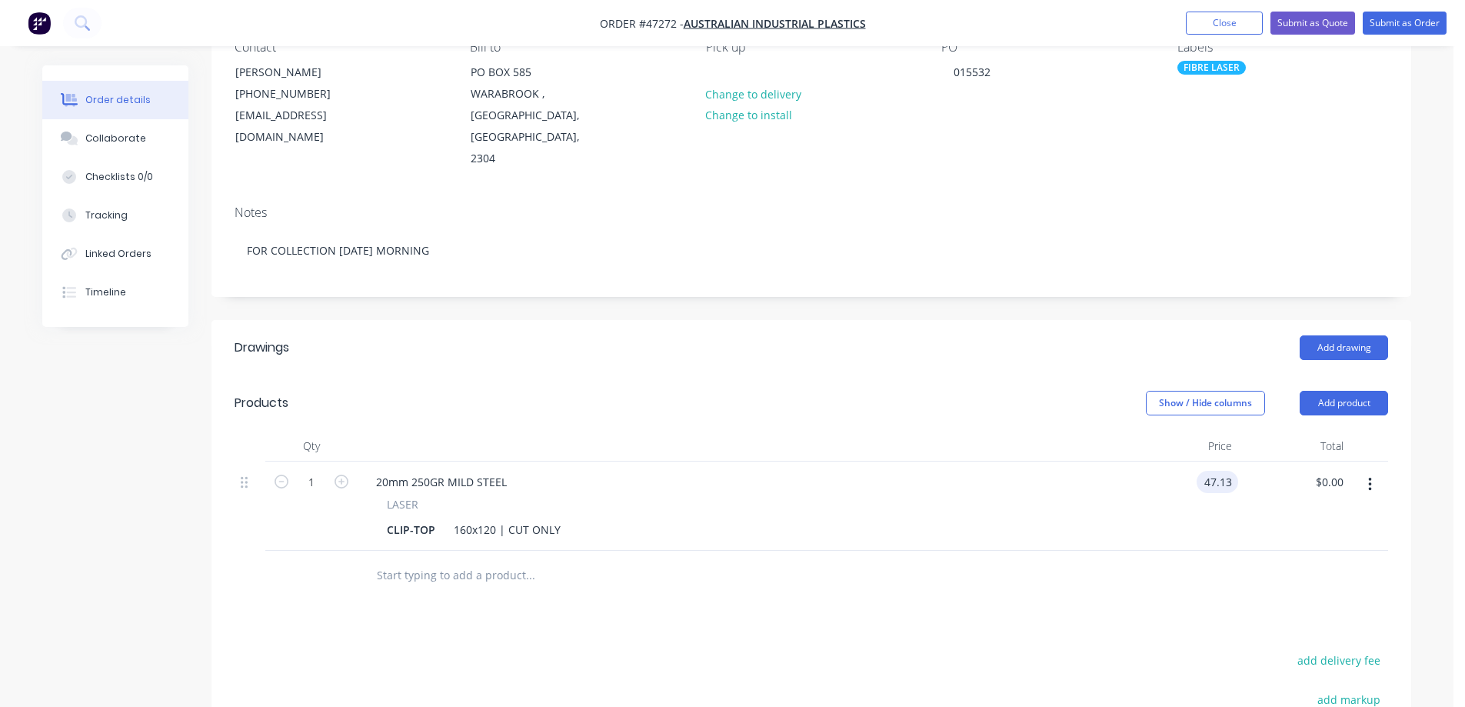
type input "$47.13"
click at [1232, 551] on div at bounding box center [812, 576] width 1154 height 50
click at [320, 471] on input "1" at bounding box center [311, 482] width 40 height 23
type input "1"
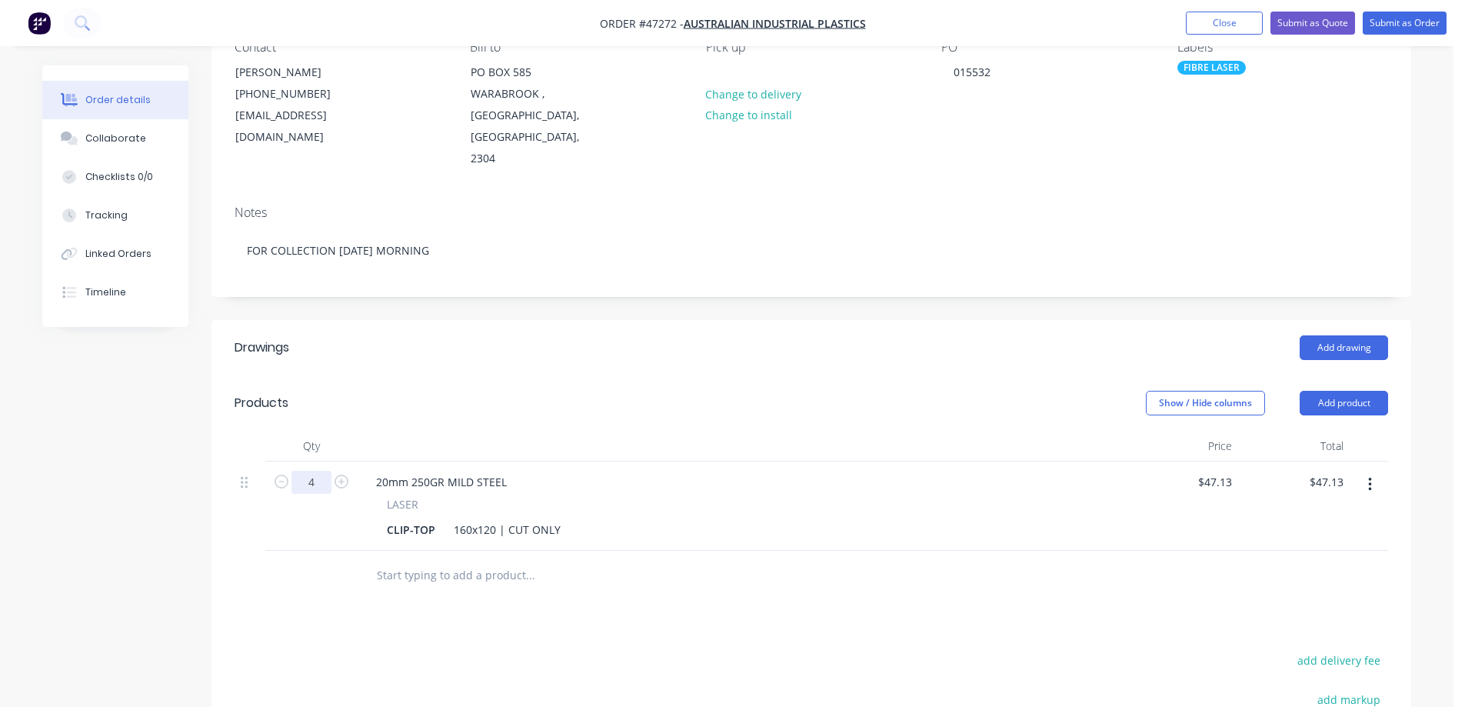
type input "4"
type input "$188.52"
click at [1365, 471] on button "button" at bounding box center [1370, 485] width 36 height 28
click at [1317, 545] on div "Duplicate" at bounding box center [1315, 556] width 118 height 22
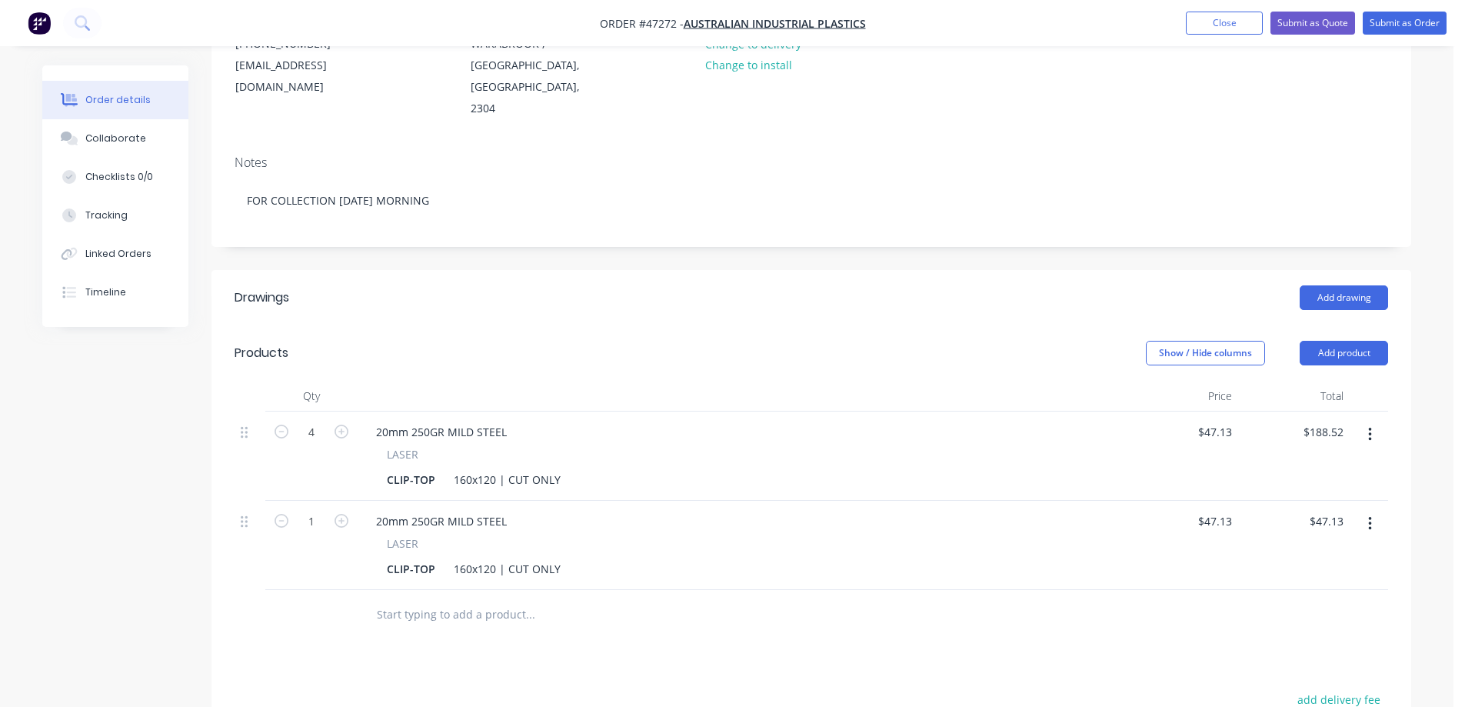
scroll to position [231, 0]
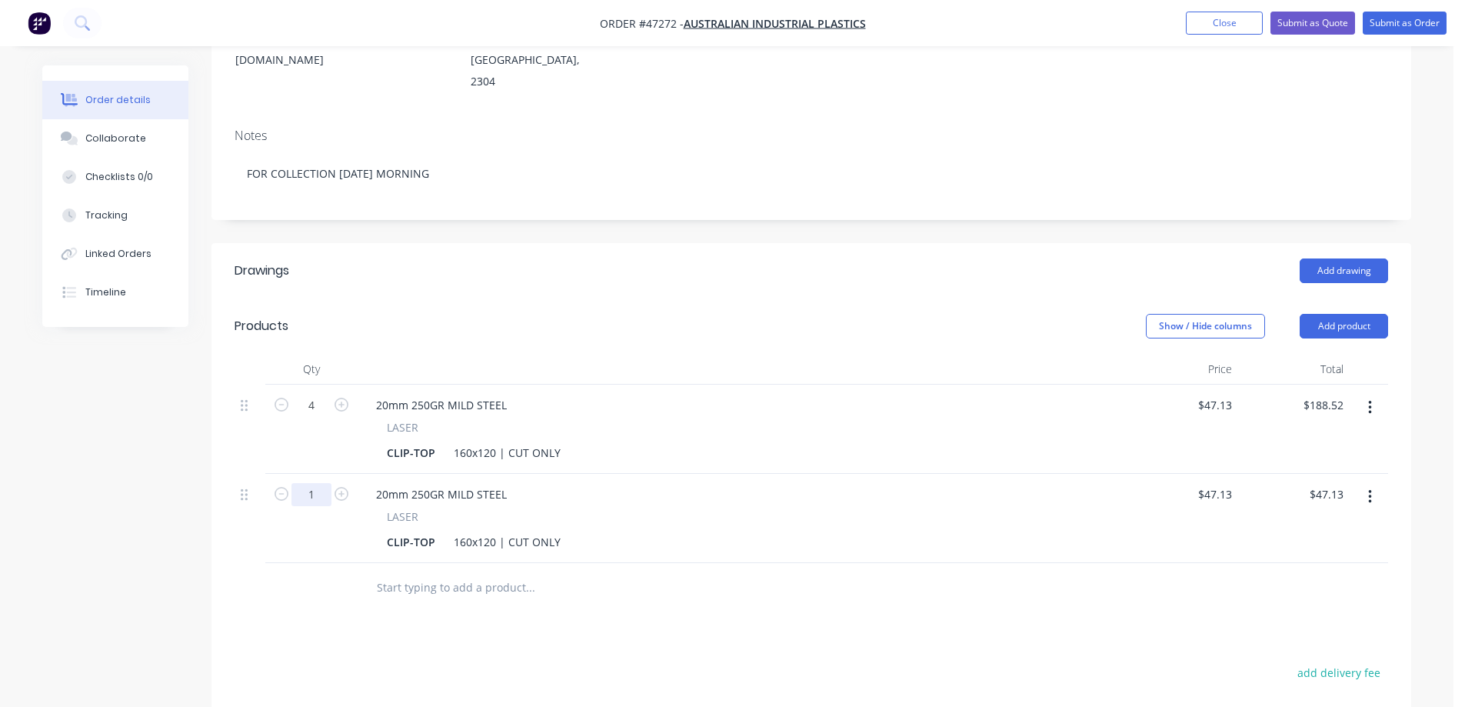
click at [312, 417] on input "1" at bounding box center [311, 405] width 40 height 23
type input "4"
type input "$188.52"
drag, startPoint x: 67, startPoint y: 552, endPoint x: 118, endPoint y: 555, distance: 50.9
click at [67, 552] on div "Created by [PERSON_NAME] Created [DATE] Required [DATE] Assigned to S Status Dr…" at bounding box center [726, 403] width 1369 height 1137
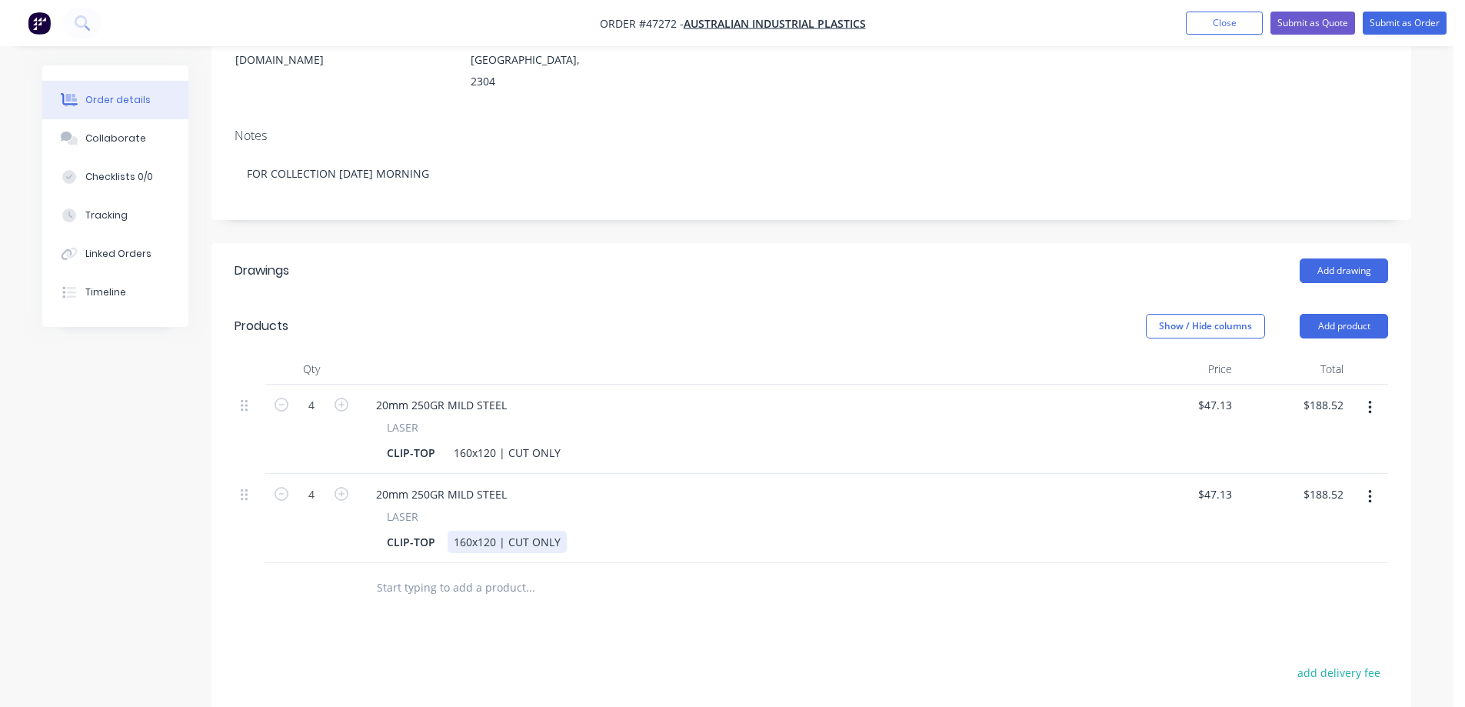
click at [458, 531] on div "160x120 | CUT ONLY" at bounding box center [507, 542] width 119 height 22
click at [427, 531] on div "CLIP-TOP" at bounding box center [411, 542] width 61 height 22
click at [179, 572] on div "Created by [PERSON_NAME] Created [DATE] Required [DATE] Assigned to S Status Dr…" at bounding box center [726, 403] width 1369 height 1137
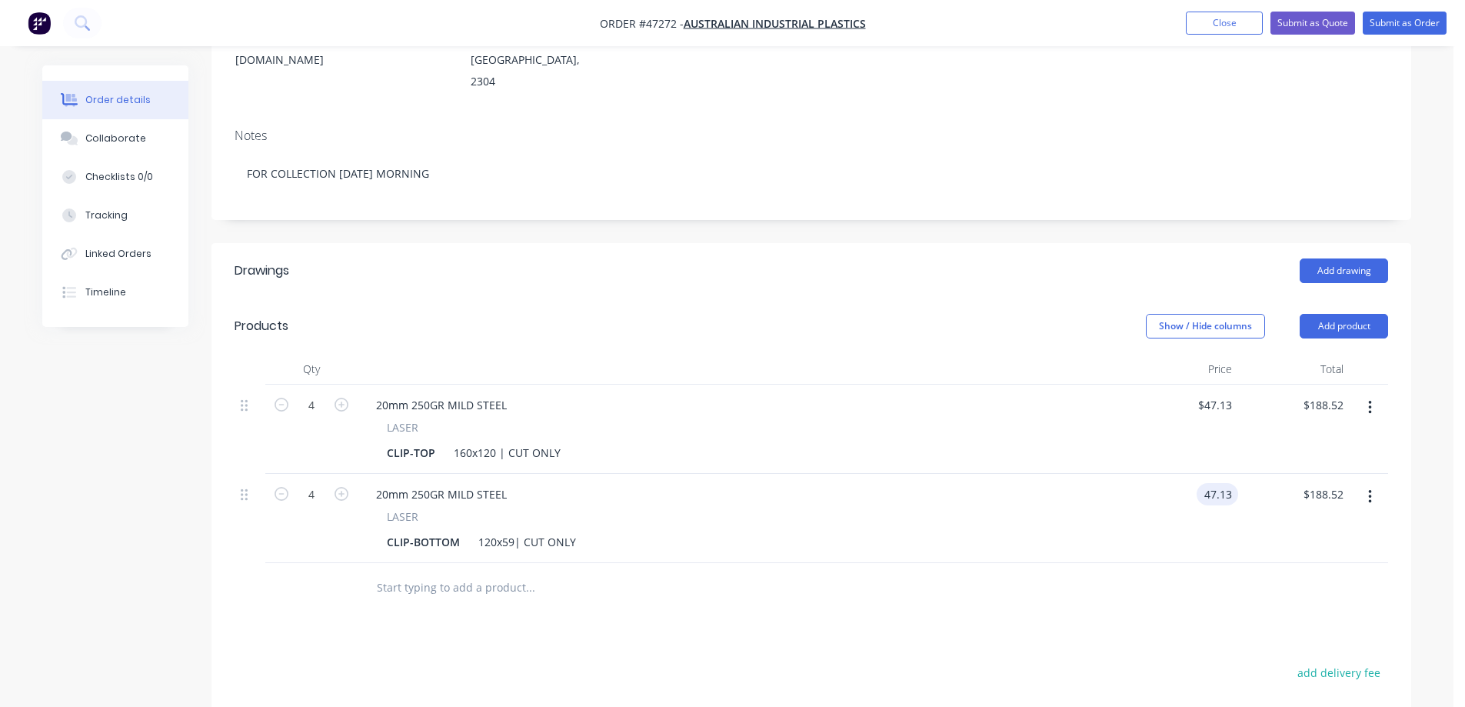
click at [1216, 483] on input "47.13" at bounding box center [1220, 494] width 35 height 22
type input "$32.91"
type input "$131.64"
click at [832, 314] on div "Show / Hide columns Add product" at bounding box center [934, 326] width 908 height 25
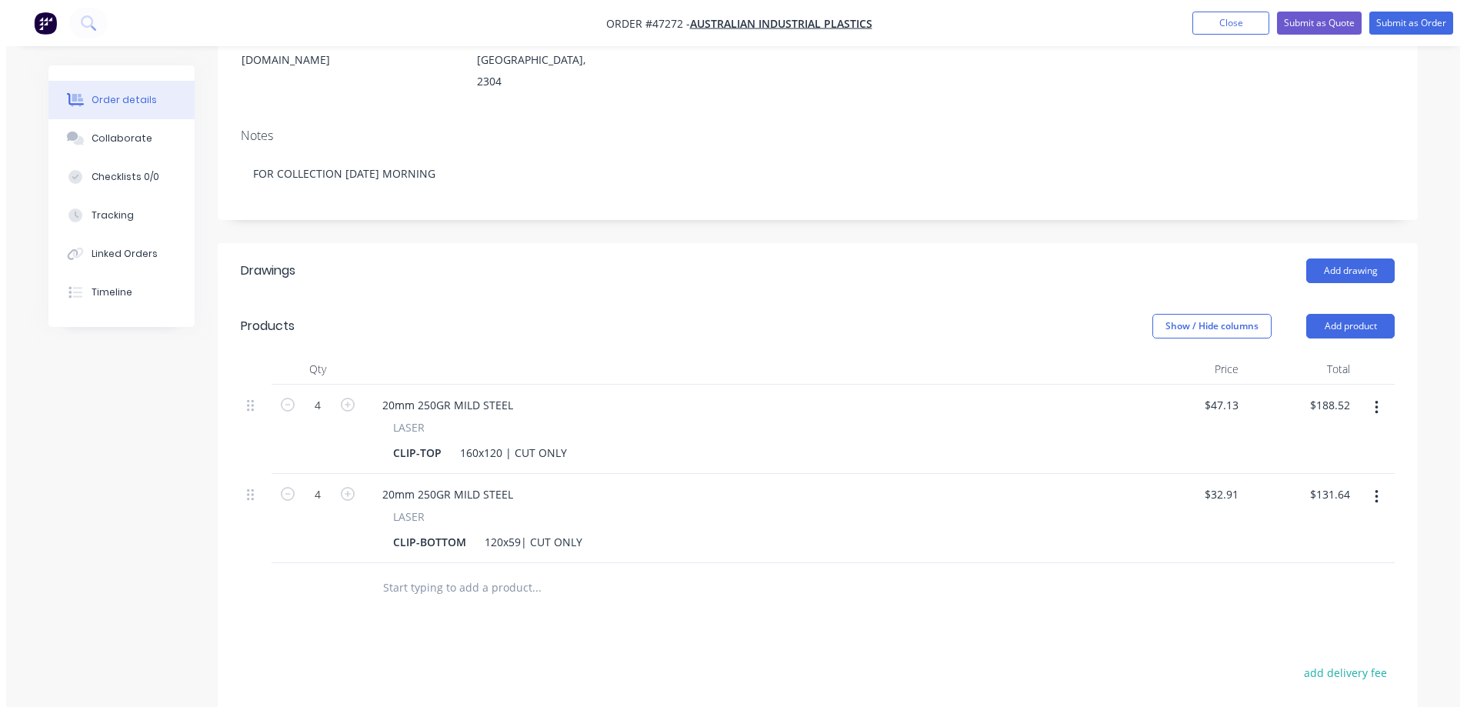
scroll to position [0, 0]
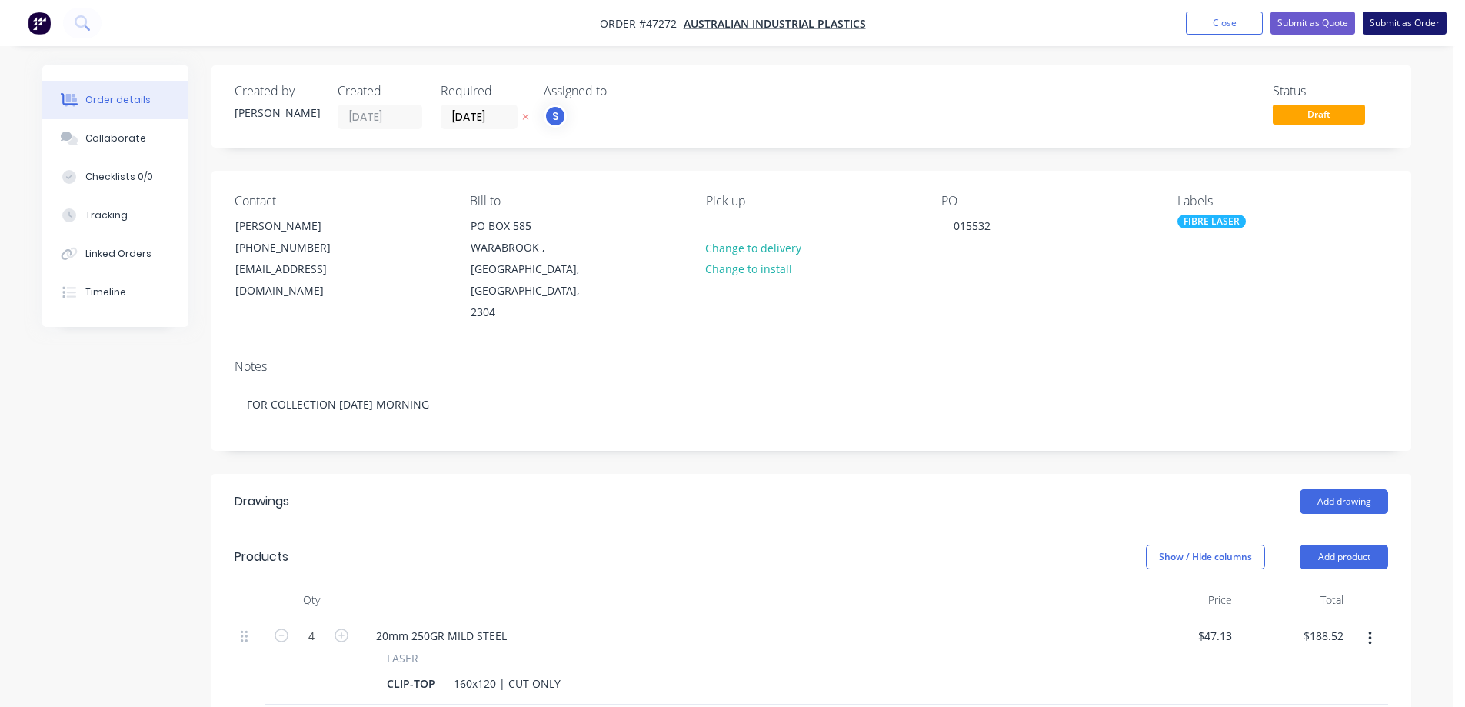
click at [1423, 18] on button "Submit as Order" at bounding box center [1405, 23] width 84 height 23
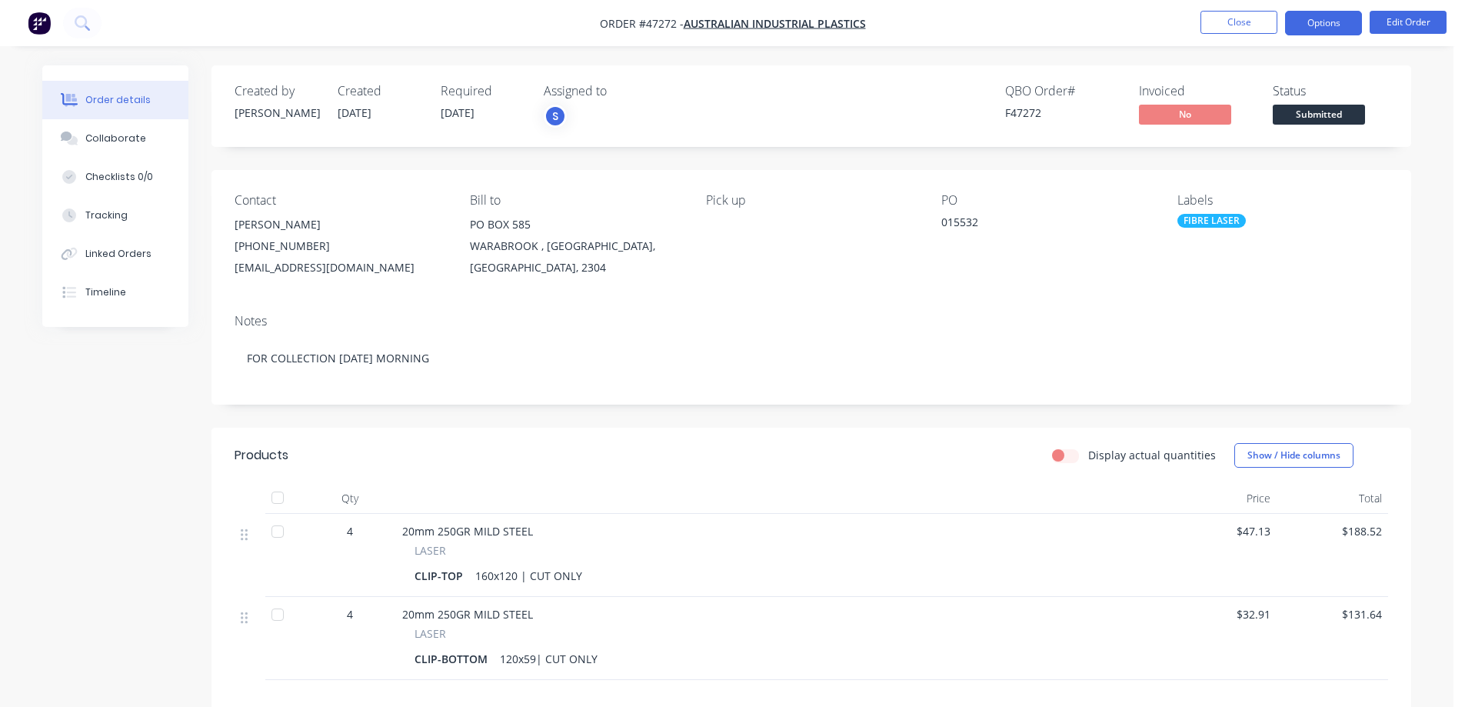
click at [1334, 25] on button "Options" at bounding box center [1323, 23] width 77 height 25
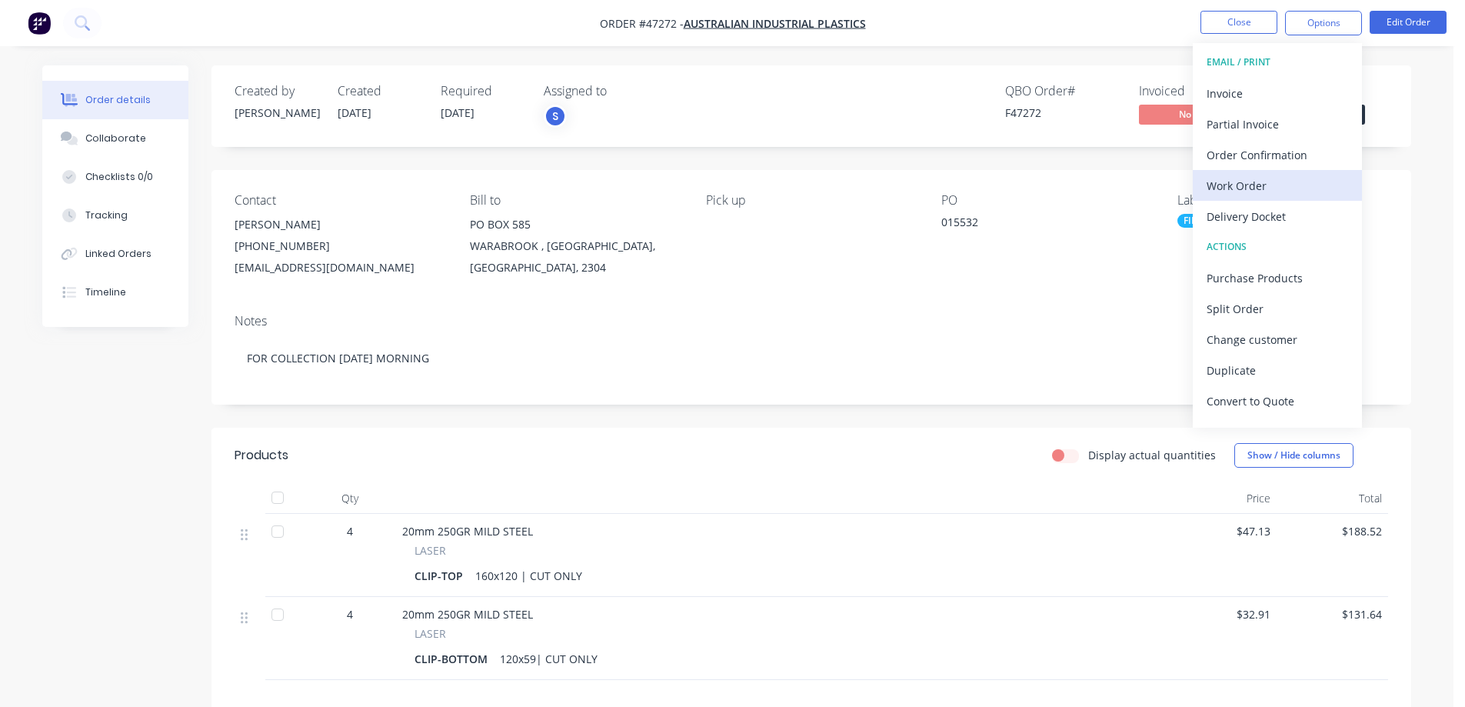
click at [1253, 185] on div "Work Order" at bounding box center [1278, 186] width 142 height 22
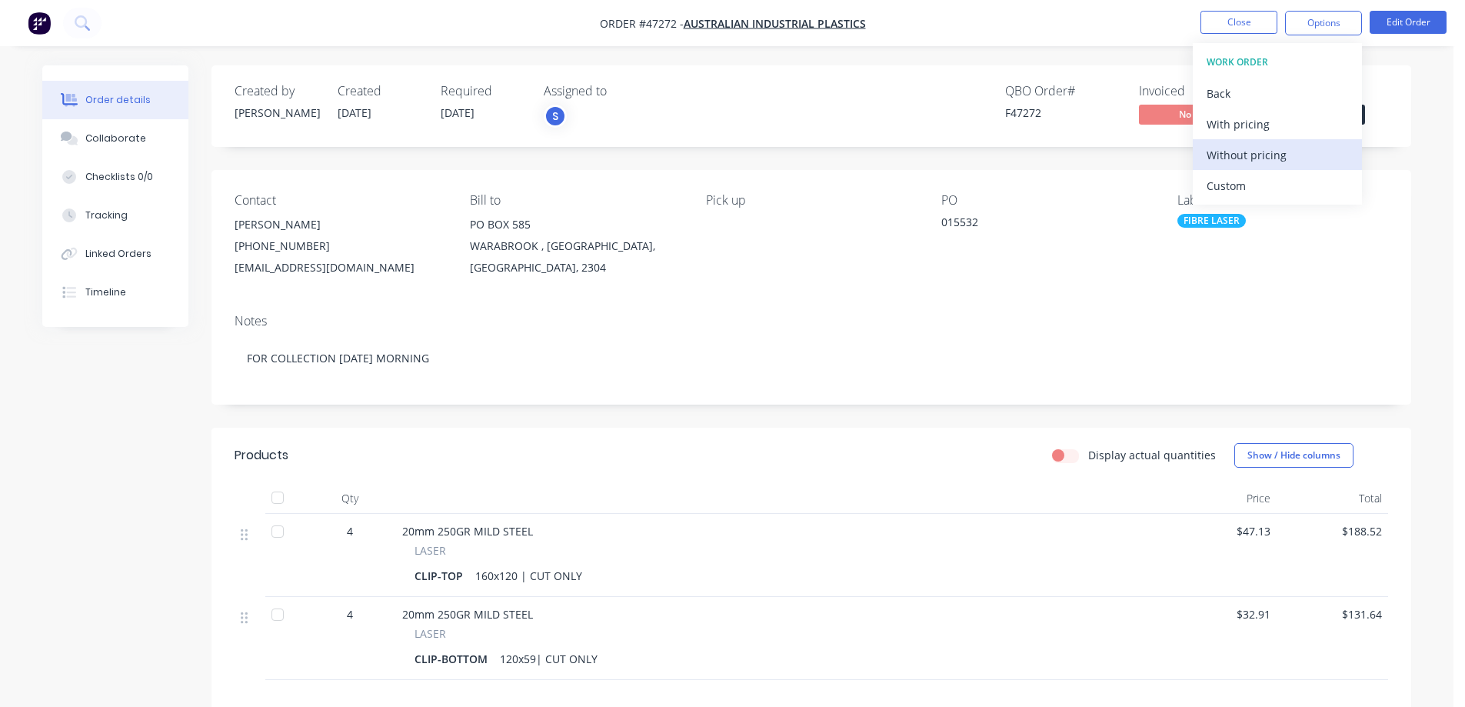
click at [1242, 158] on div "Without pricing" at bounding box center [1278, 155] width 142 height 22
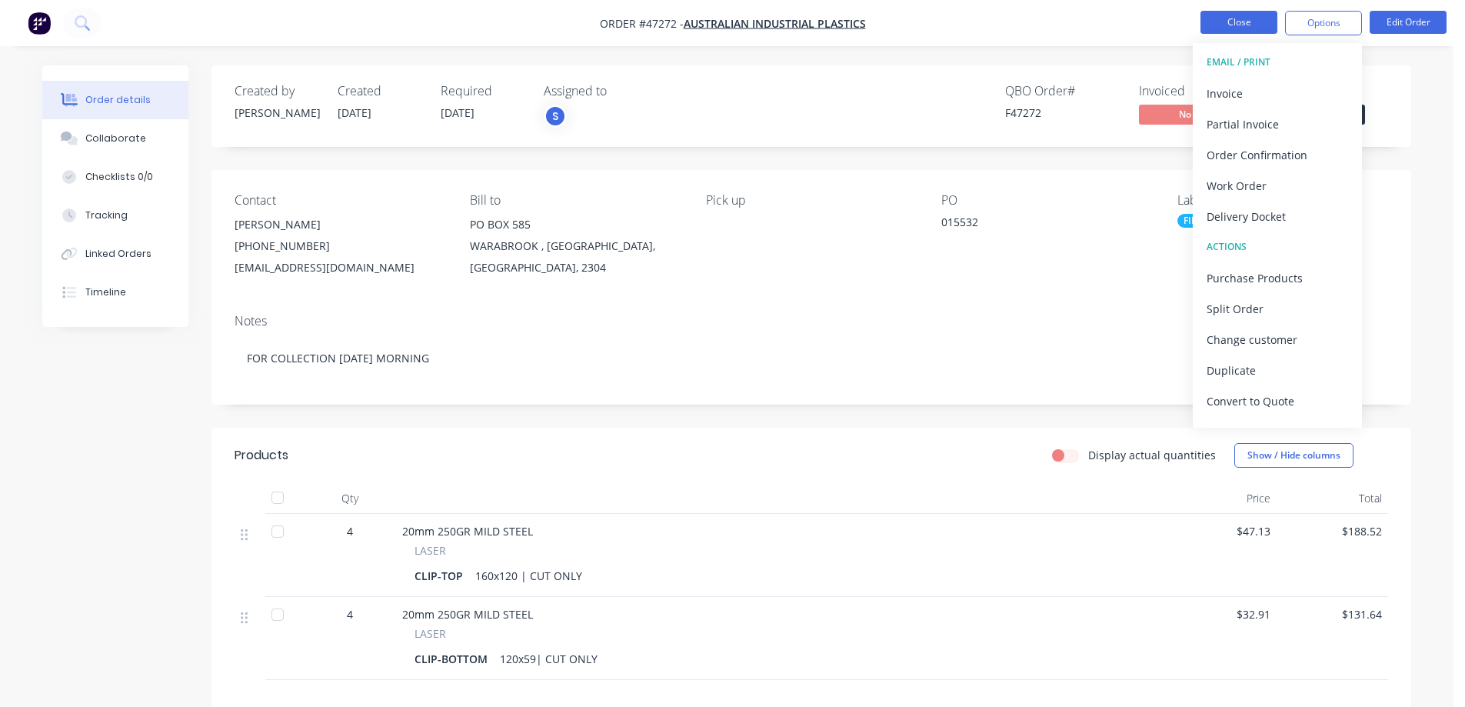
click at [1238, 18] on button "Close" at bounding box center [1239, 22] width 77 height 23
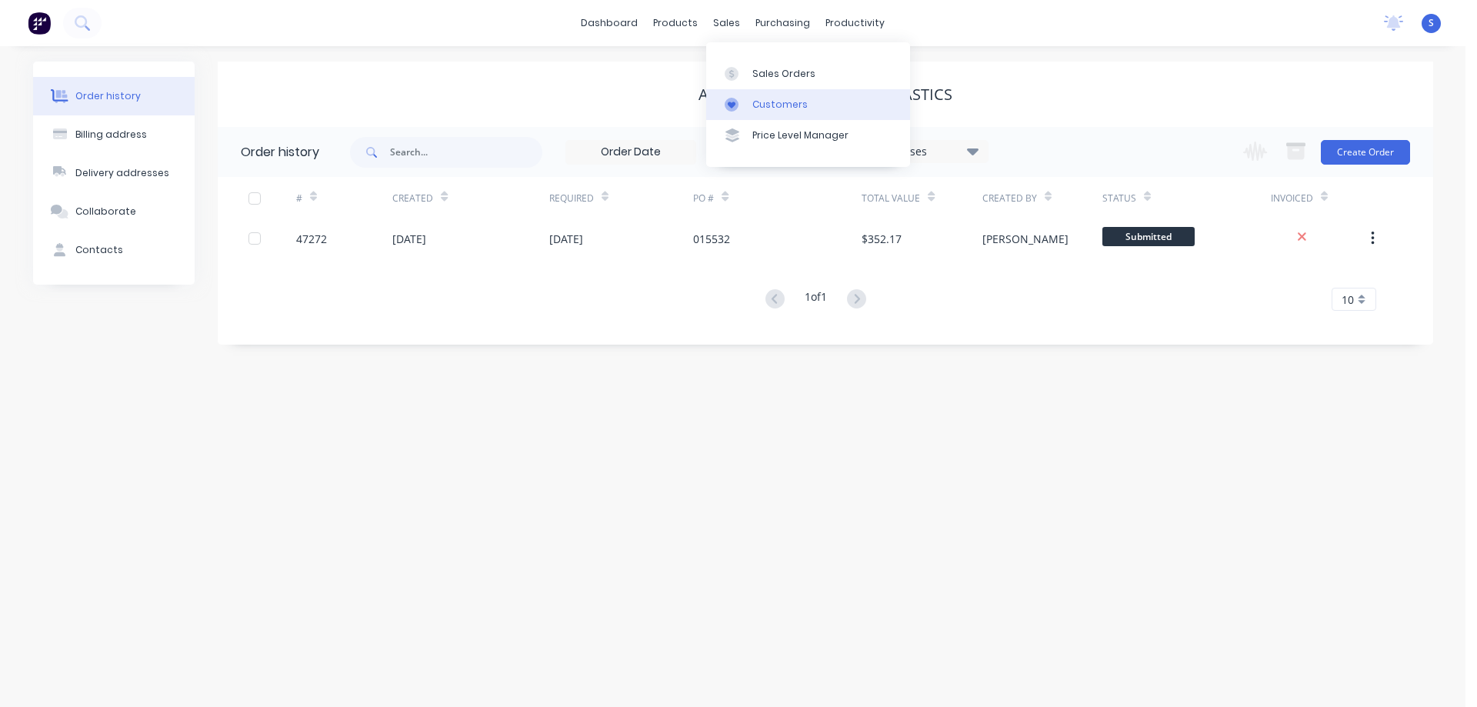
click at [761, 89] on link "Customers" at bounding box center [808, 104] width 204 height 31
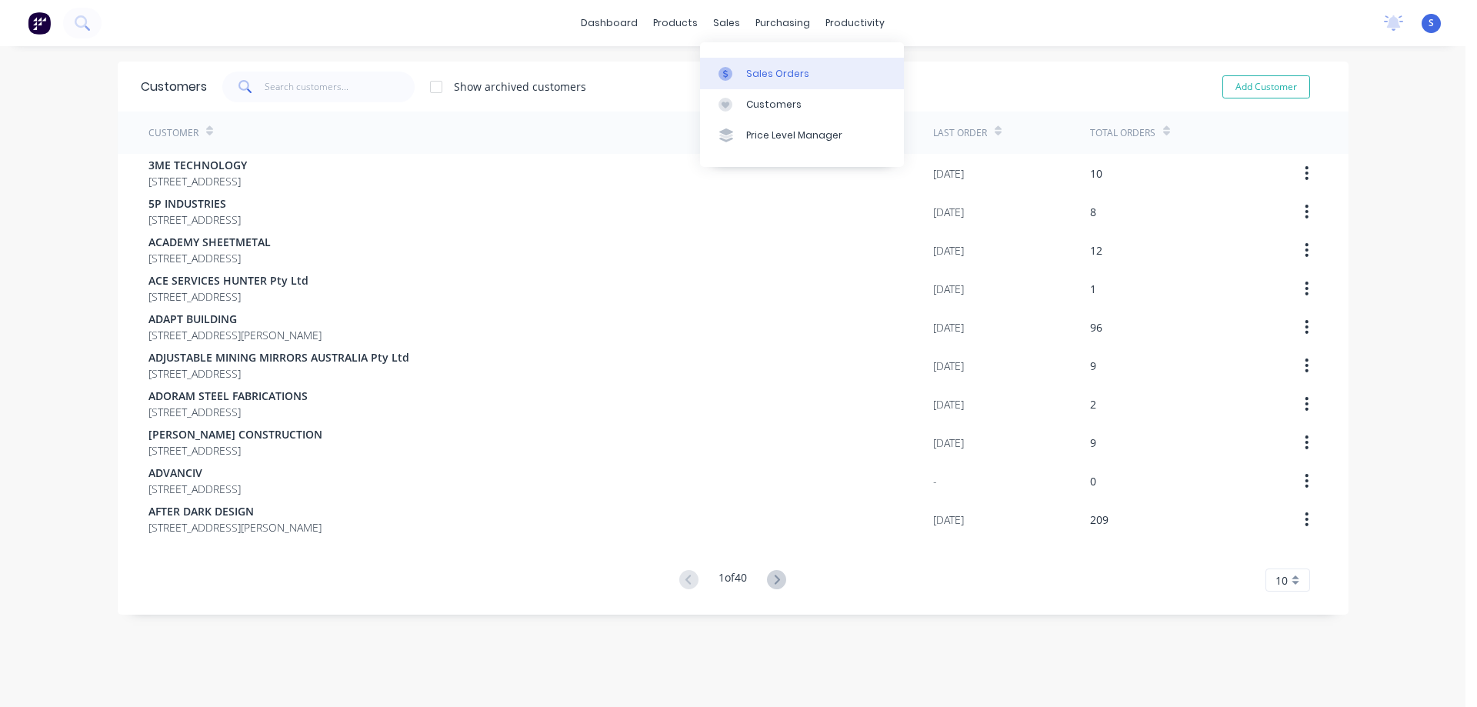
click at [759, 67] on div "Sales Orders" at bounding box center [777, 74] width 63 height 14
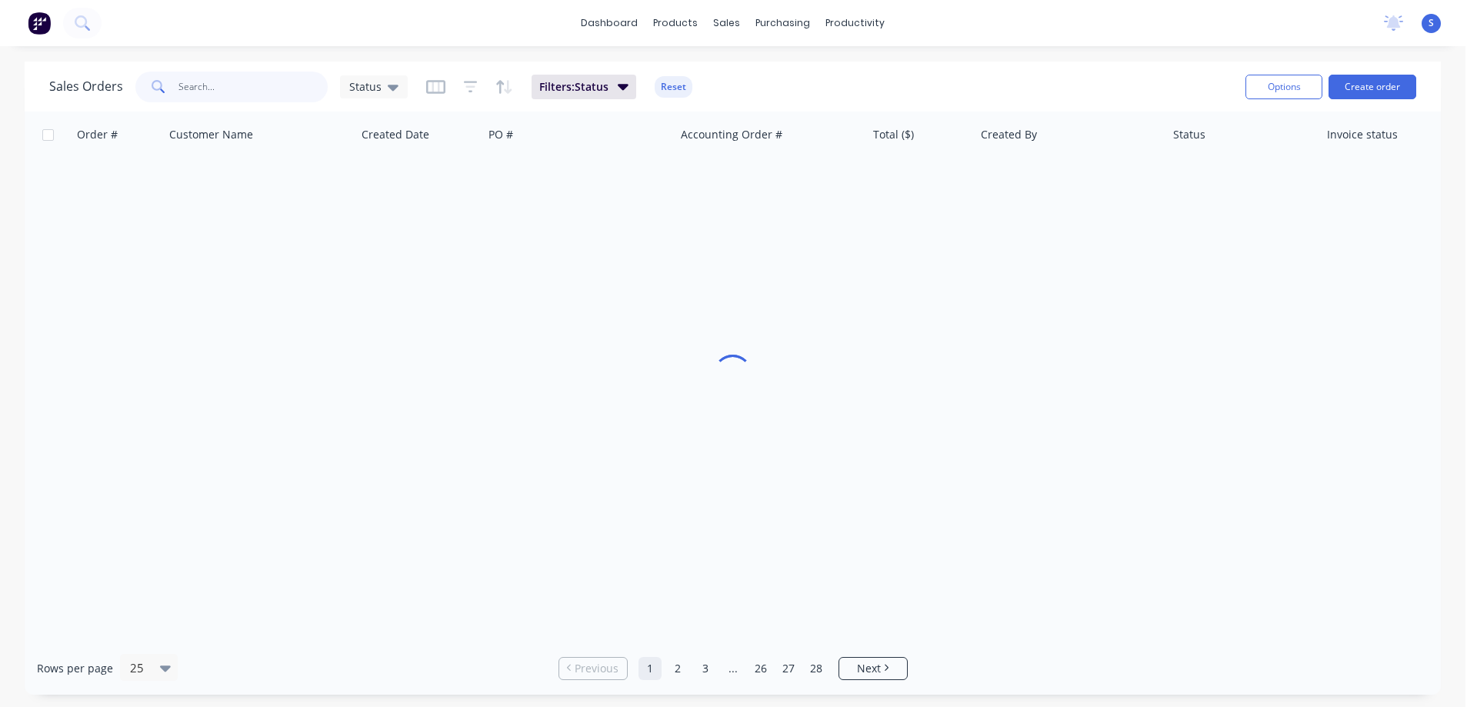
click at [253, 85] on input "text" at bounding box center [253, 87] width 150 height 31
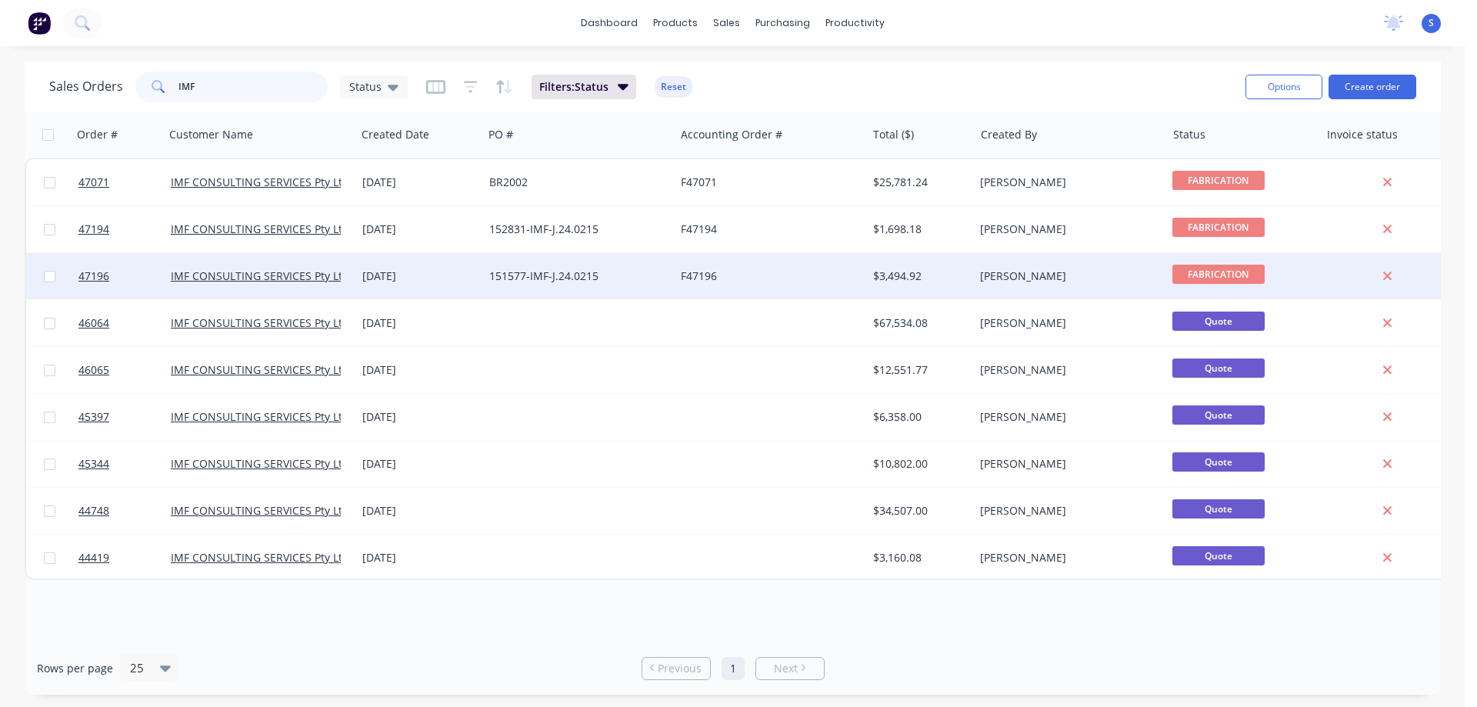
type input "IMF"
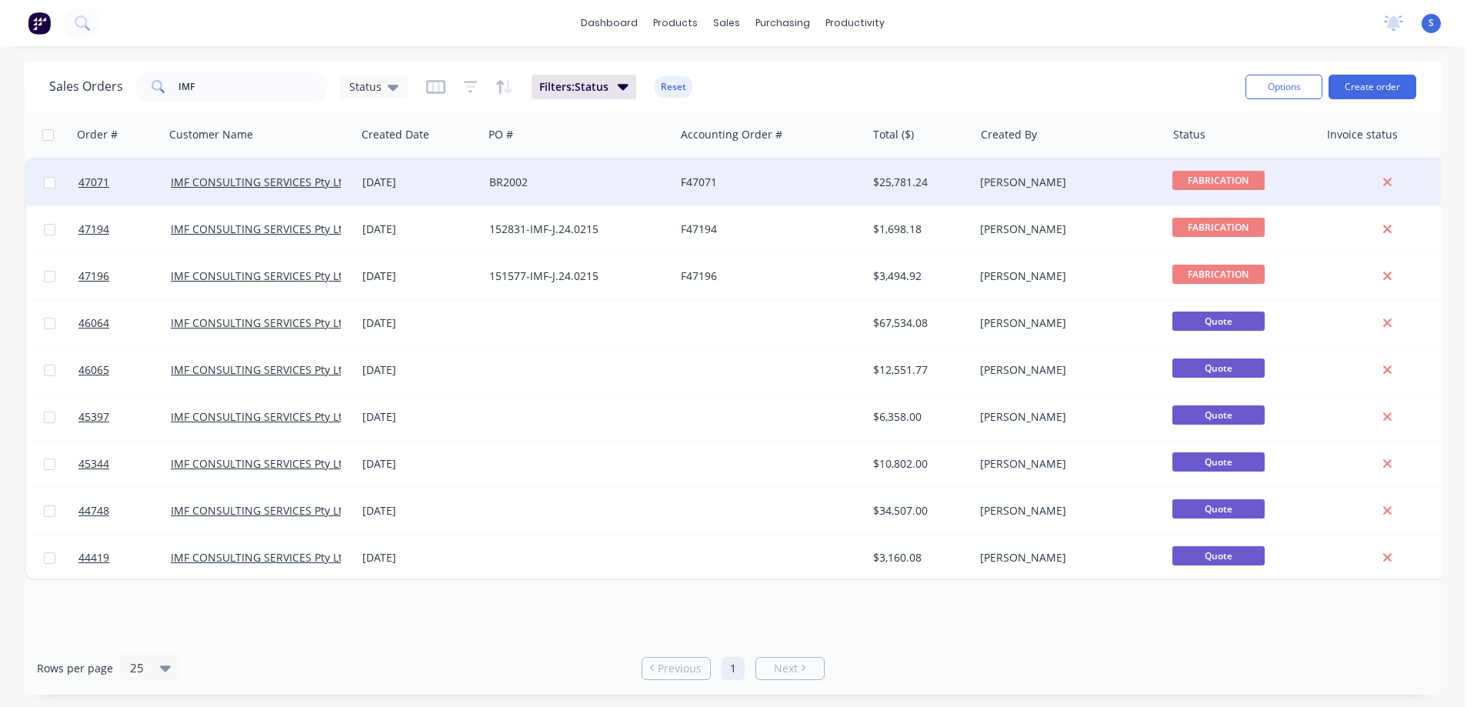
click at [941, 188] on div "$25,781.24" at bounding box center [918, 182] width 90 height 15
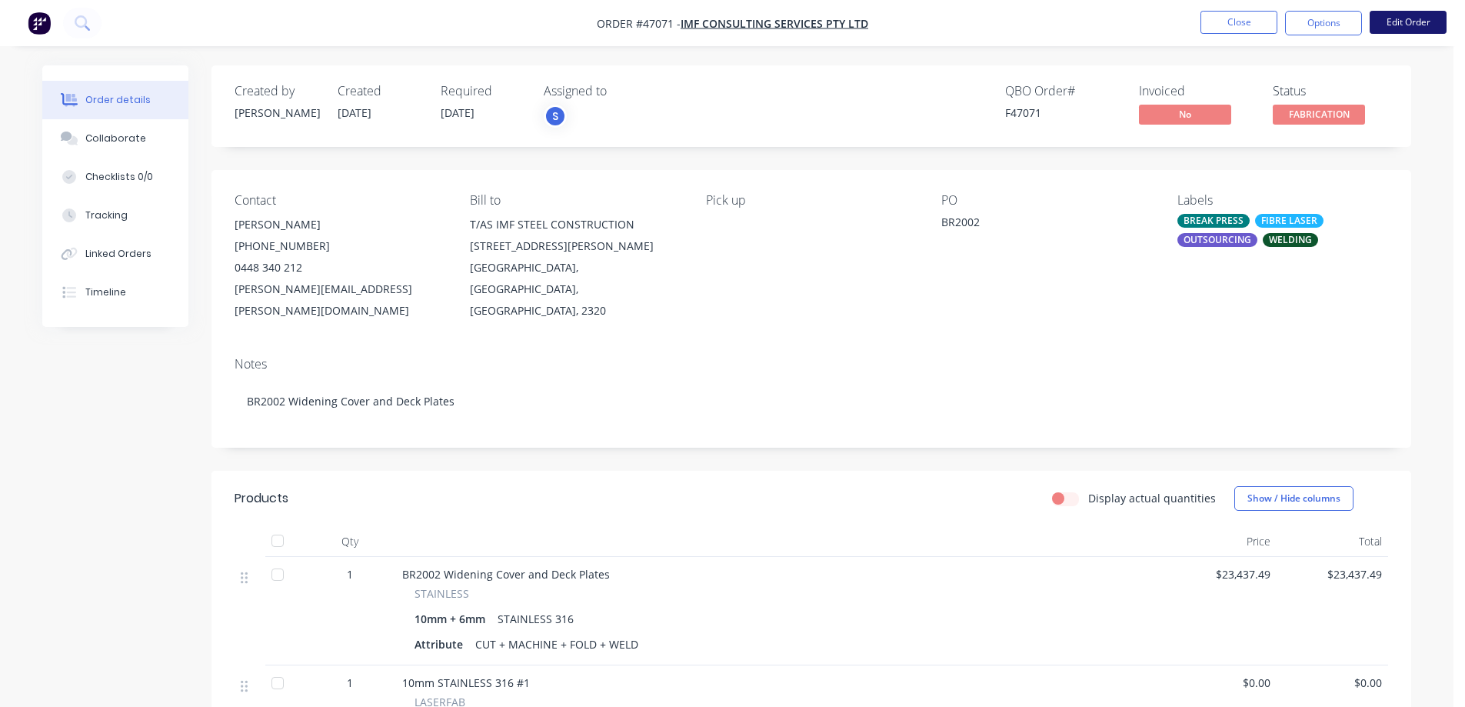
click at [1422, 27] on button "Edit Order" at bounding box center [1408, 22] width 77 height 23
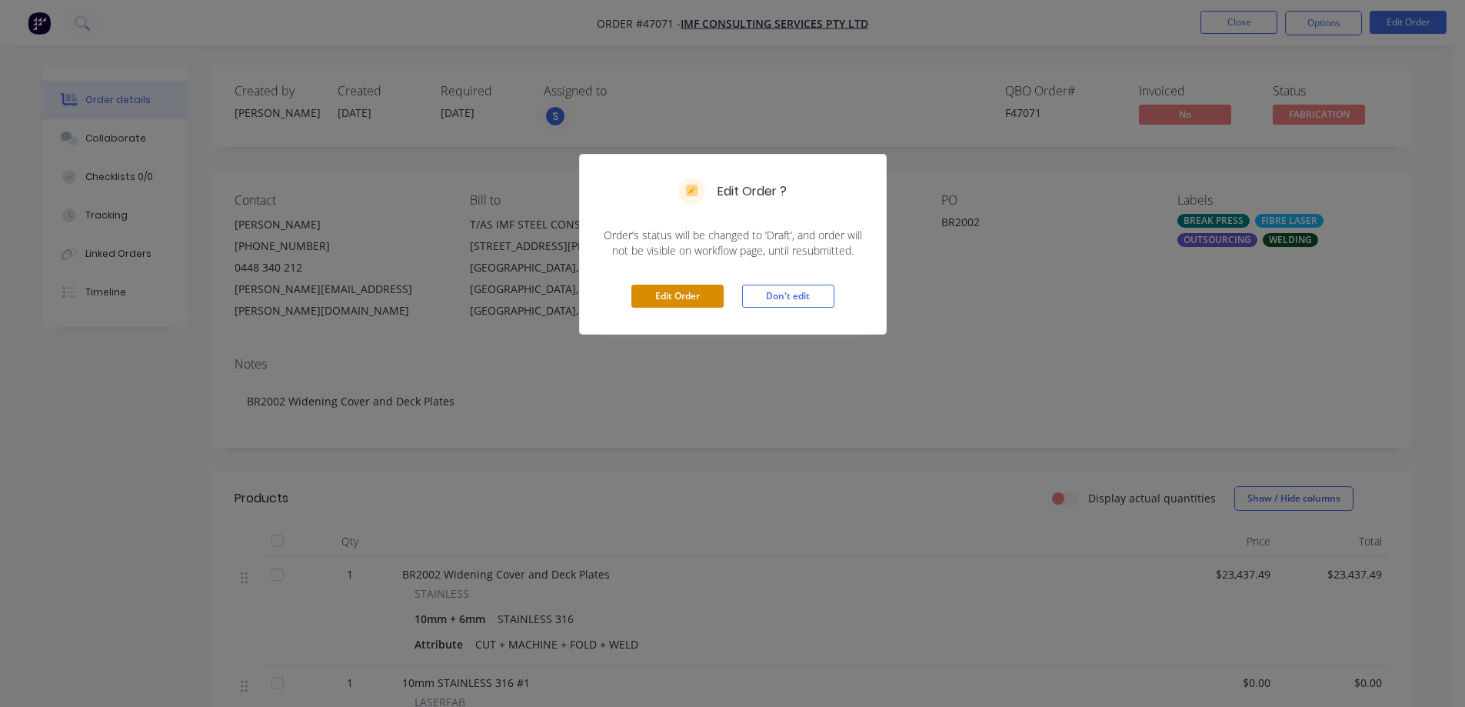
click at [658, 297] on button "Edit Order" at bounding box center [677, 296] width 92 height 23
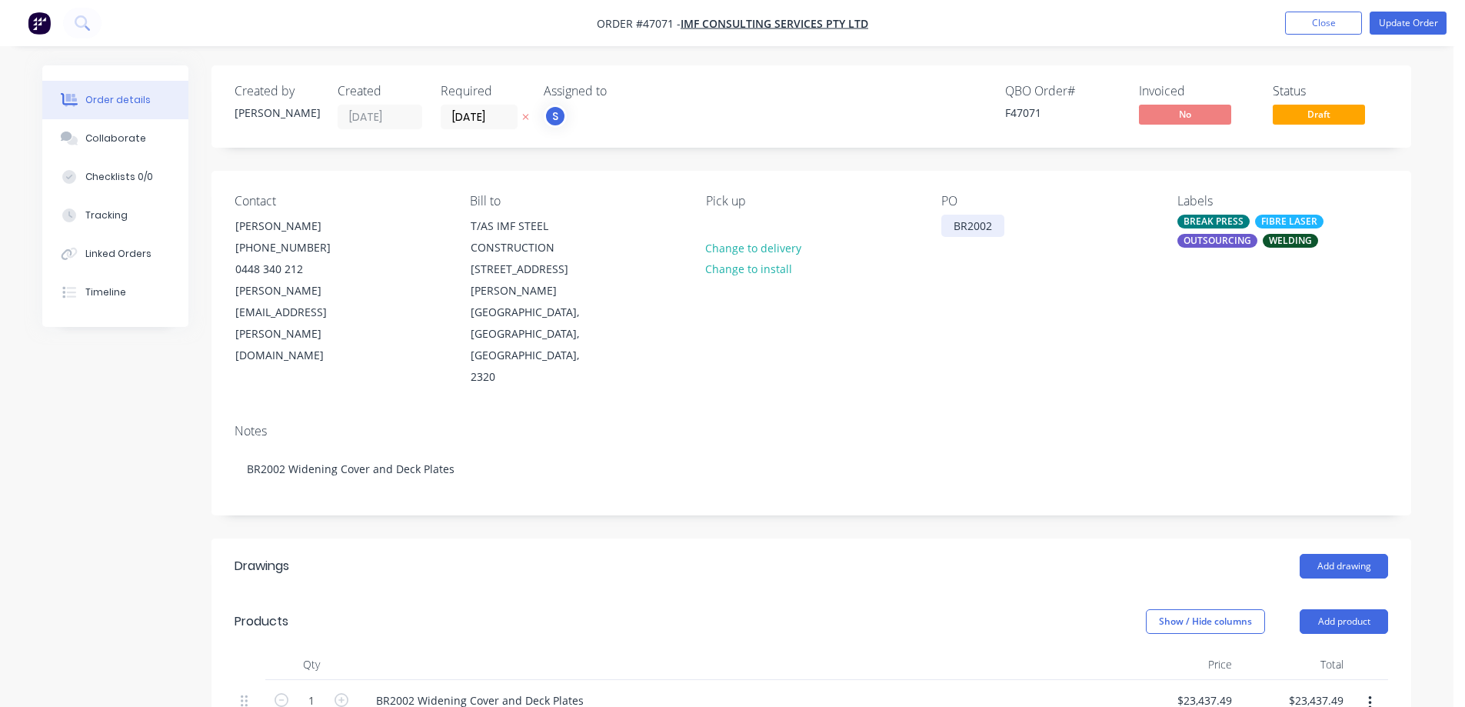
click at [980, 229] on div "BR2002" at bounding box center [972, 226] width 63 height 22
click at [1413, 28] on button "Update Order" at bounding box center [1408, 23] width 77 height 23
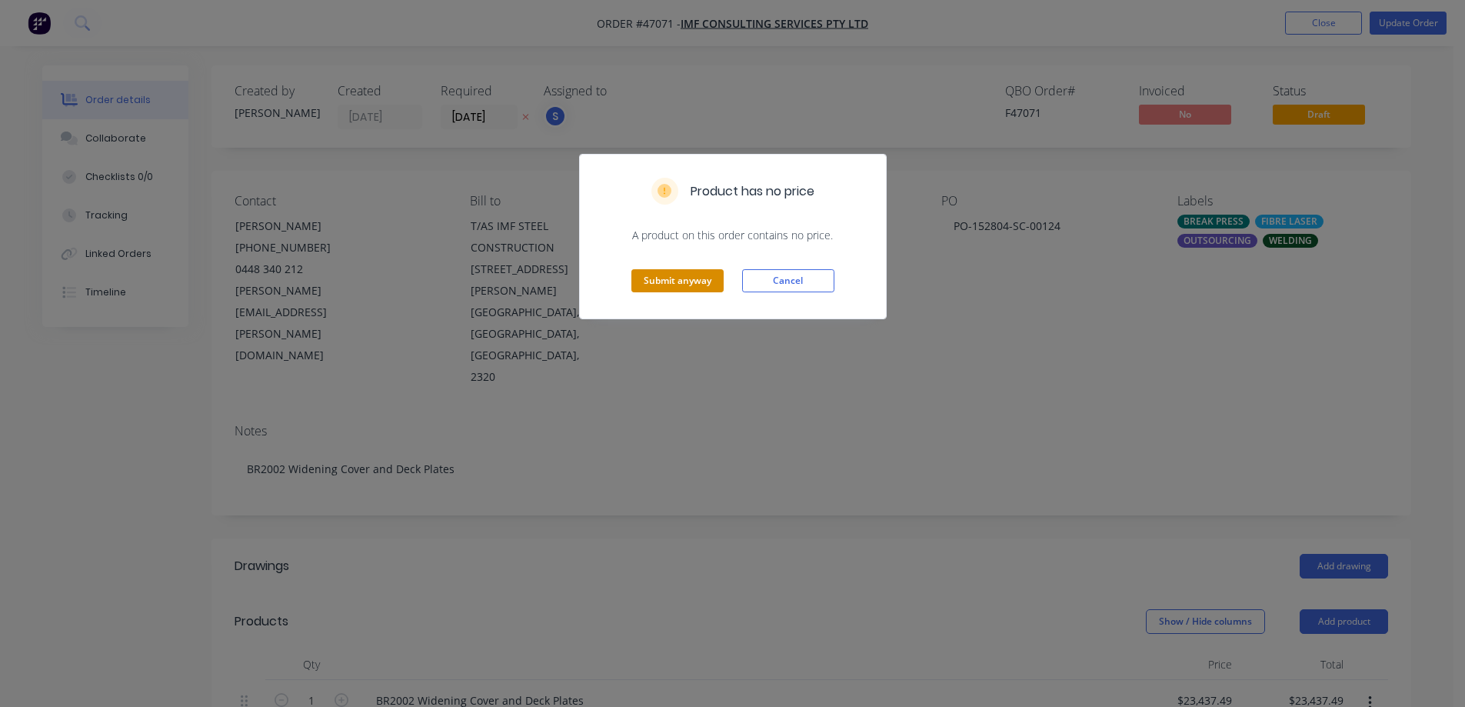
click at [664, 282] on button "Submit anyway" at bounding box center [677, 280] width 92 height 23
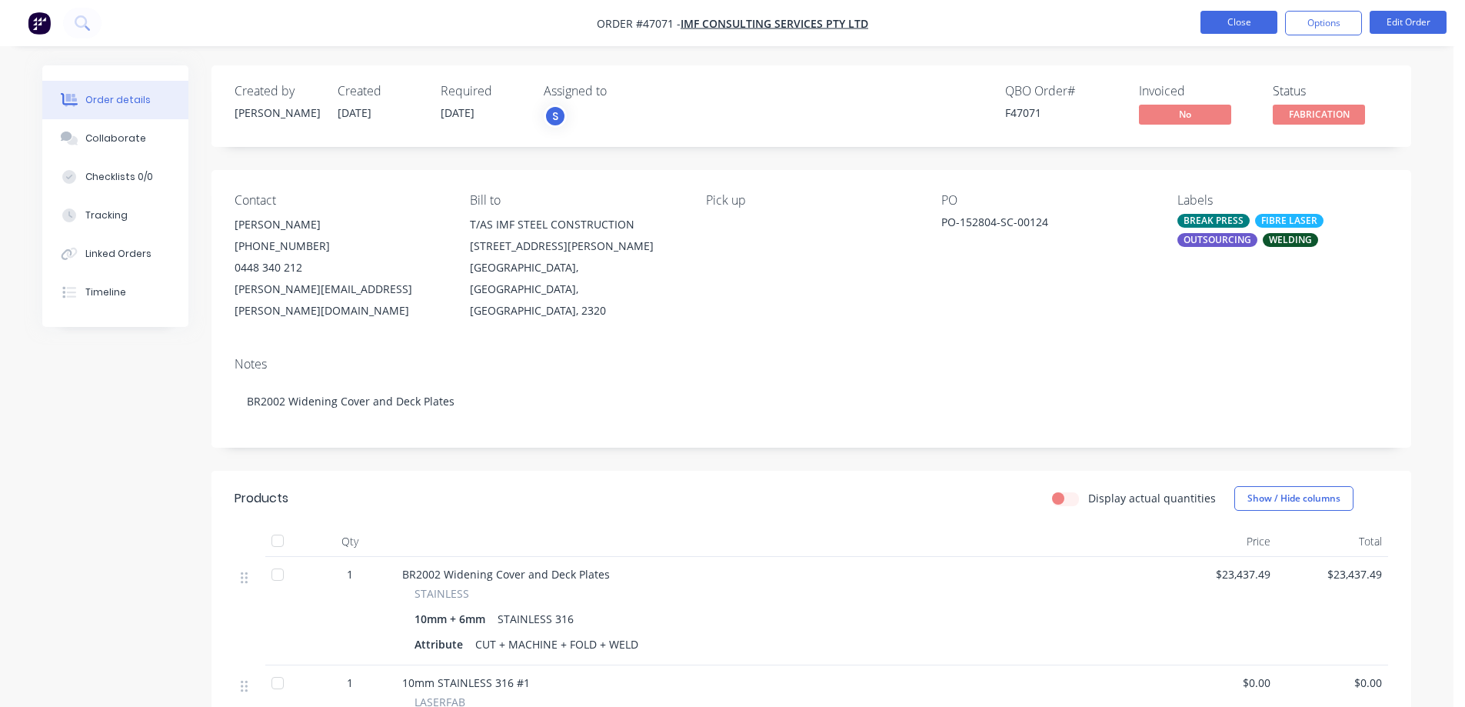
click at [1259, 25] on button "Close" at bounding box center [1239, 22] width 77 height 23
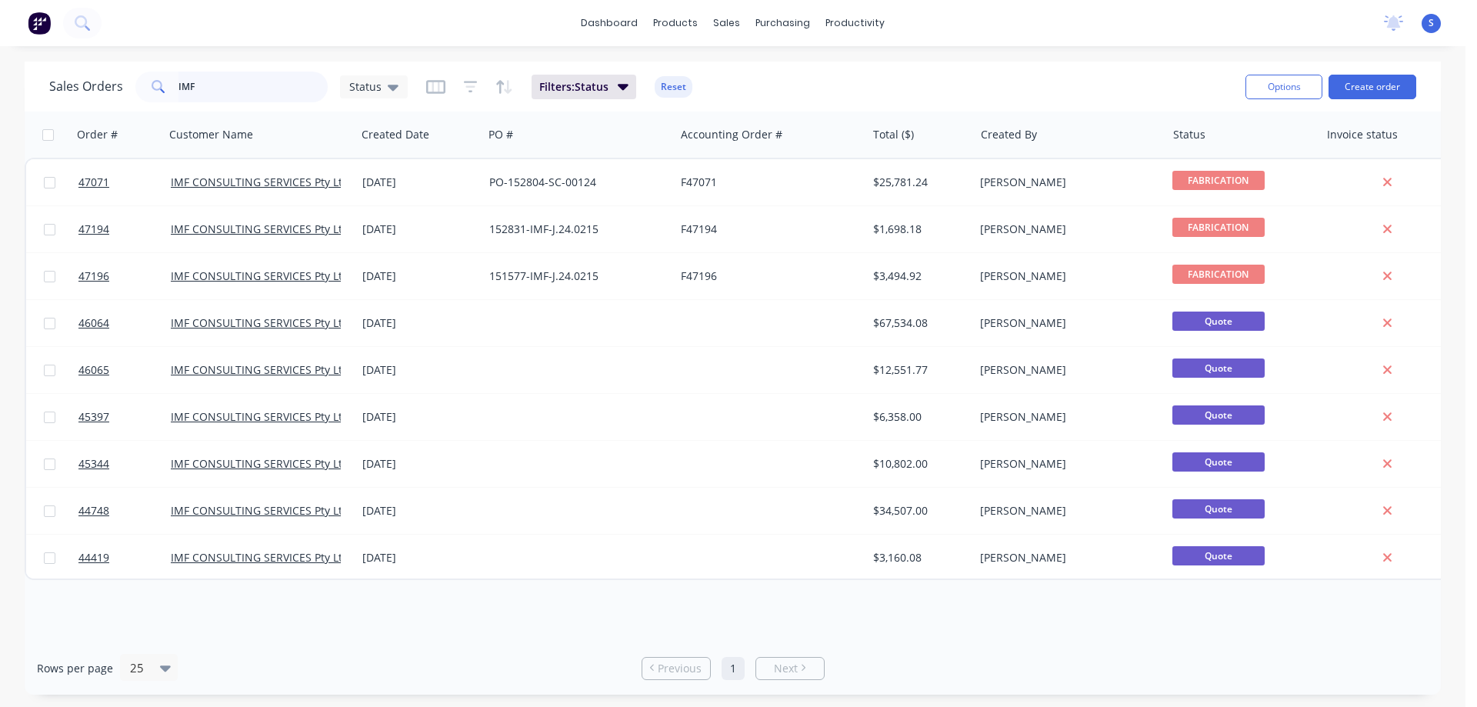
click at [244, 85] on input "IMF" at bounding box center [253, 87] width 150 height 31
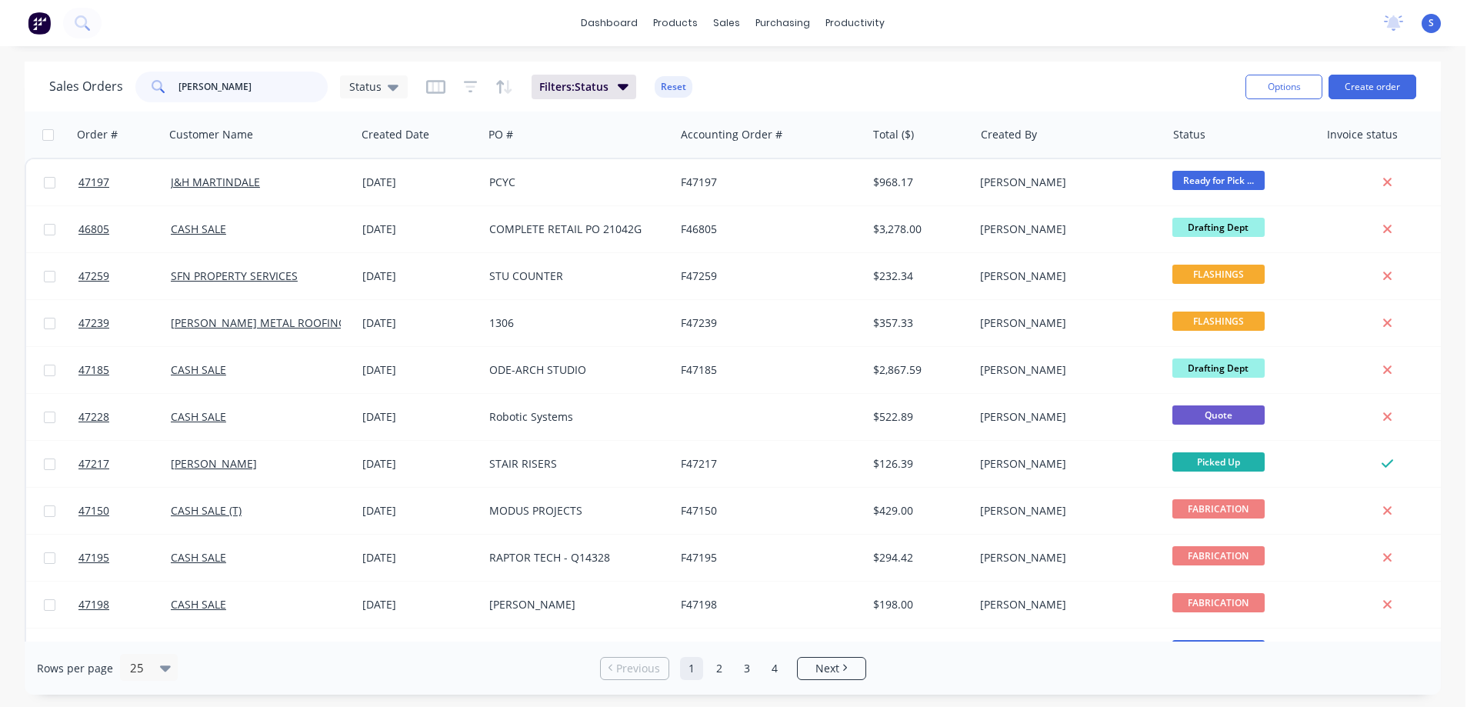
type input "[PERSON_NAME]"
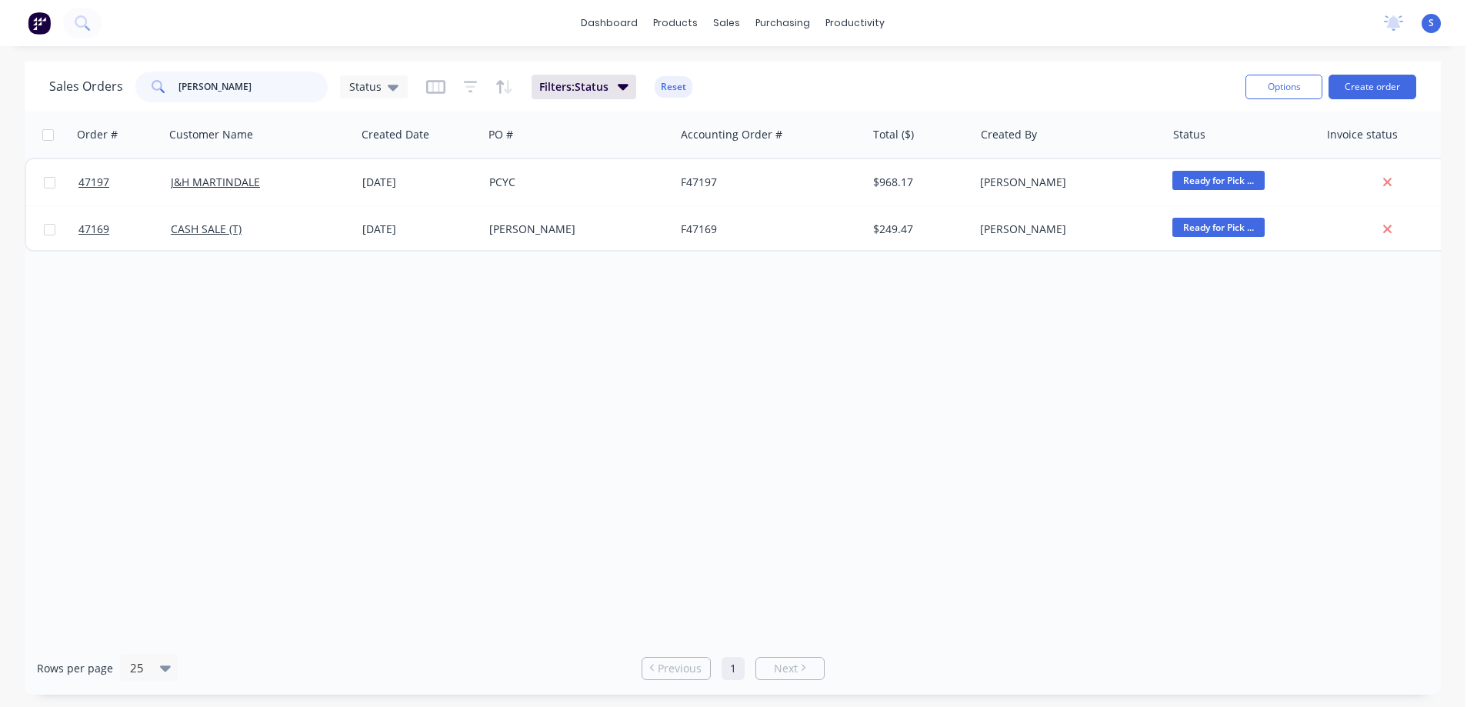
drag, startPoint x: 232, startPoint y: 90, endPoint x: -188, endPoint y: 126, distance: 422.2
click at [0, 126] on html "dashboard products sales purchasing productivity dashboard products Product Cat…" at bounding box center [738, 353] width 1477 height 707
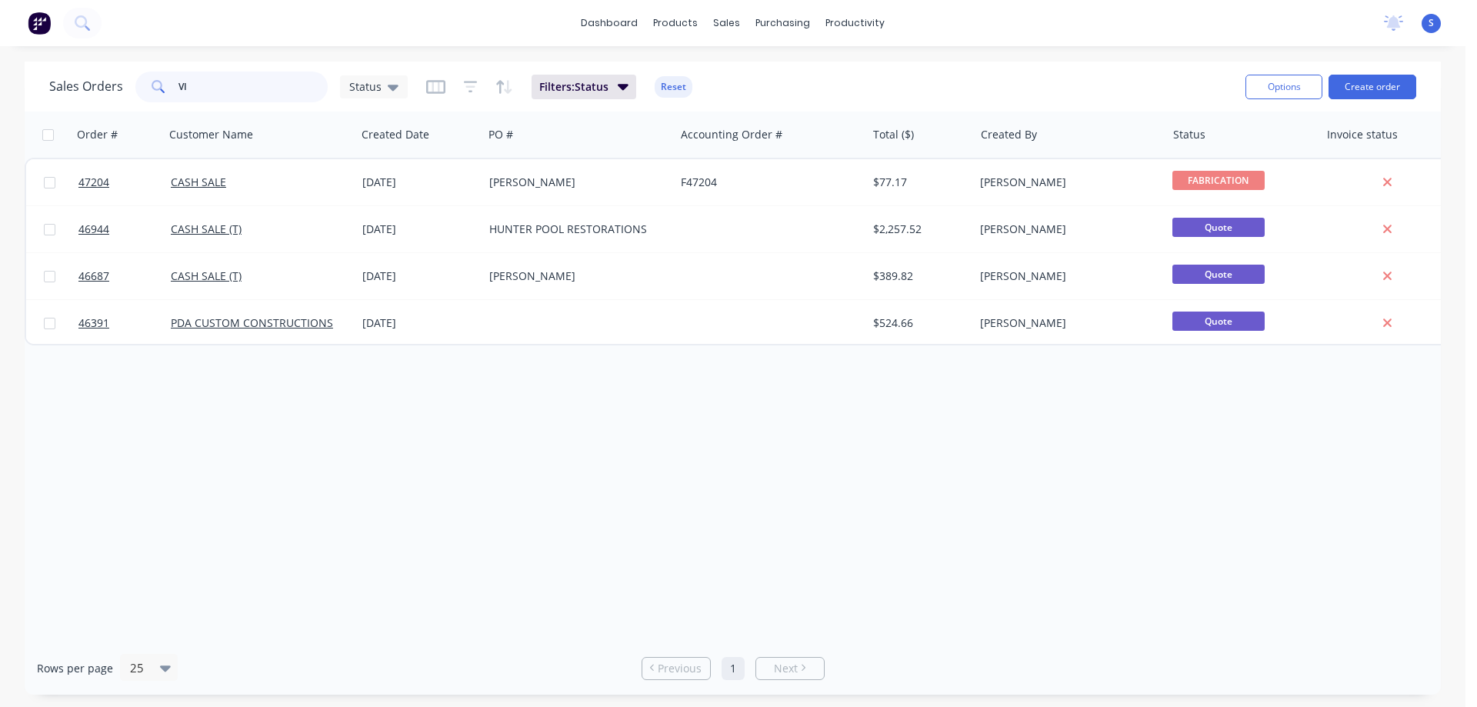
type input "V"
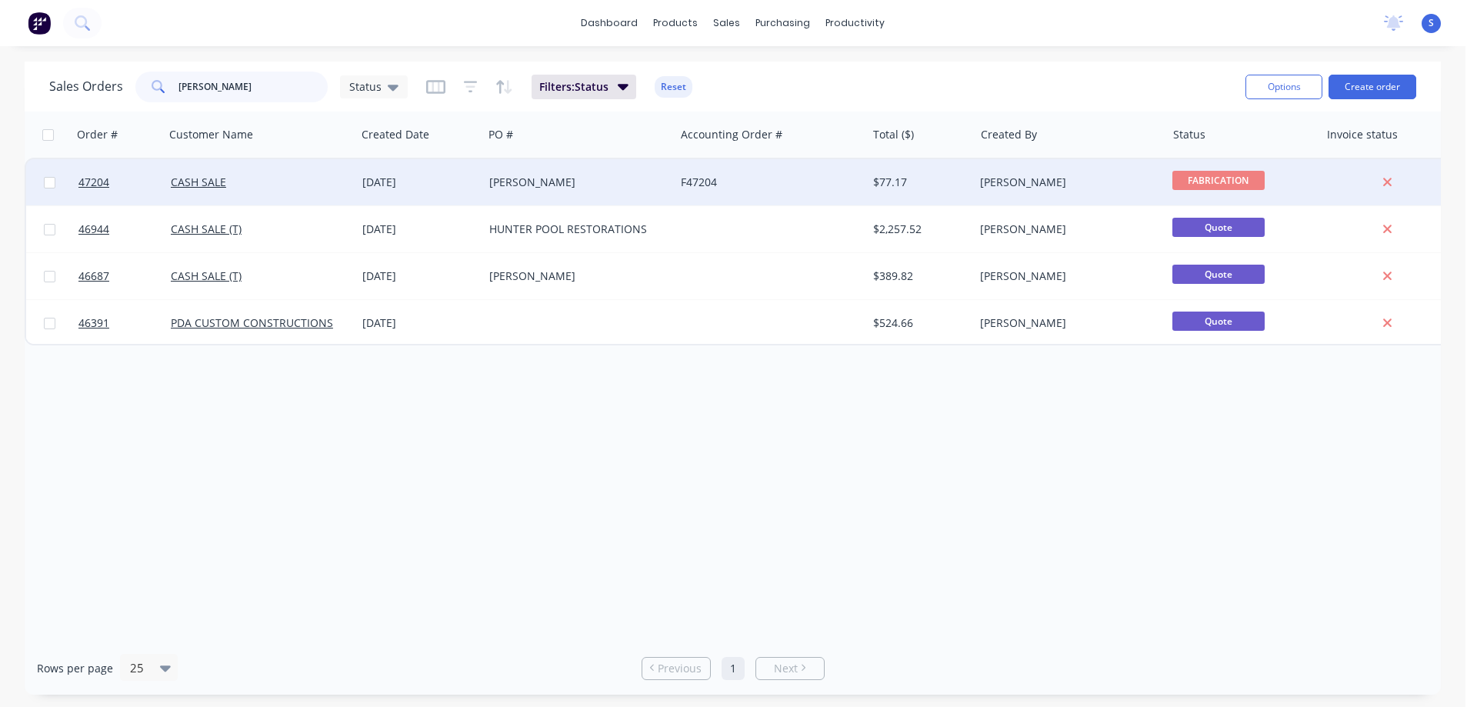
type input "[PERSON_NAME]"
click at [472, 181] on div "[DATE]" at bounding box center [419, 182] width 115 height 15
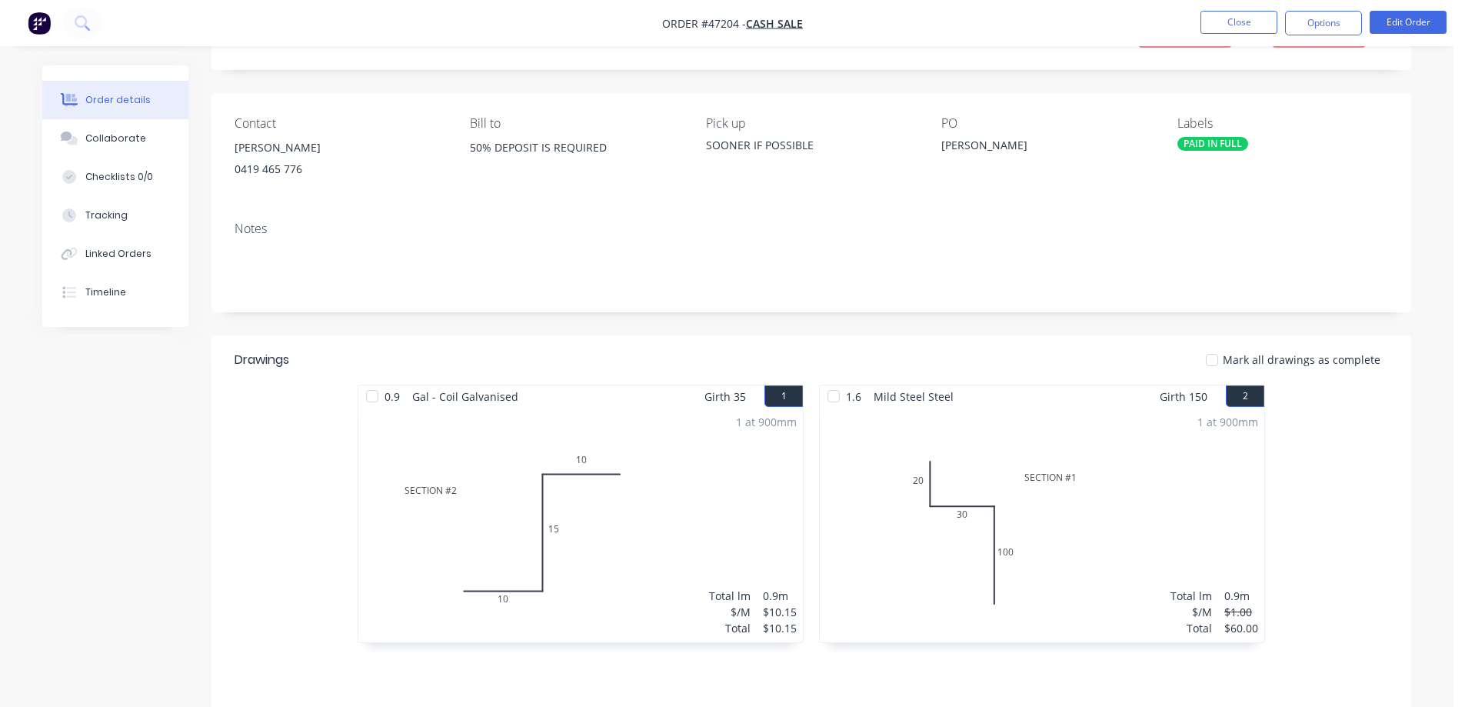
scroll to position [154, 0]
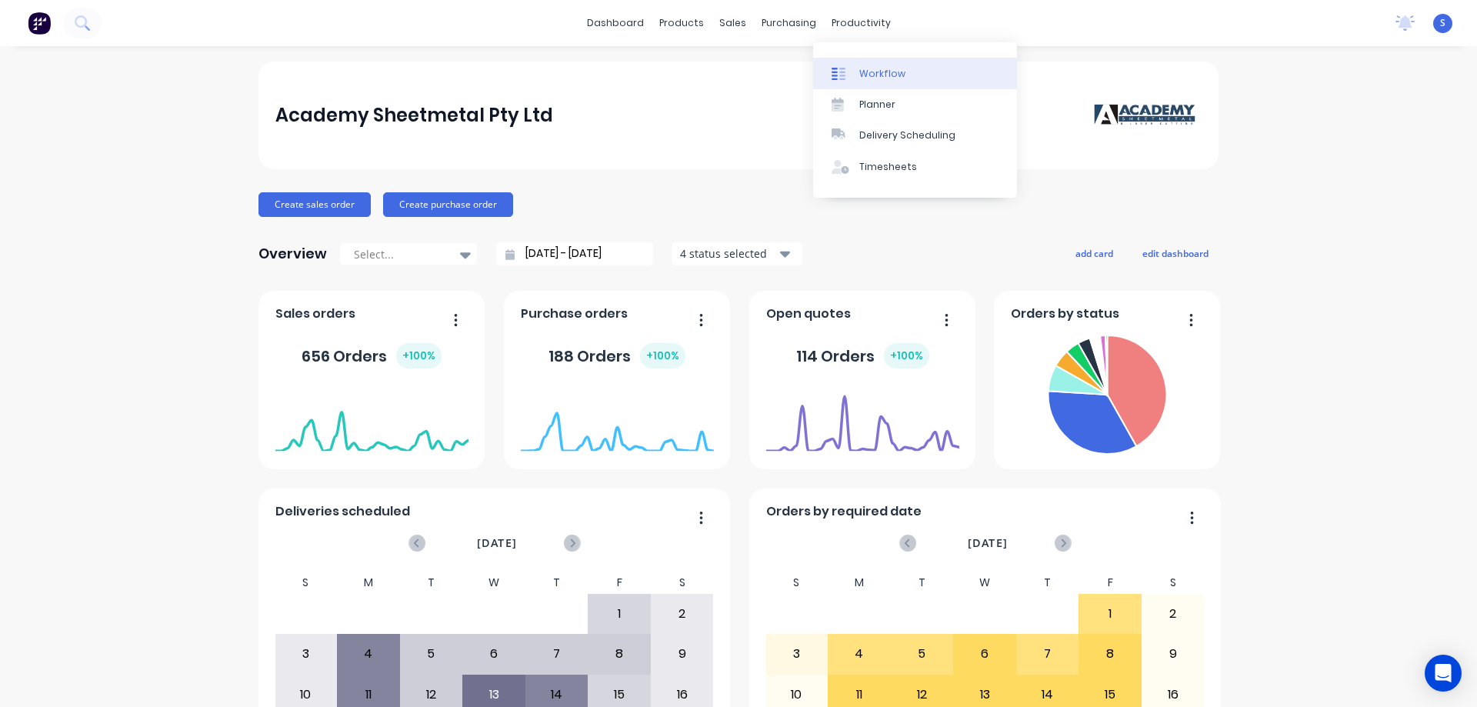
click at [881, 73] on div "Workflow" at bounding box center [882, 74] width 46 height 14
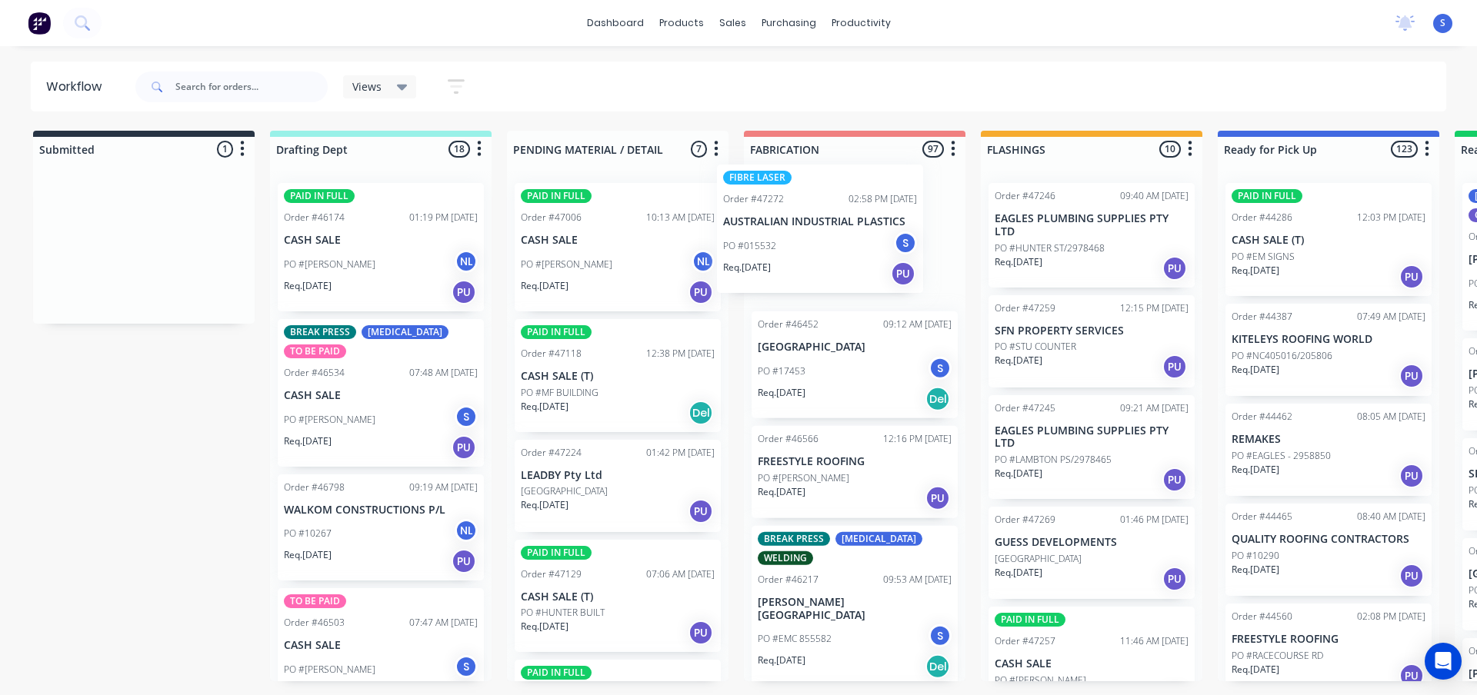
drag, startPoint x: 134, startPoint y: 258, endPoint x: 817, endPoint y: 247, distance: 683.0
click at [817, 247] on div "Submitted 1 Sort By Created date Required date Order number Customer name Most …" at bounding box center [1270, 406] width 2565 height 551
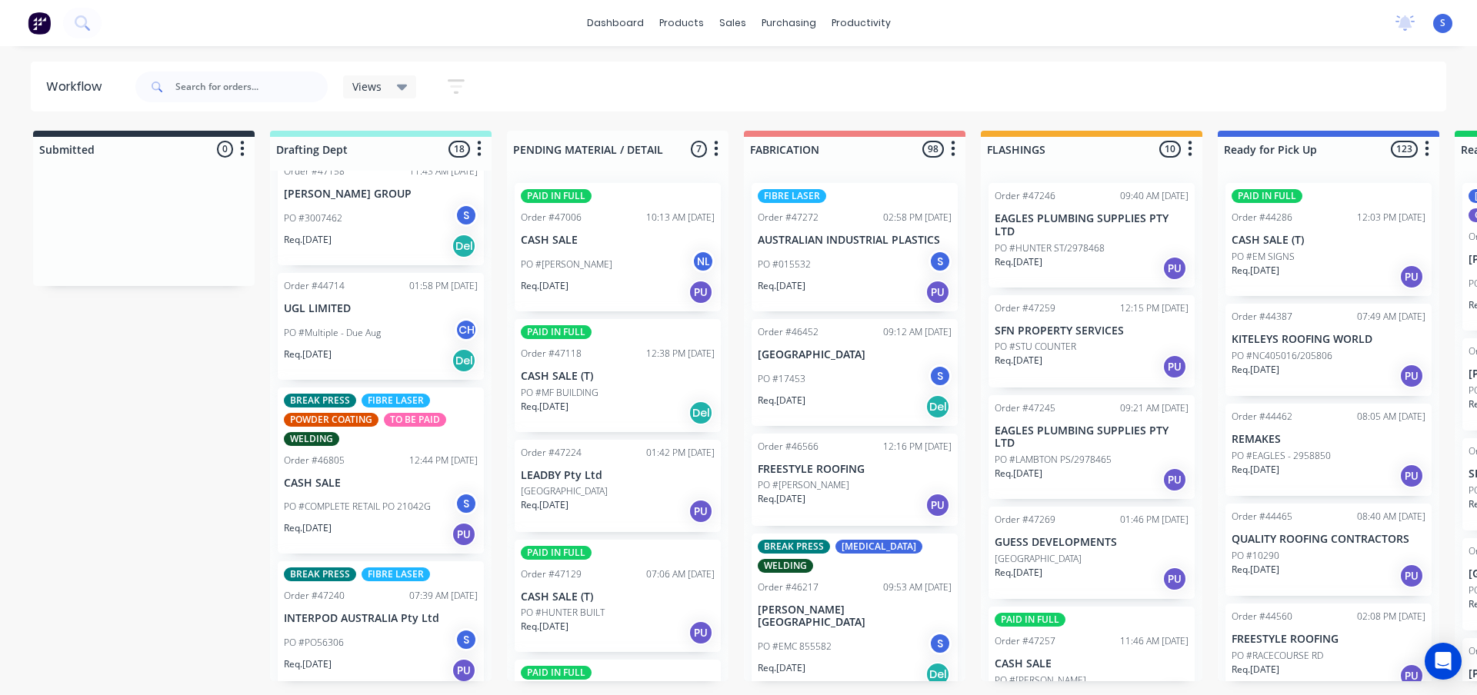
scroll to position [769, 0]
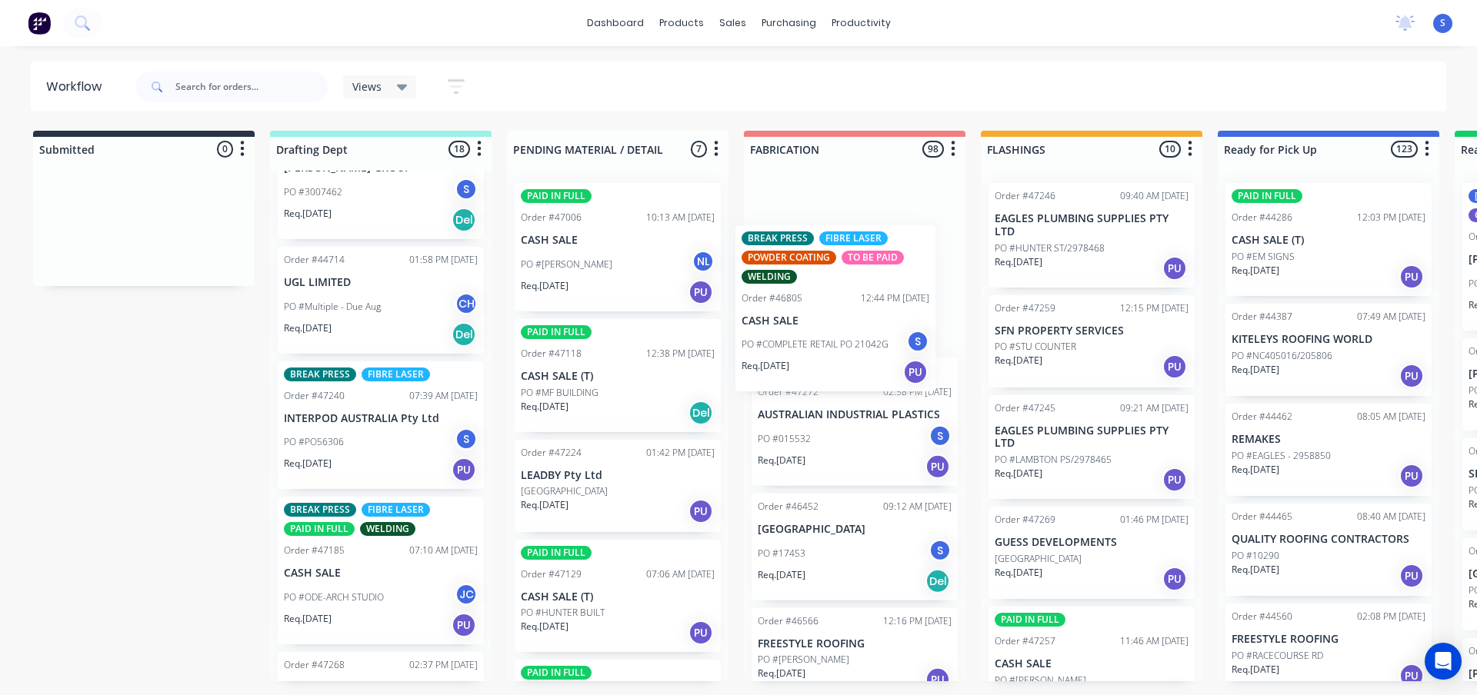
drag, startPoint x: 335, startPoint y: 479, endPoint x: 803, endPoint y: 343, distance: 487.8
click at [803, 343] on div "Submitted 0 Sort By Created date Required date Order number Customer name Most …" at bounding box center [1270, 406] width 2565 height 551
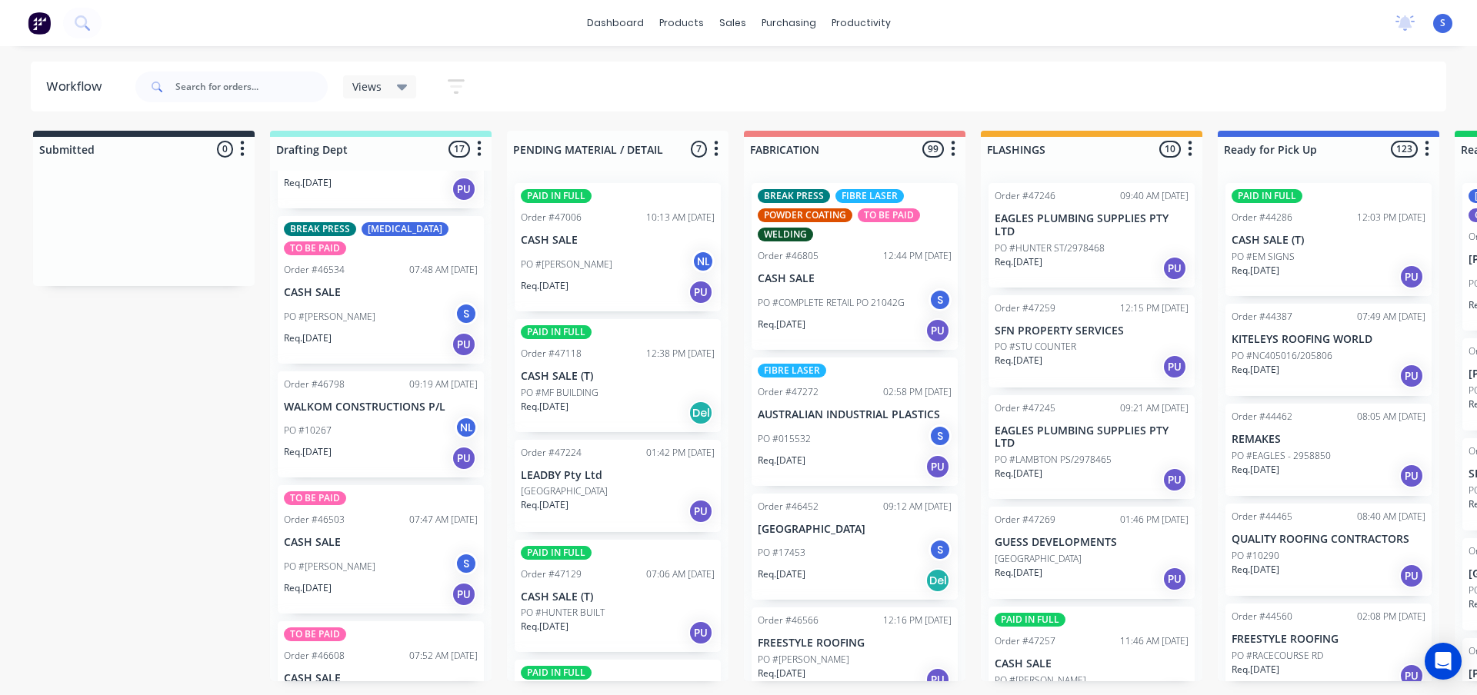
scroll to position [0, 0]
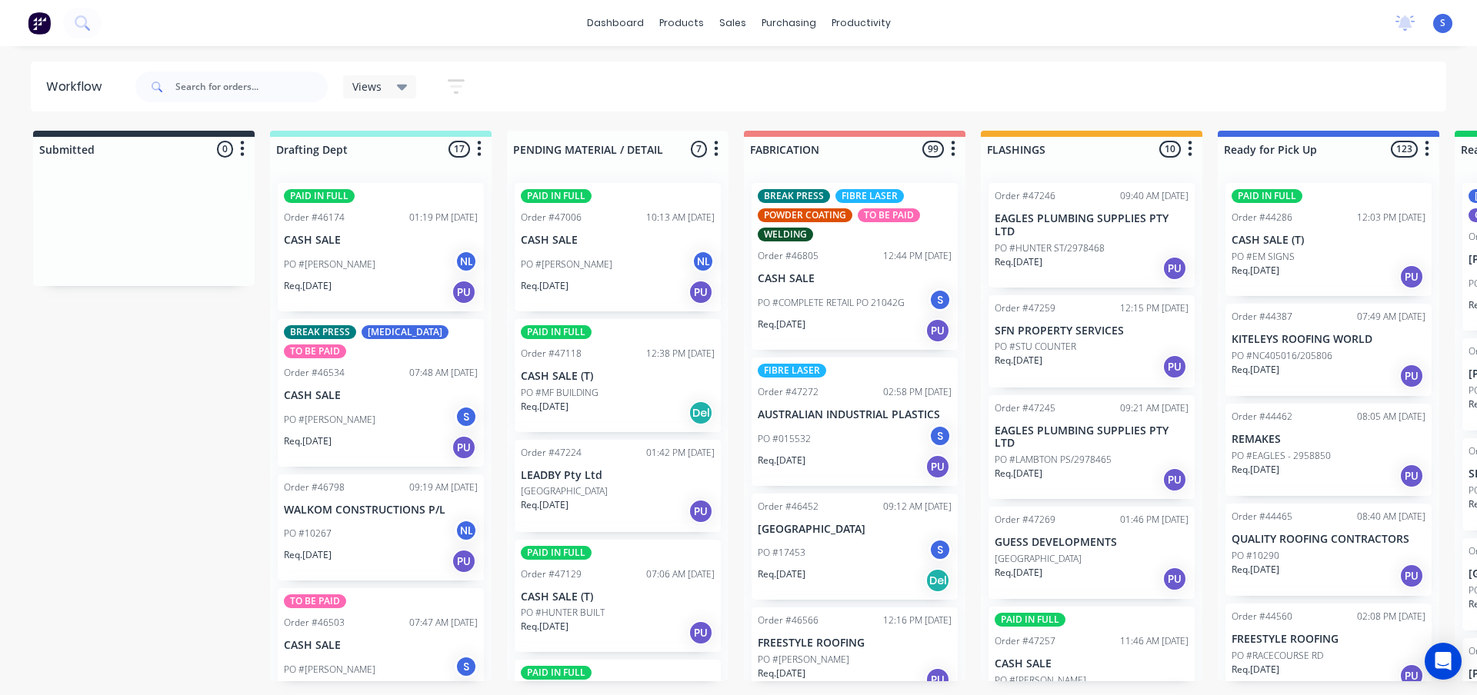
click at [235, 418] on div "Submitted 0 Sort By Created date Required date Order number Customer name Most …" at bounding box center [1270, 406] width 2565 height 551
click at [404, 84] on icon at bounding box center [402, 86] width 11 height 17
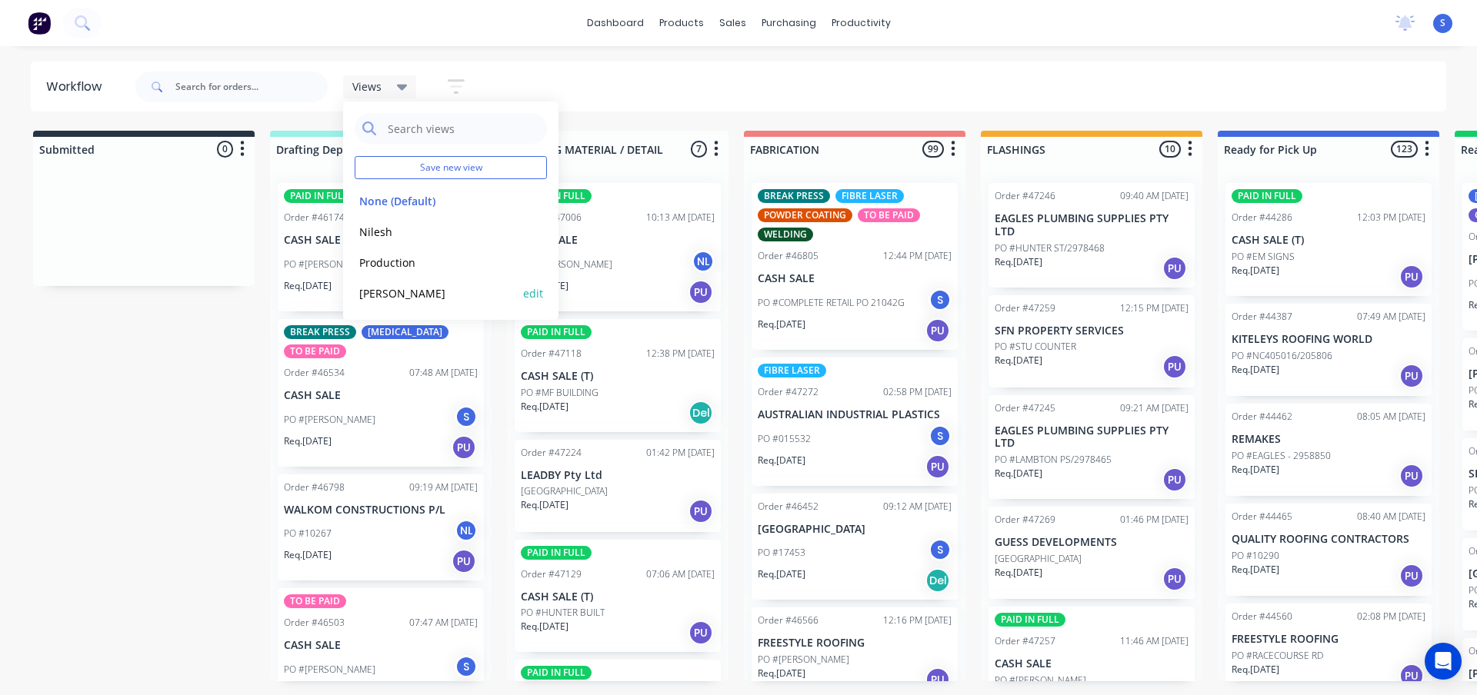
click at [375, 291] on button "[PERSON_NAME]" at bounding box center [437, 294] width 164 height 18
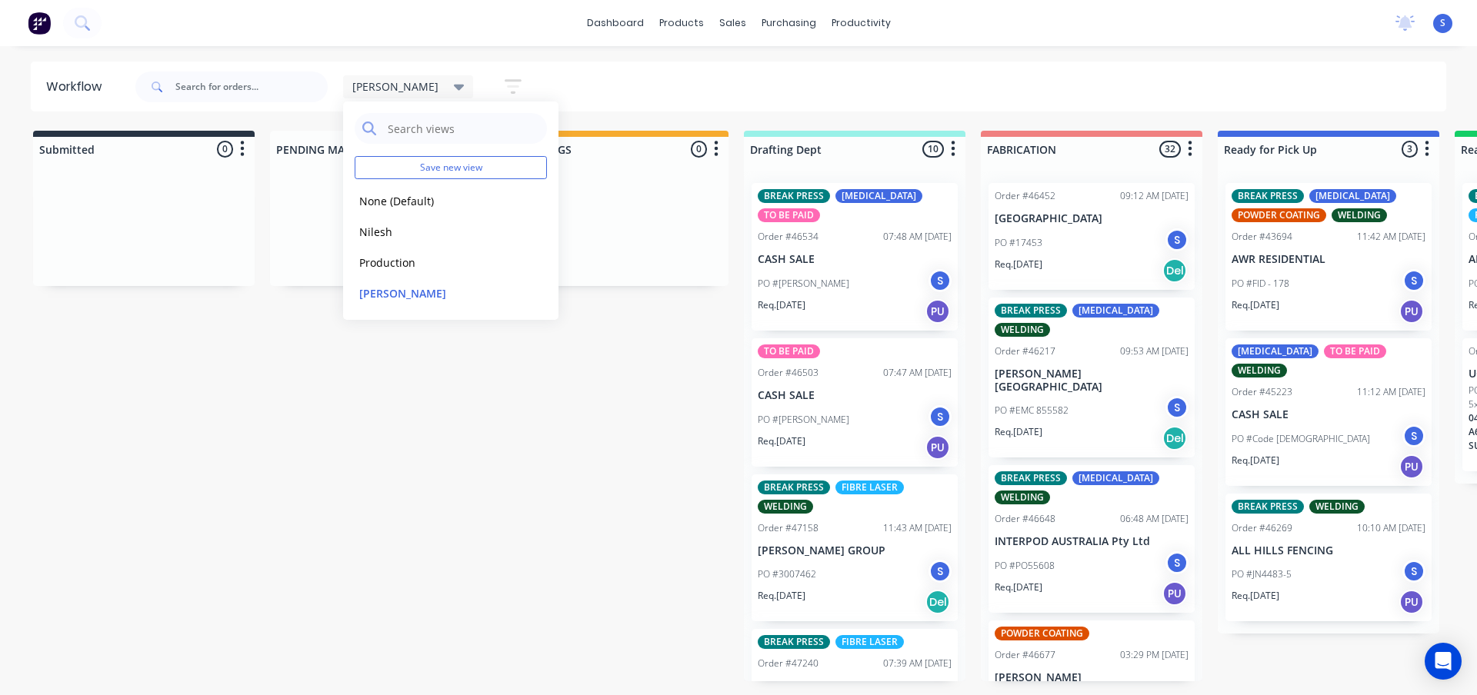
click at [223, 381] on div "Submitted 0 Sort By Created date Required date Order number Customer name Most …" at bounding box center [1270, 406] width 2565 height 551
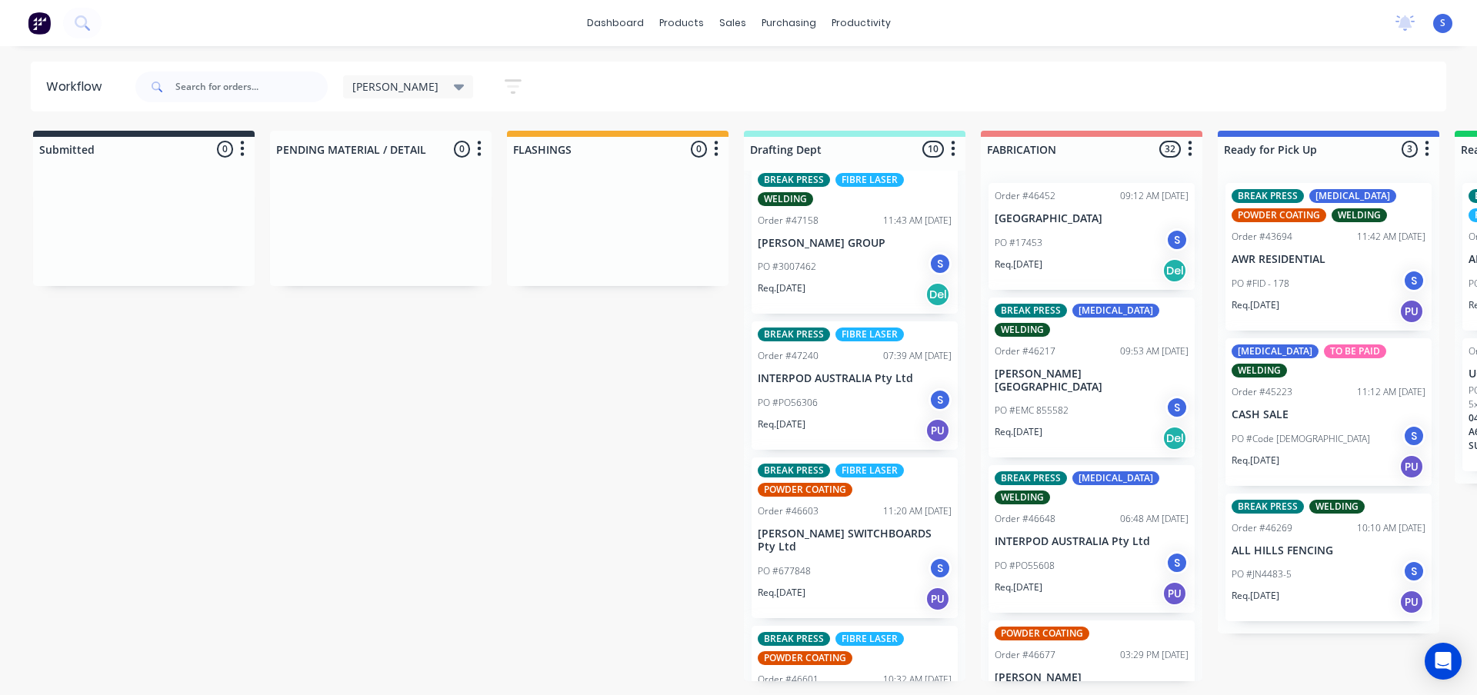
scroll to position [385, 0]
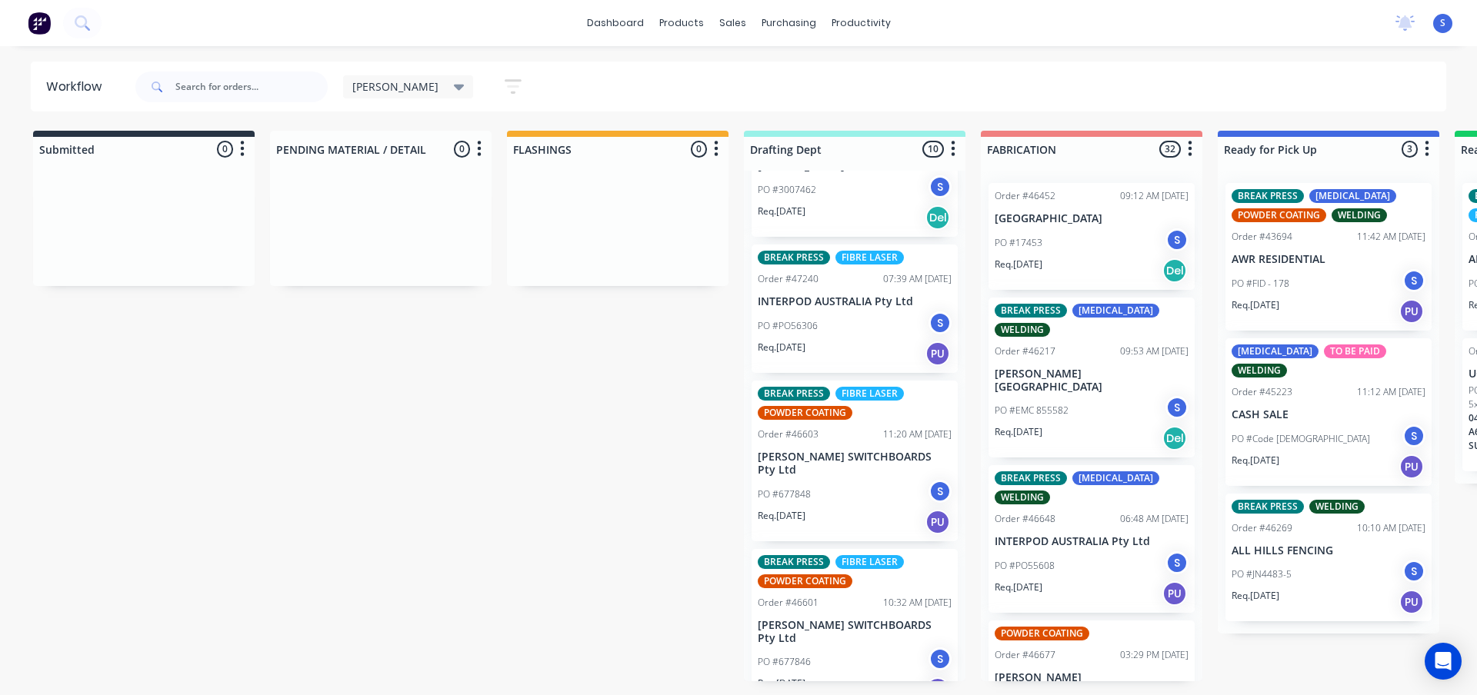
click at [845, 334] on div "PO #PO56306 S" at bounding box center [855, 325] width 194 height 29
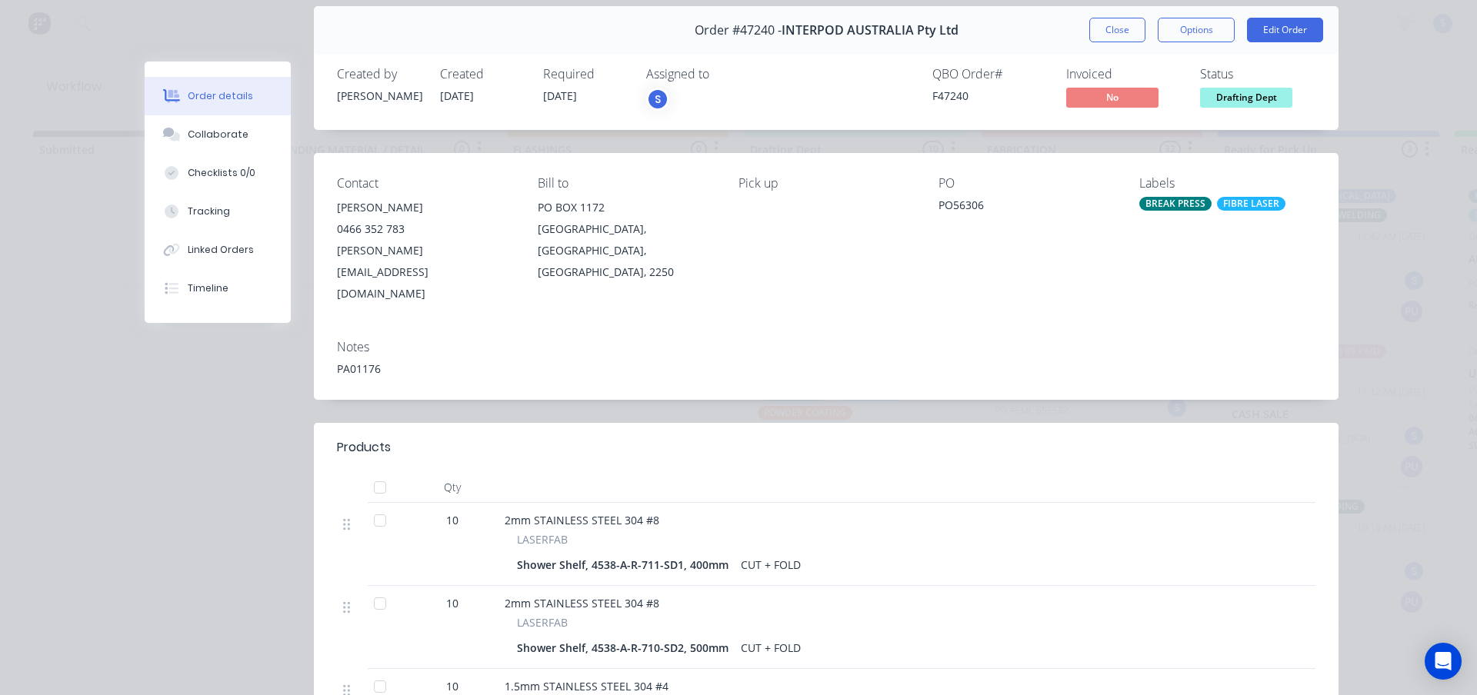
scroll to position [0, 0]
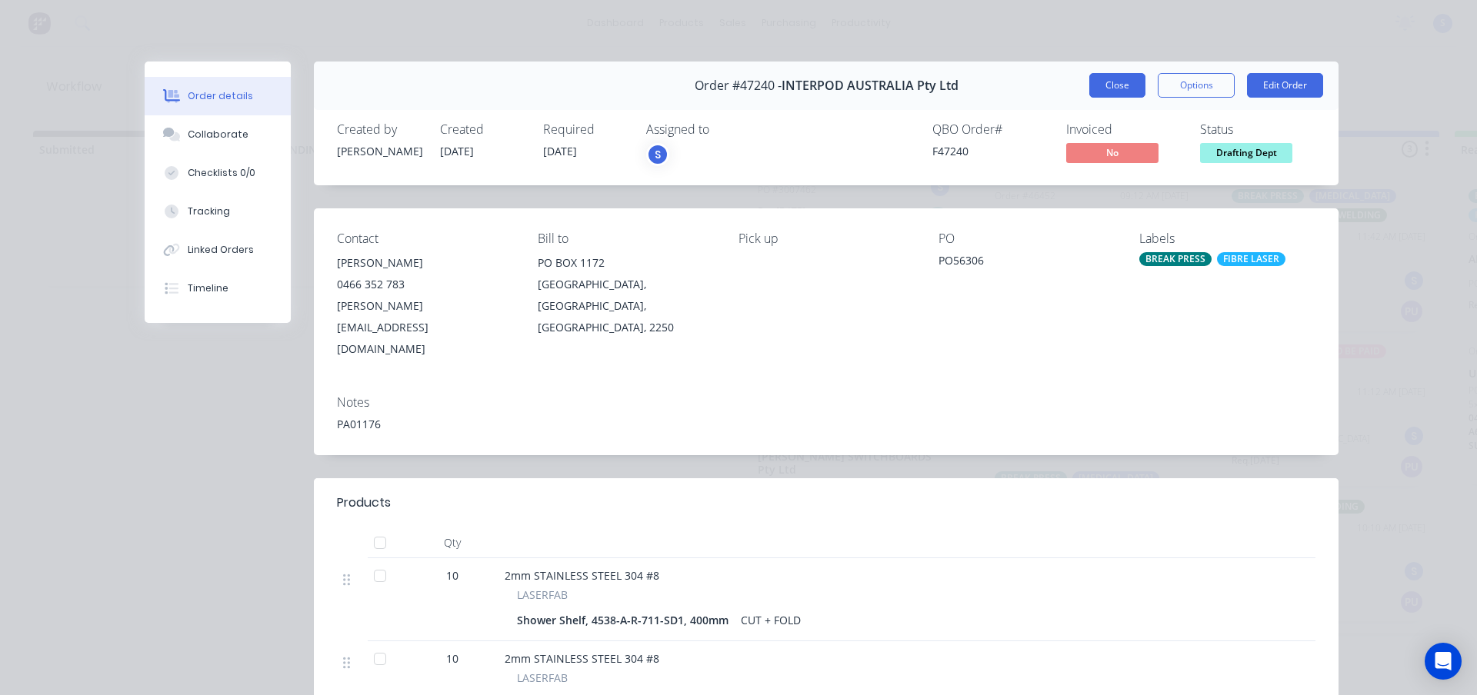
click at [1120, 82] on button "Close" at bounding box center [1117, 85] width 56 height 25
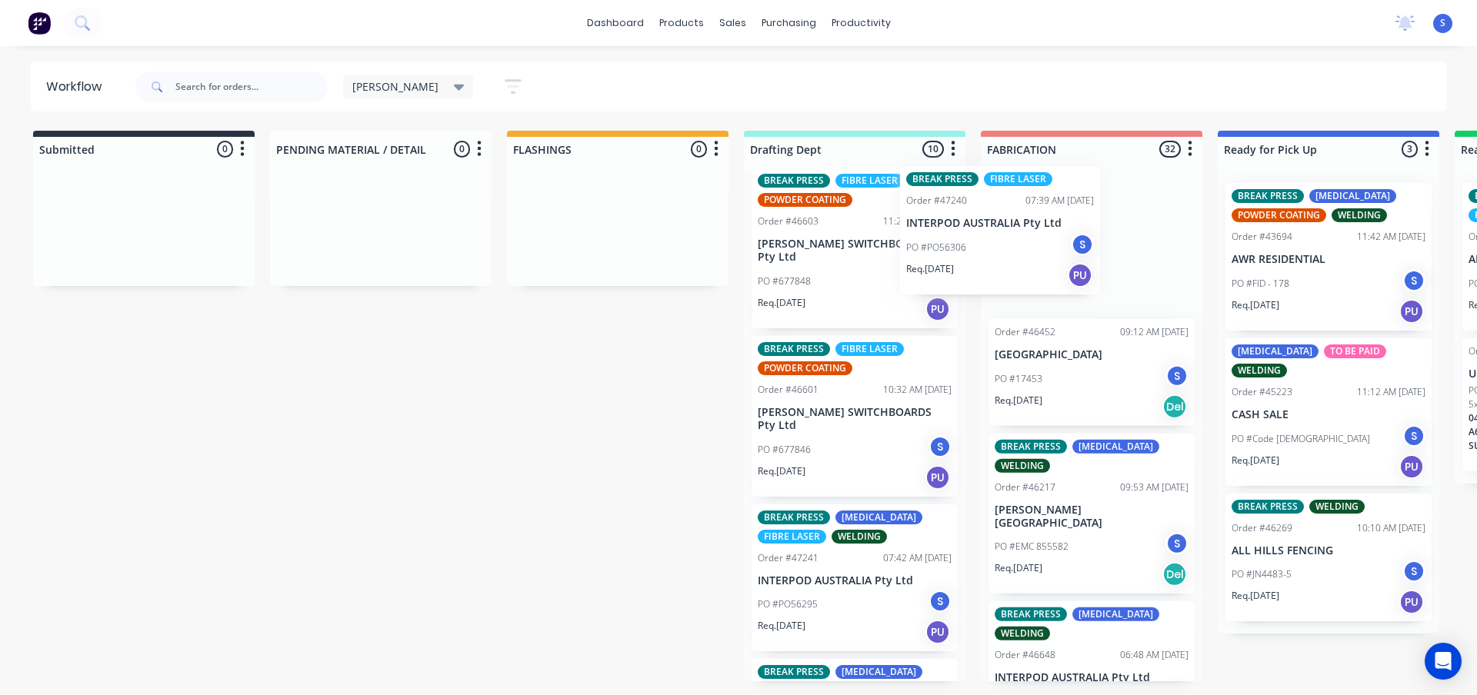
scroll to position [458, 0]
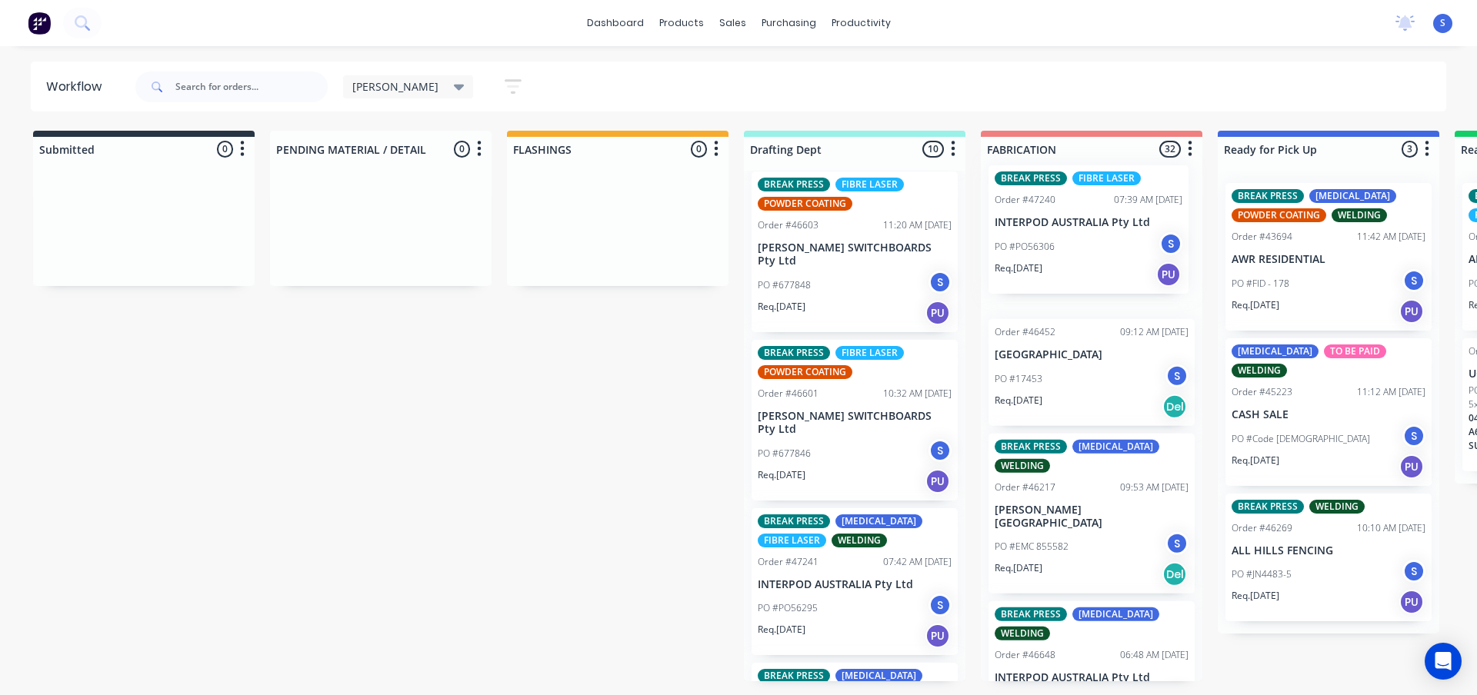
drag, startPoint x: 824, startPoint y: 253, endPoint x: 1065, endPoint y: 249, distance: 241.5
click at [1065, 249] on div "Submitted 0 Sort By Created date Required date Order number Customer name Most …" at bounding box center [1270, 406] width 2565 height 551
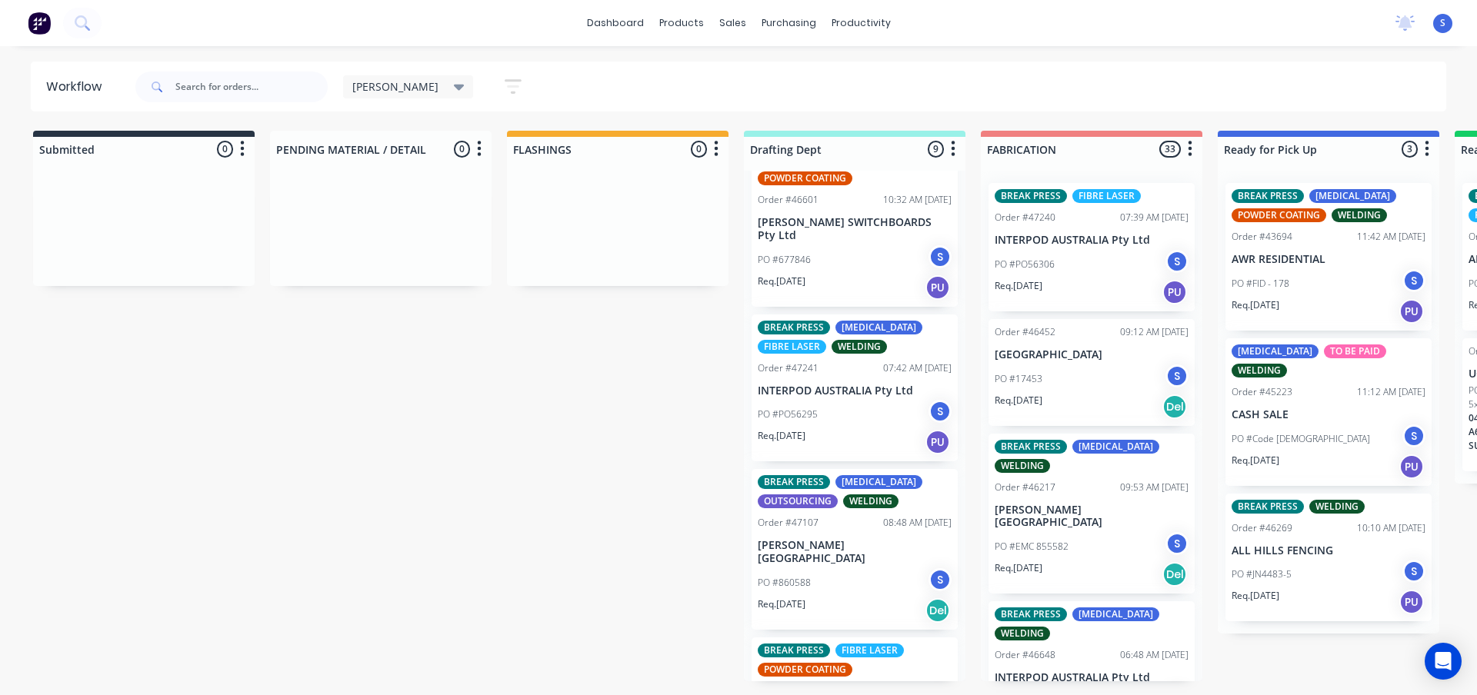
scroll to position [688, 0]
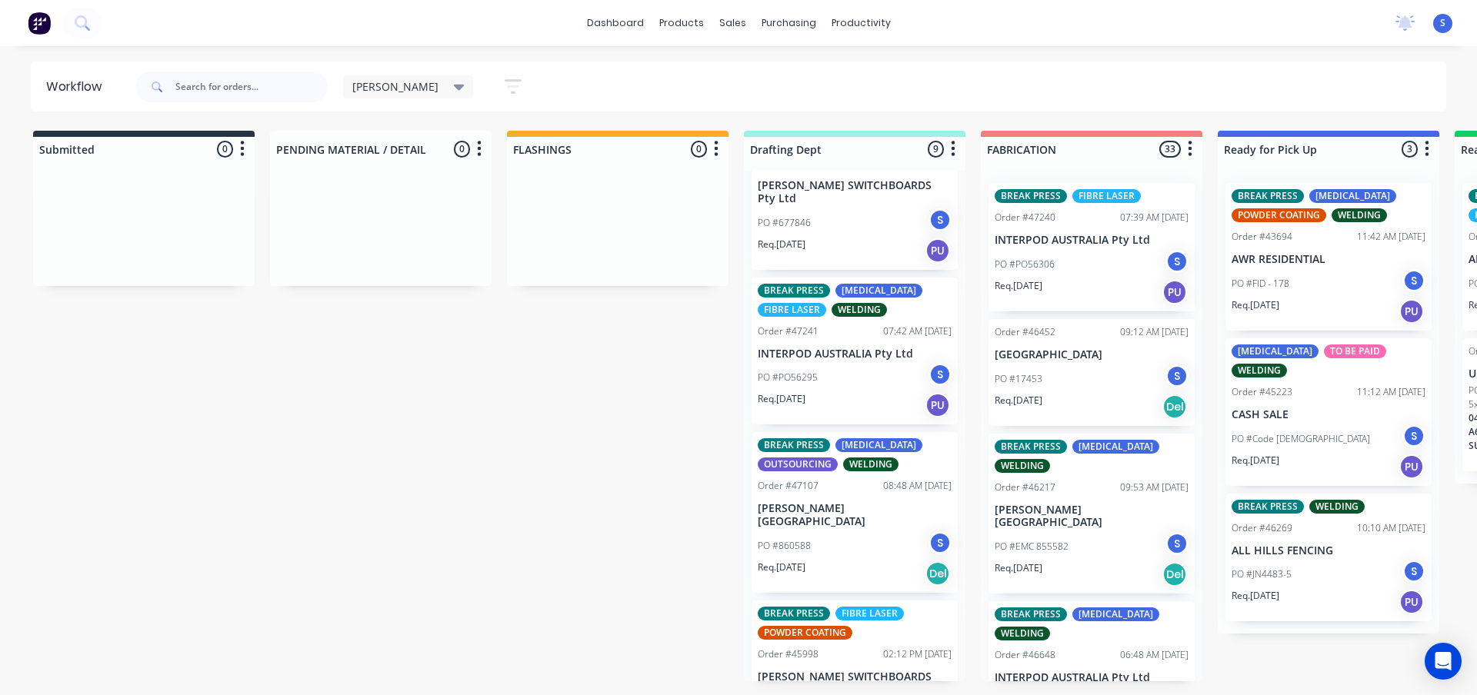
click at [816, 371] on p "PO #PO56295" at bounding box center [788, 378] width 60 height 14
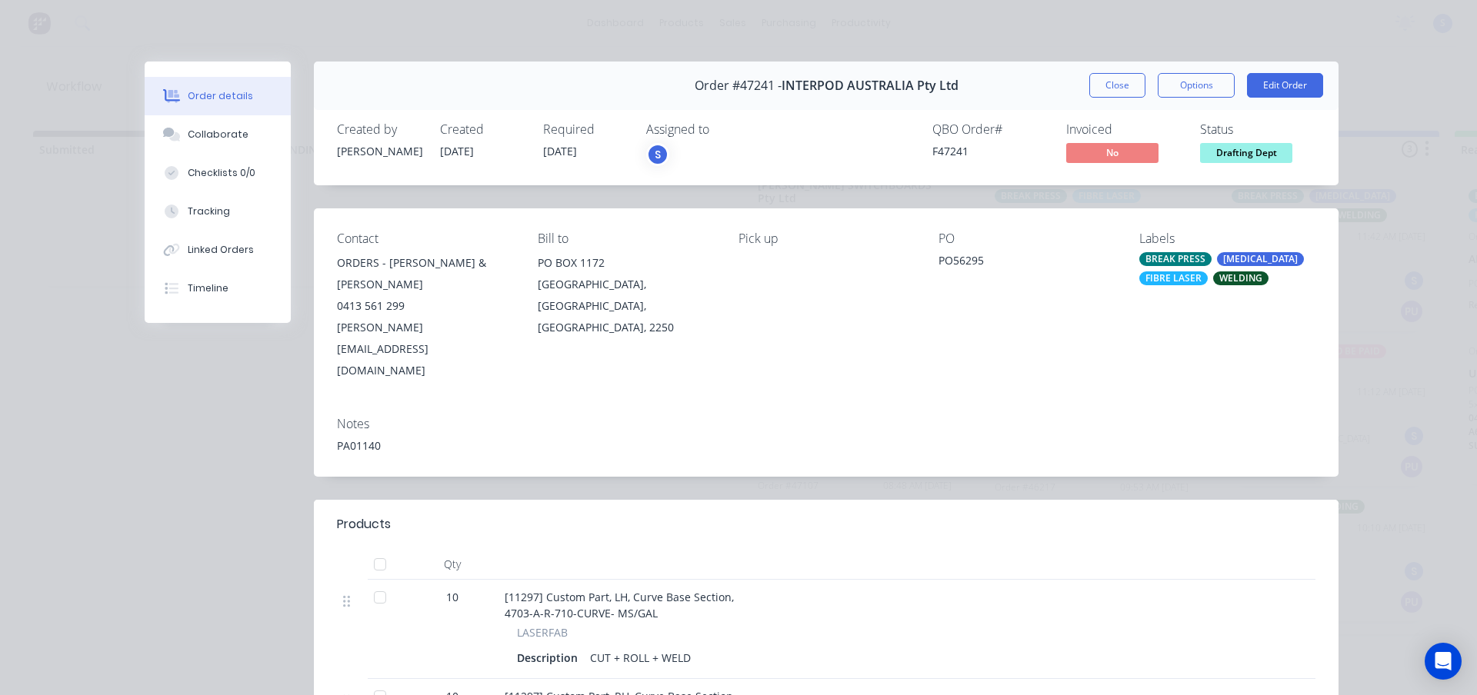
click at [1234, 152] on span "Drafting Dept" at bounding box center [1246, 152] width 92 height 19
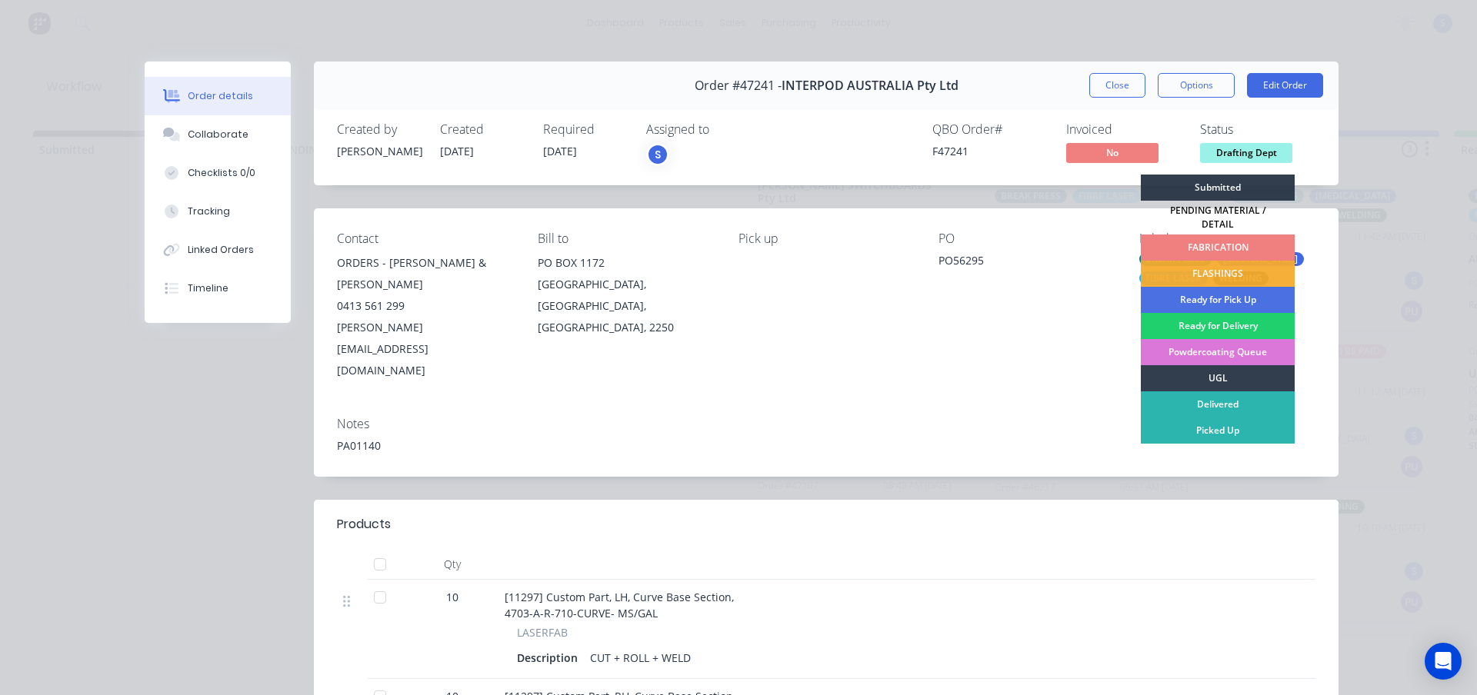
click at [1182, 235] on div "FABRICATION" at bounding box center [1218, 248] width 154 height 26
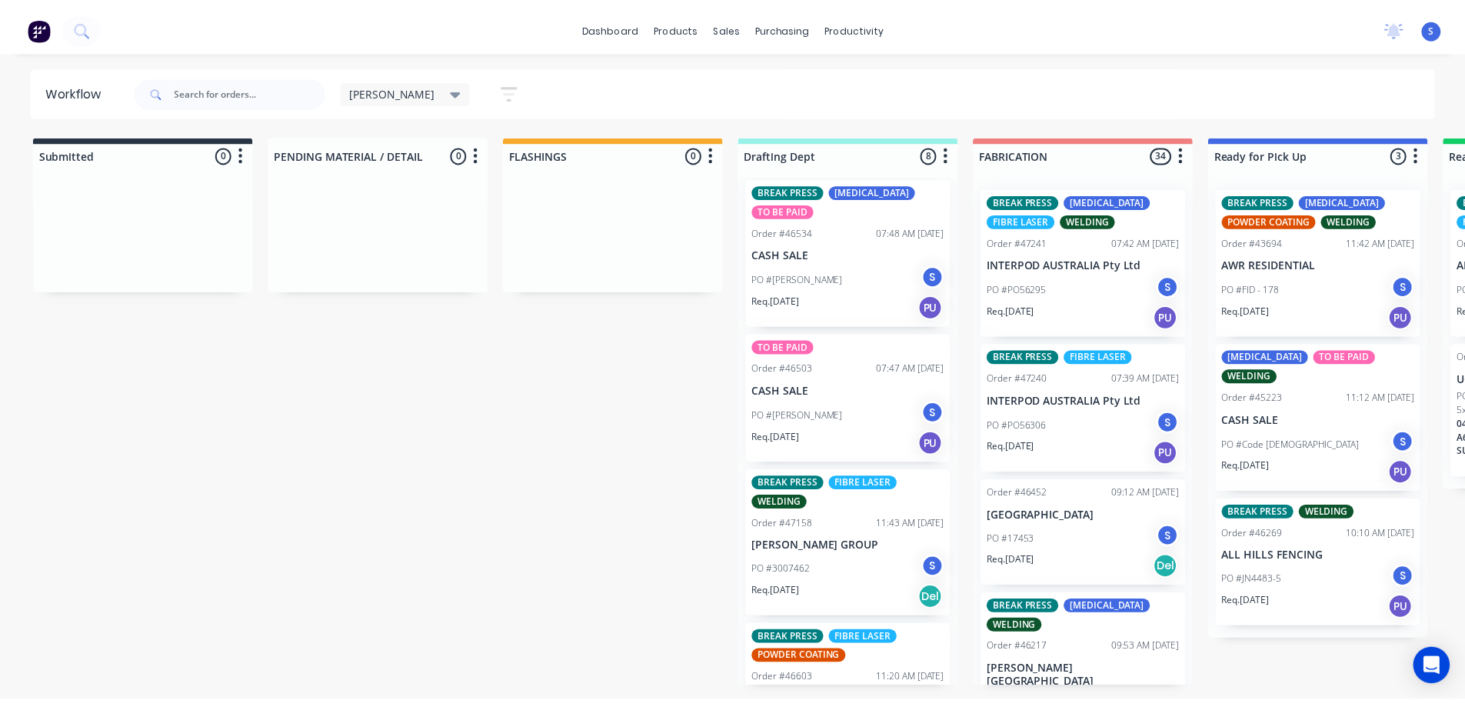
scroll to position [0, 0]
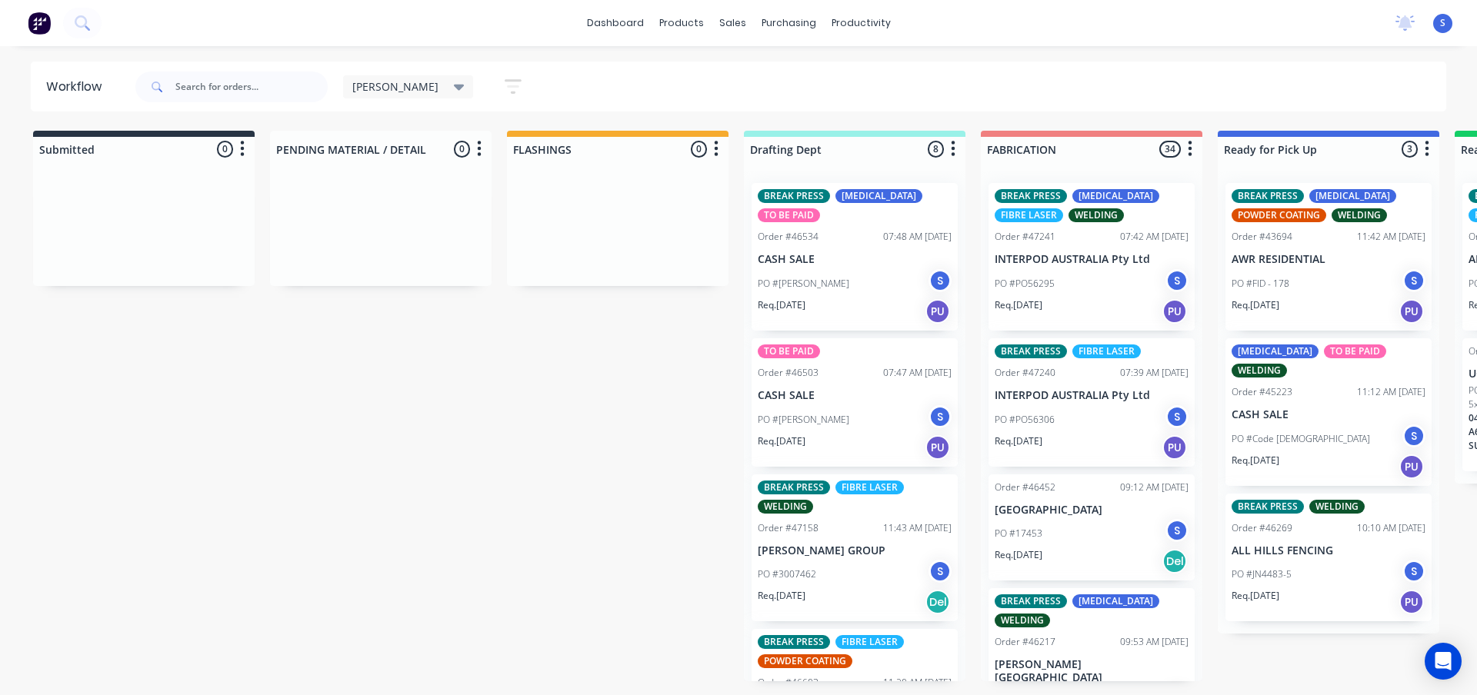
click at [588, 399] on div "Submitted 0 Sort By Created date Required date Order number Customer name Most …" at bounding box center [1270, 406] width 2565 height 551
click at [770, 76] on div "Sales Orders" at bounding box center [789, 74] width 63 height 14
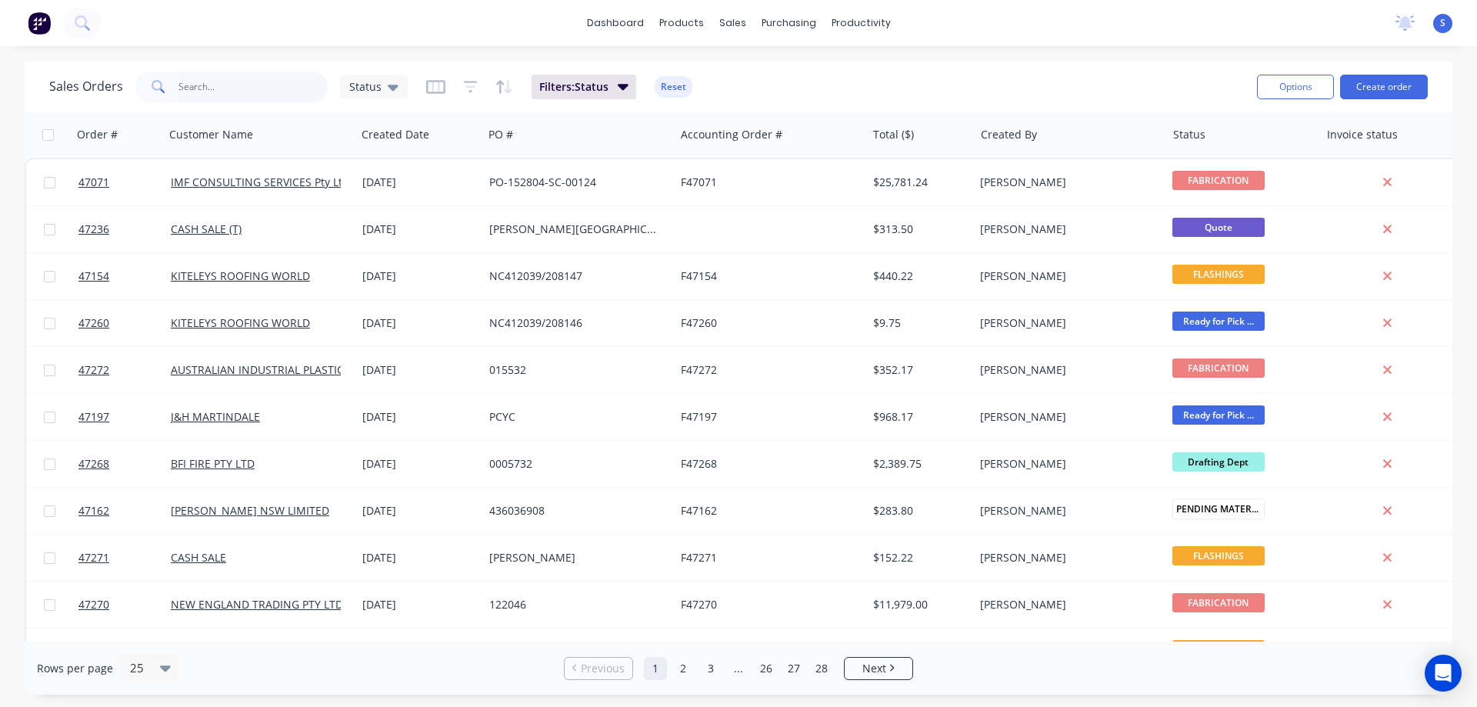
click at [251, 82] on input "text" at bounding box center [253, 87] width 150 height 31
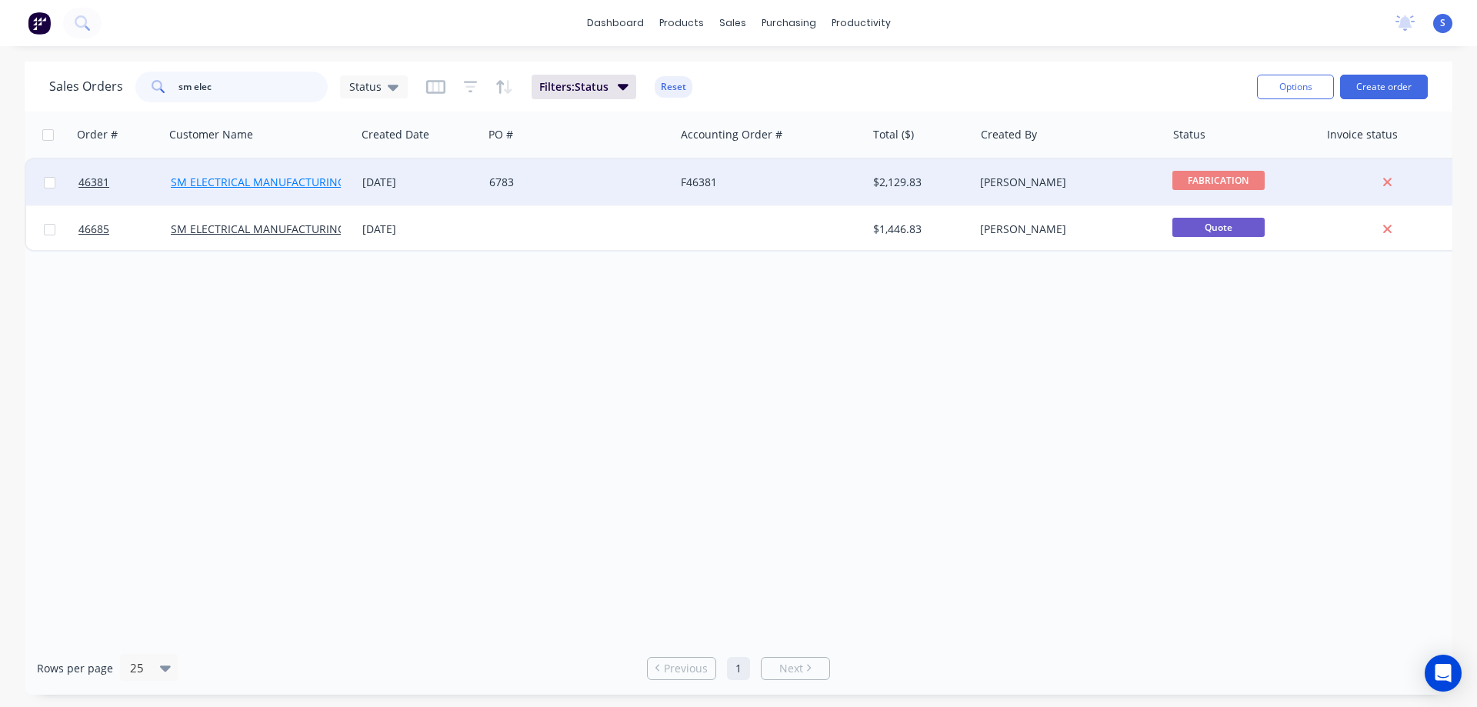
type input "sm elec"
click at [258, 183] on link "SM ELECTRICAL MANUFACTURING" at bounding box center [258, 182] width 175 height 15
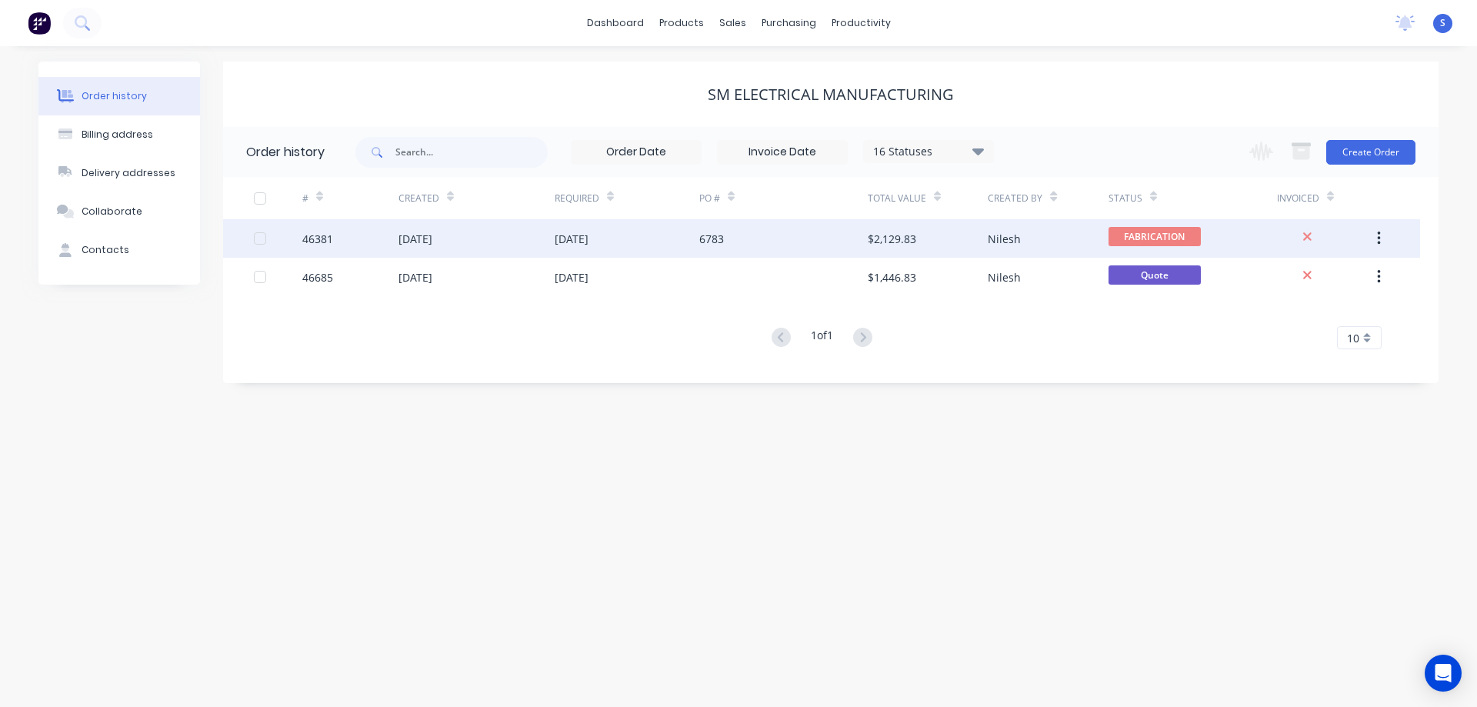
click at [806, 244] on div "6783" at bounding box center [783, 238] width 168 height 38
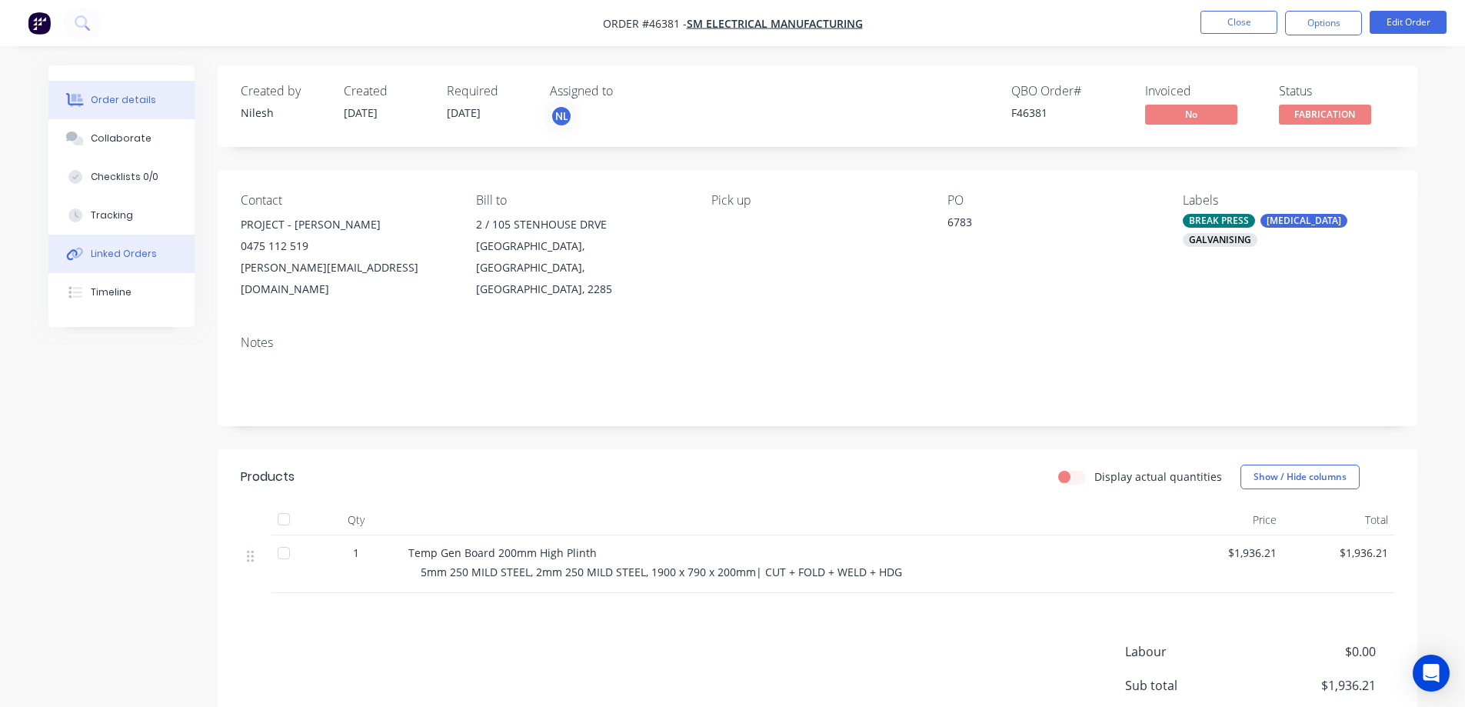
click at [109, 255] on div "Linked Orders" at bounding box center [124, 254] width 66 height 14
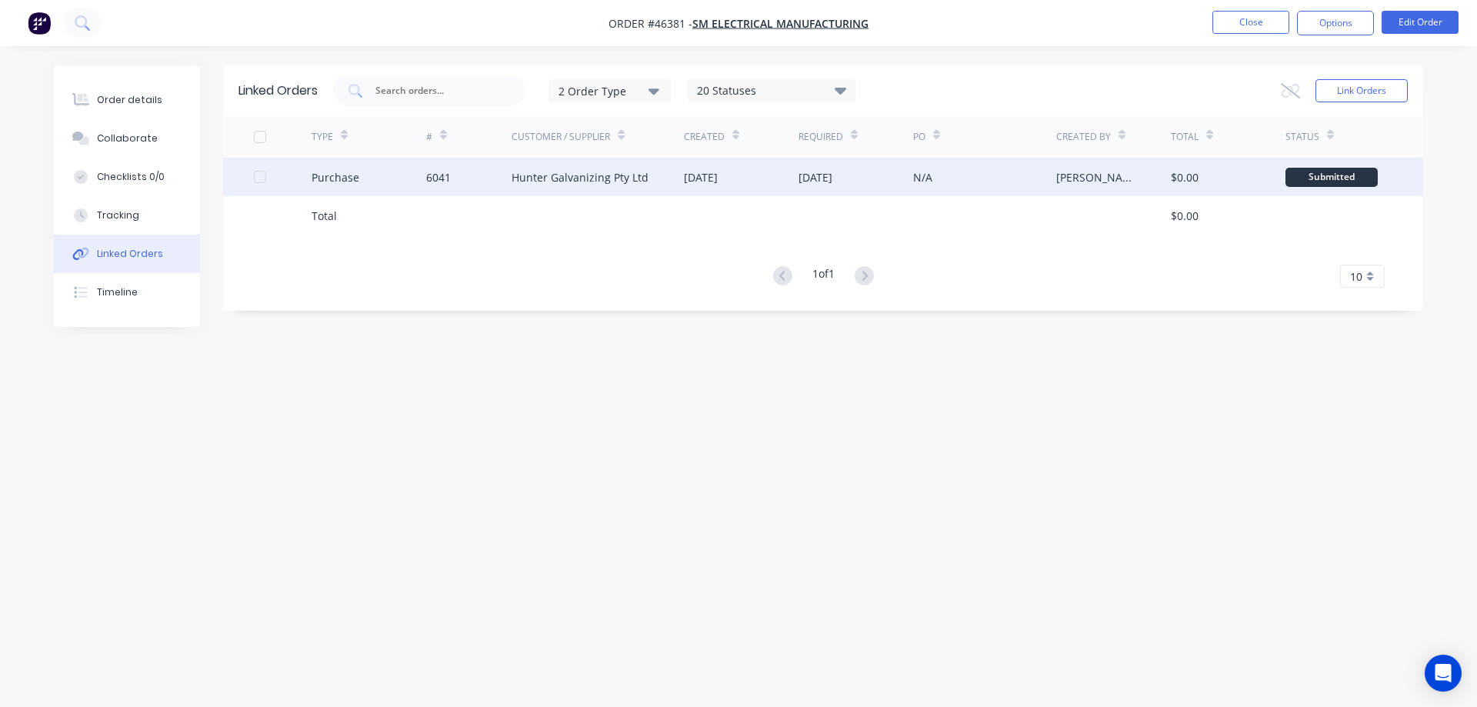
click at [565, 172] on div "Hunter Galvanizing Pty Ltd" at bounding box center [579, 177] width 137 height 16
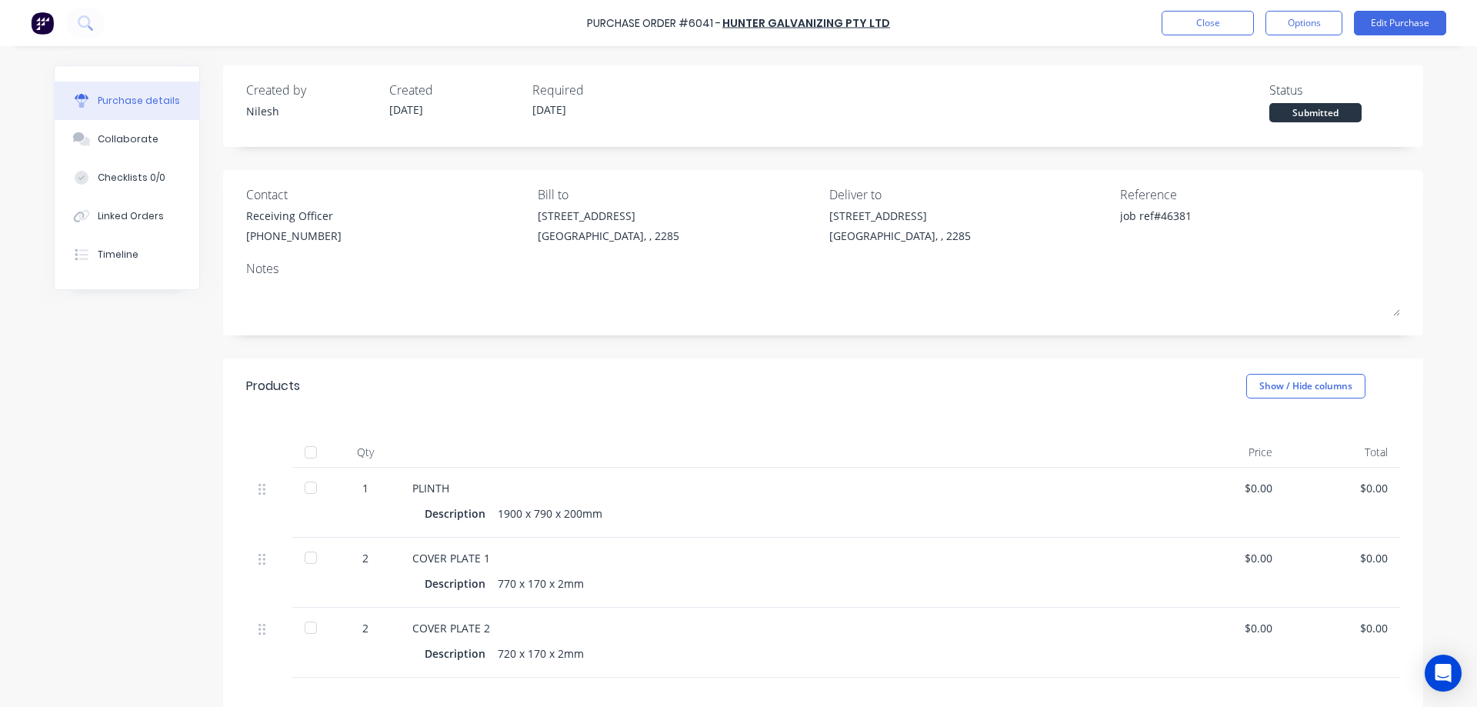
type textarea "x"
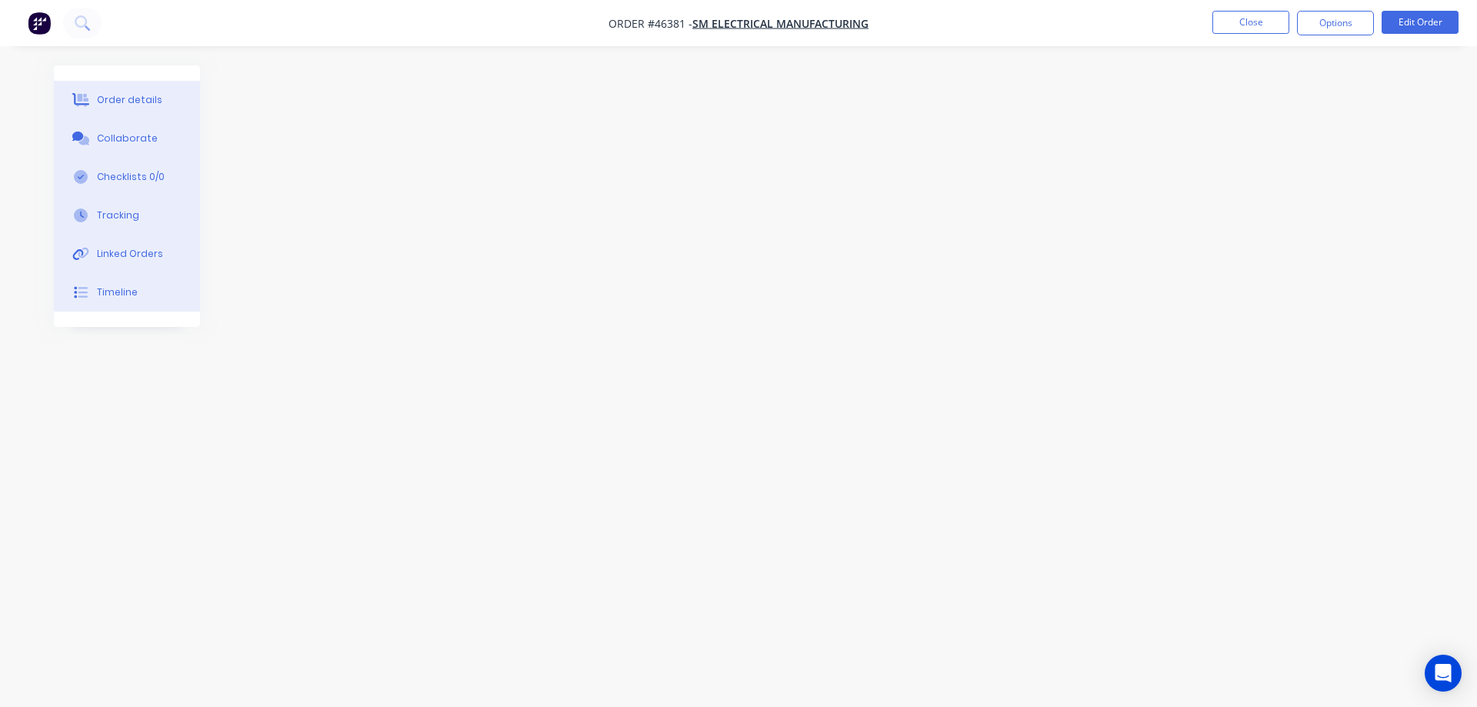
click at [132, 103] on div "Order details" at bounding box center [129, 100] width 65 height 14
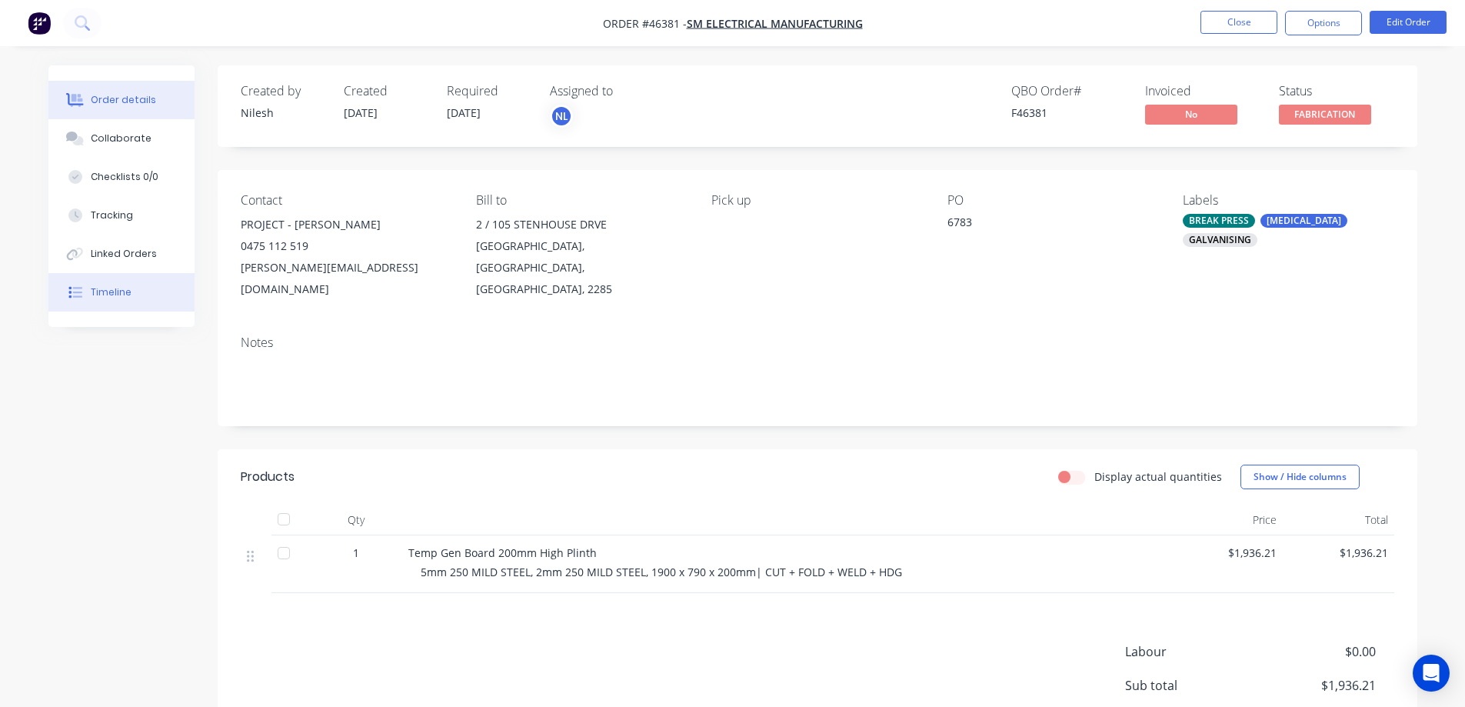
click at [109, 294] on div "Timeline" at bounding box center [111, 292] width 41 height 14
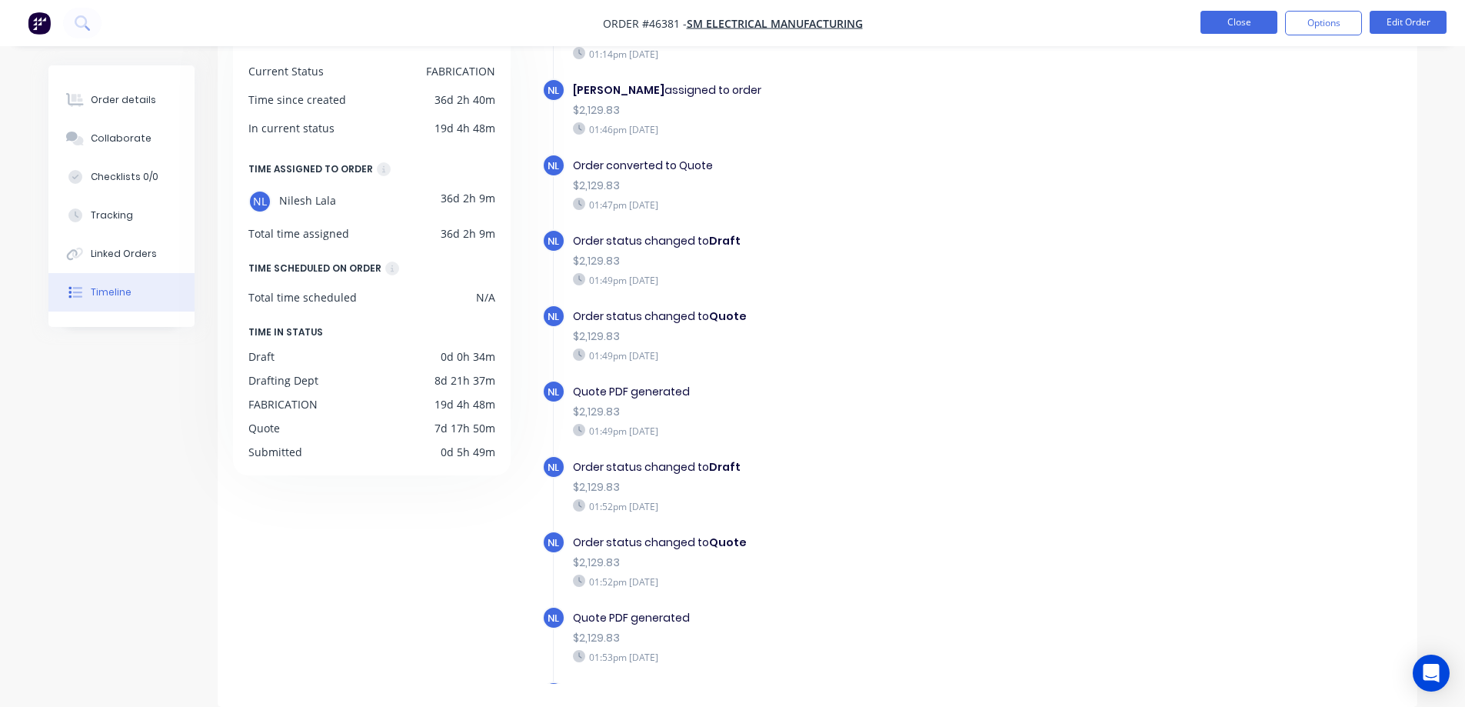
click at [1231, 26] on button "Close" at bounding box center [1239, 22] width 77 height 23
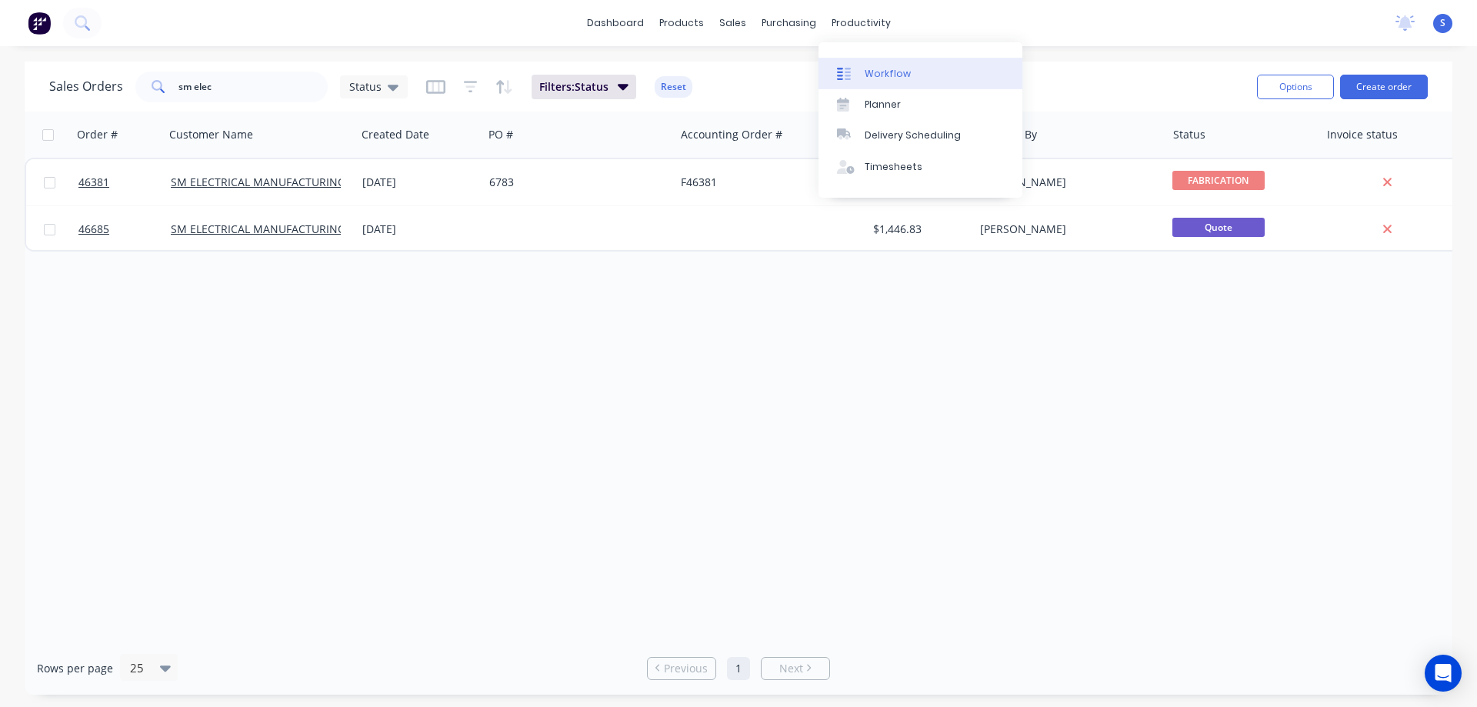
click at [881, 65] on link "Workflow" at bounding box center [920, 73] width 204 height 31
